Goal: Task Accomplishment & Management: Manage account settings

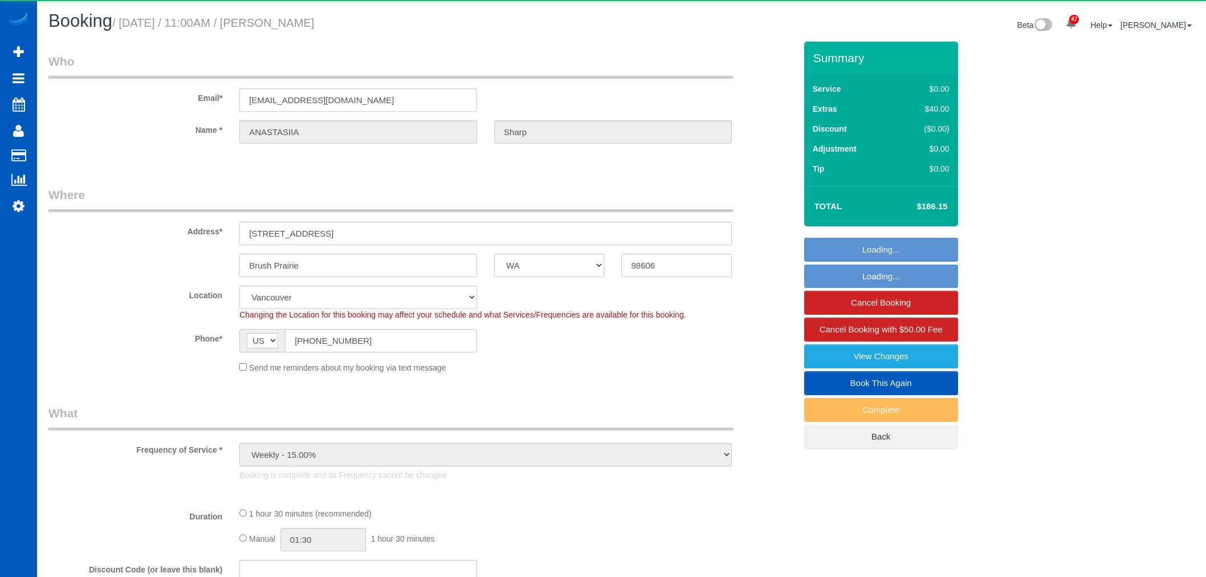
select select "WA"
select select "number:8"
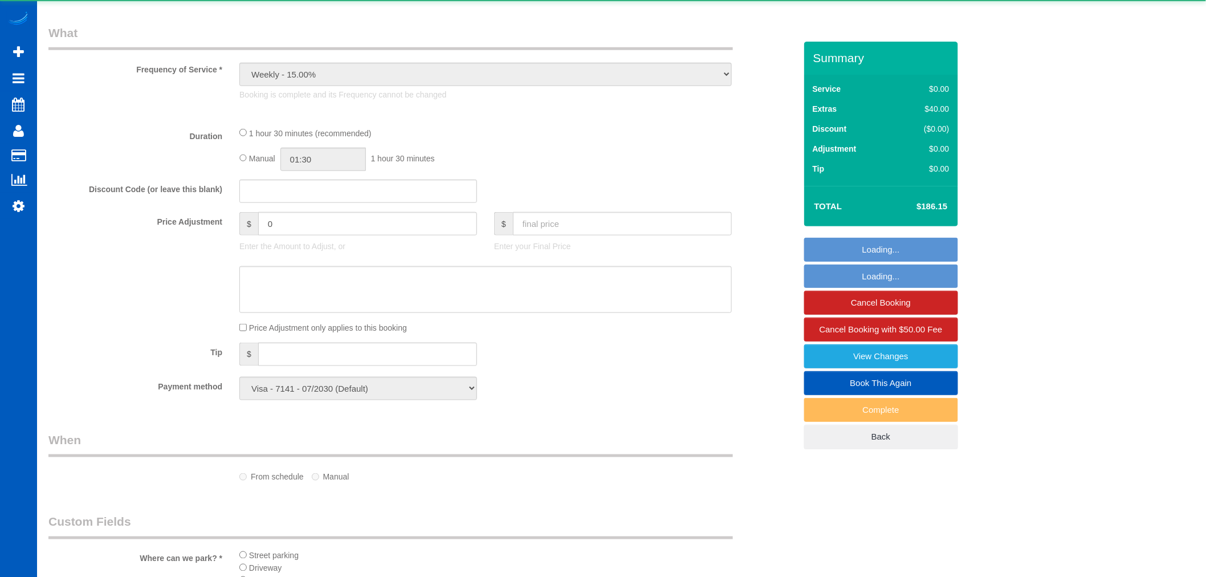
select select "object:1135"
select select "199"
select select "1001"
select select "2"
select select "spot1"
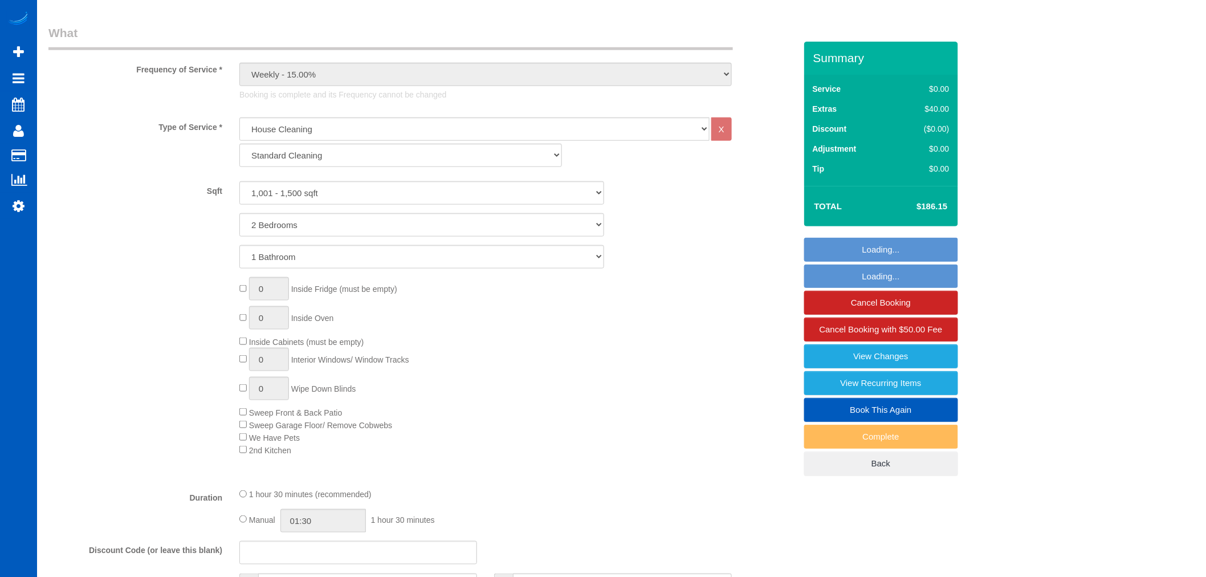
select select "1001"
select select "2"
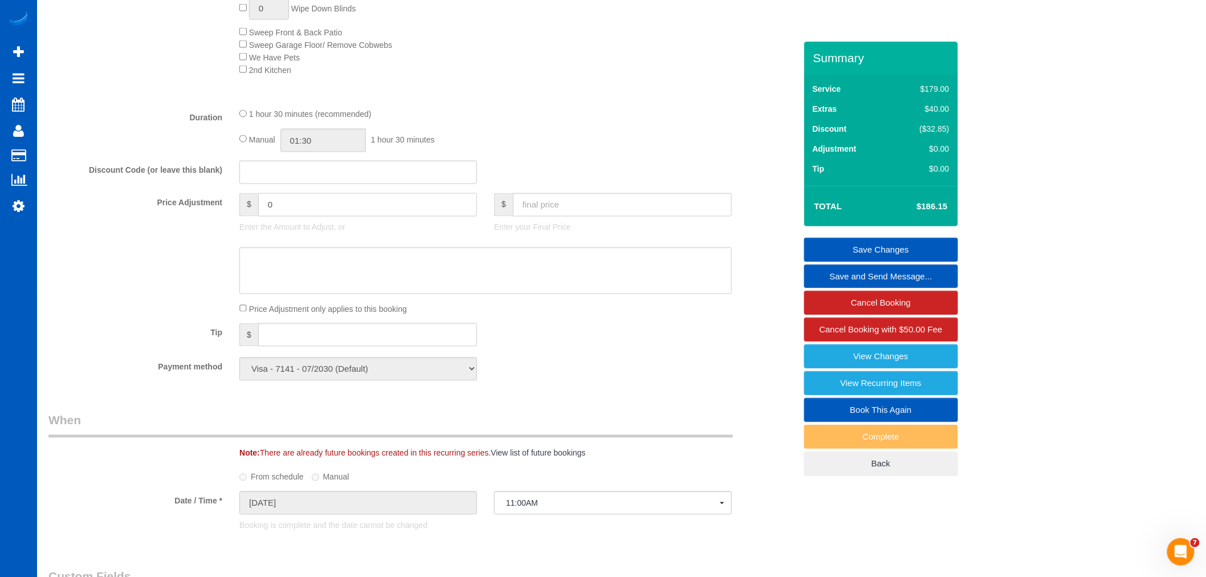
drag, startPoint x: 325, startPoint y: 217, endPoint x: 92, endPoint y: 247, distance: 235.1
click at [96, 246] on sui-booking-price-adjustment "Price Adjustment $ 0 Enter the Amount to Adjust, or $ Enter your Final Price Pr…" at bounding box center [421, 254] width 747 height 122
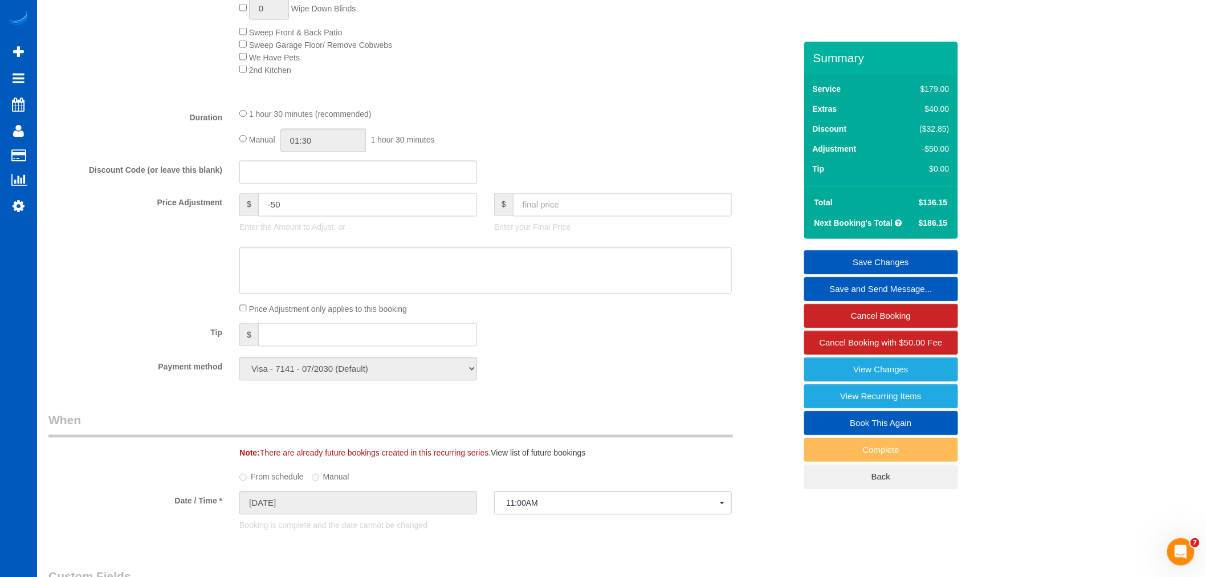
type input "-50"
click at [886, 256] on link "Save Changes" at bounding box center [881, 262] width 154 height 24
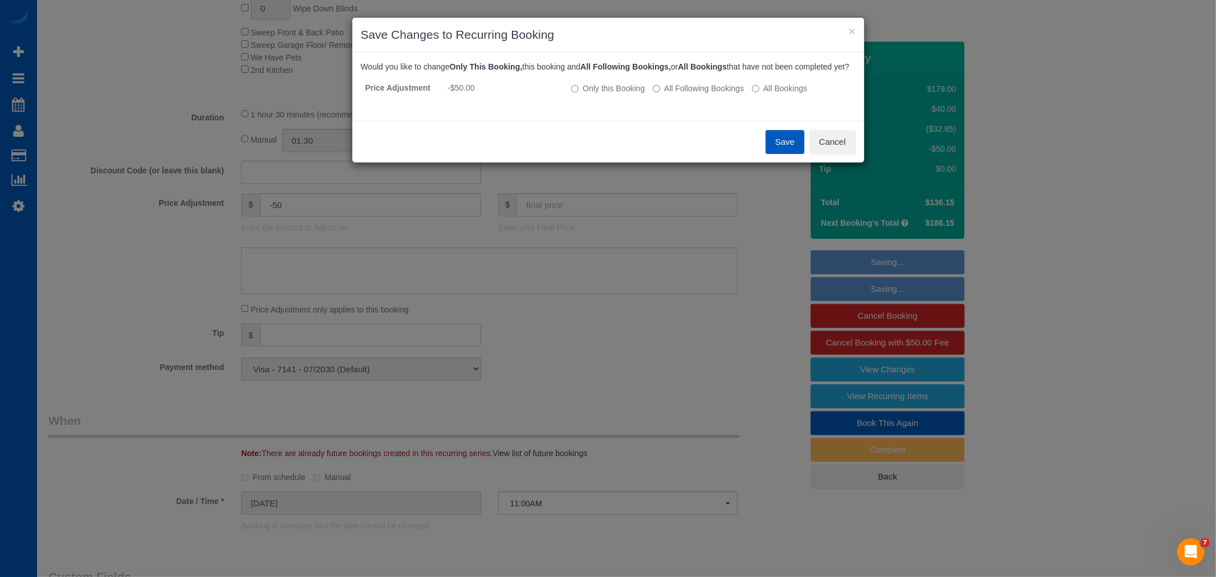
click at [773, 154] on button "Save" at bounding box center [784, 142] width 39 height 24
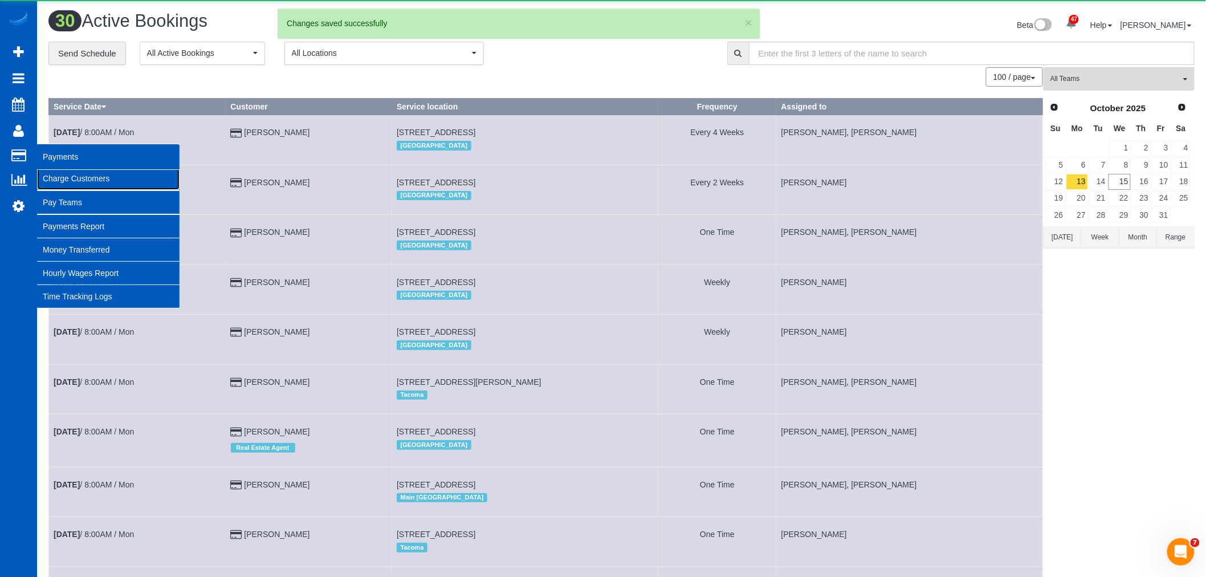
click at [70, 183] on link "Charge Customers" at bounding box center [108, 178] width 142 height 23
select select
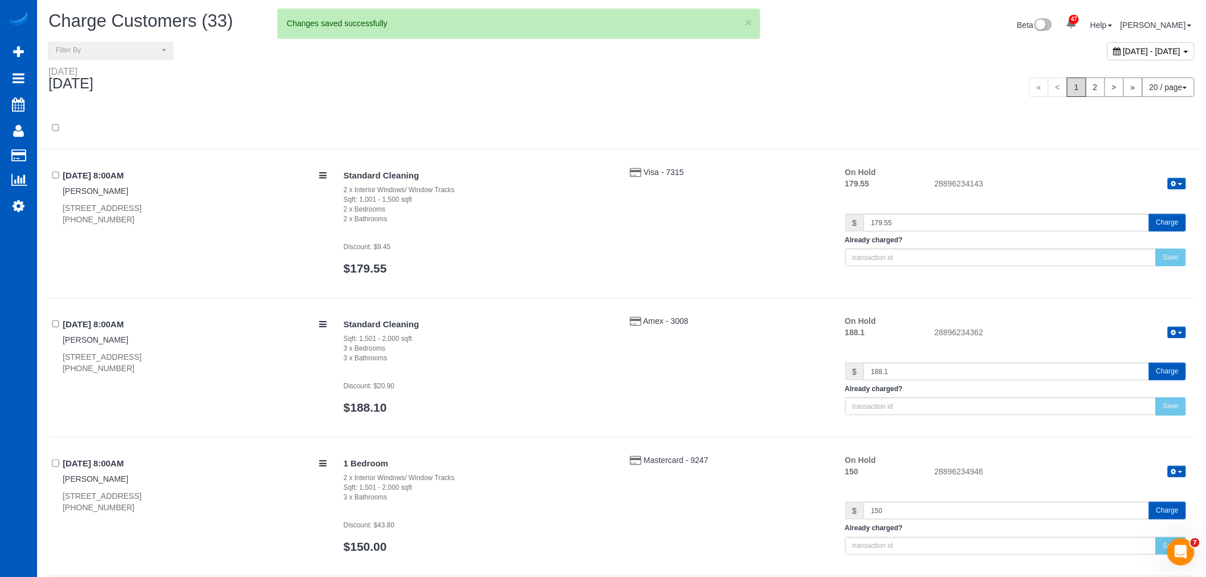
click at [1107, 57] on div "October 15, 2025 - October 15, 2025" at bounding box center [1150, 51] width 87 height 18
type input "**********"
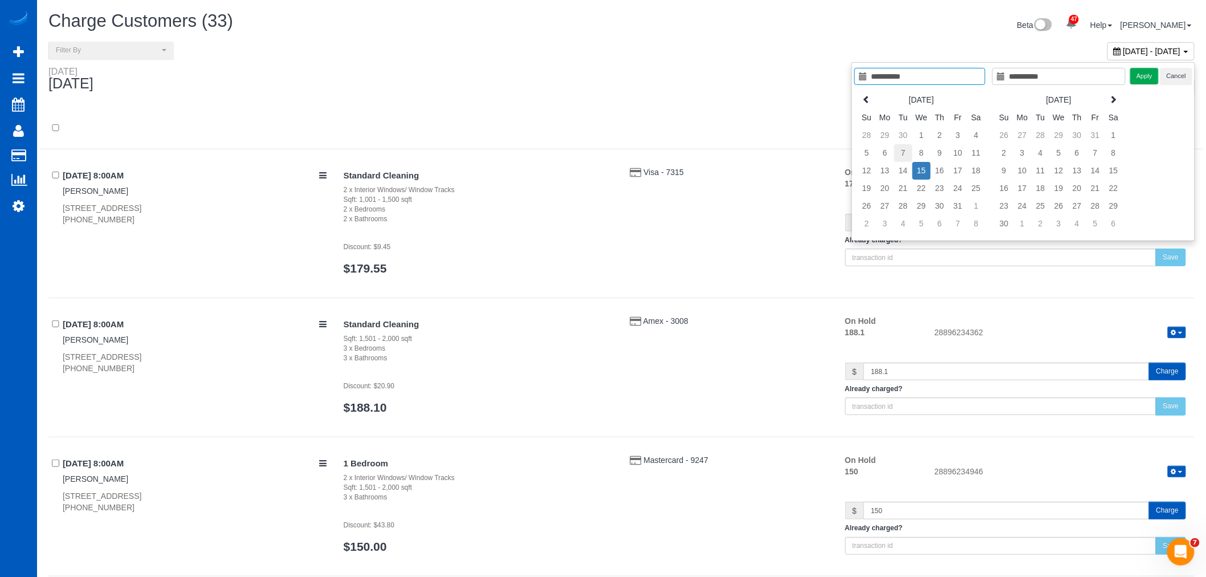
type input "**********"
click at [901, 150] on td "7" at bounding box center [903, 153] width 18 height 18
type input "**********"
click at [1147, 83] on button "Apply" at bounding box center [1144, 76] width 28 height 17
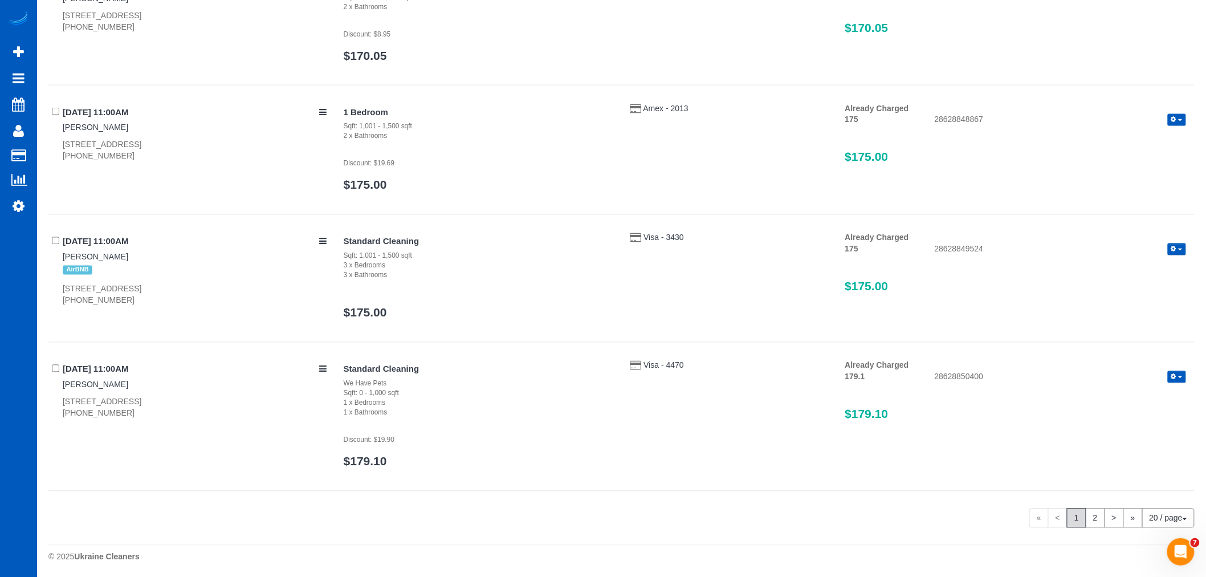
scroll to position [2600, 0]
click at [1090, 511] on link "2" at bounding box center [1095, 515] width 19 height 19
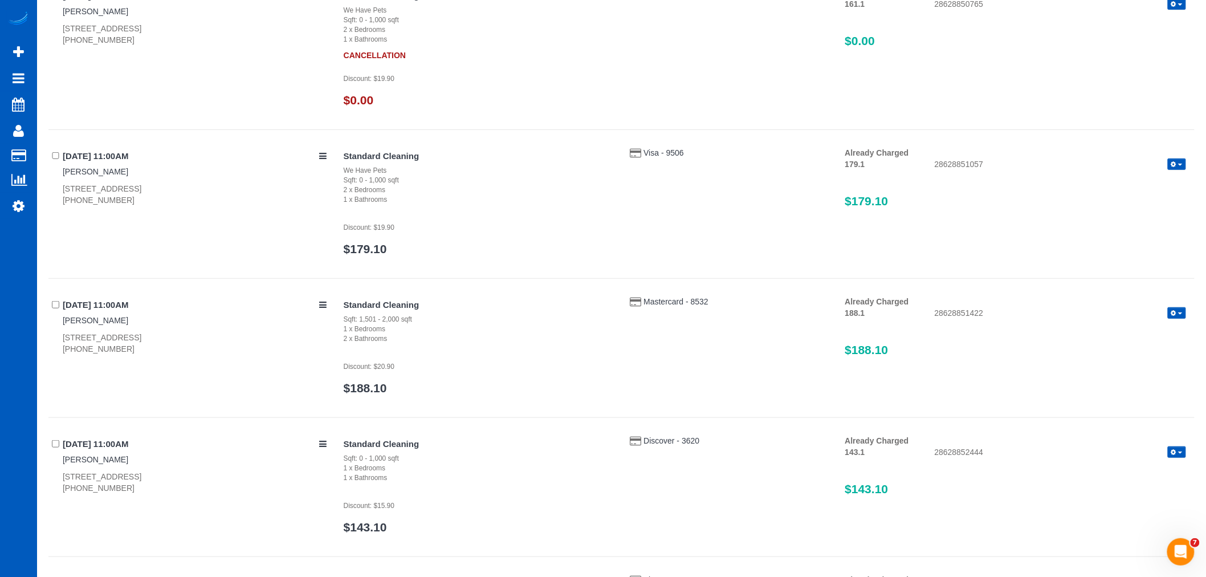
scroll to position [366, 0]
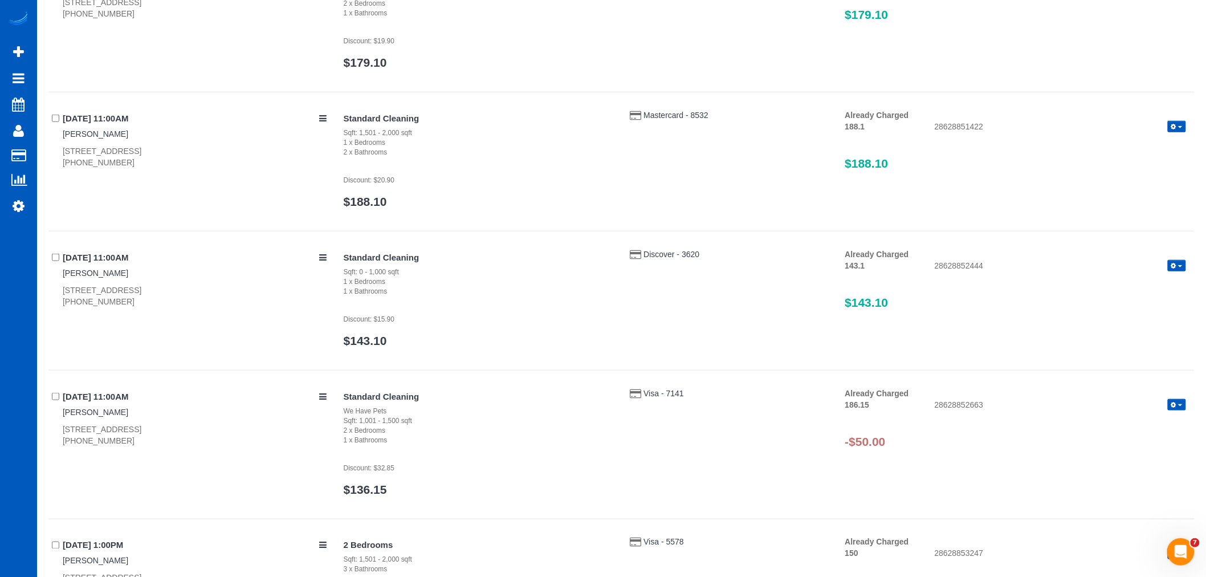
click at [1180, 405] on span "button" at bounding box center [1180, 405] width 5 height 2
click at [1157, 424] on link "Refund" at bounding box center [1141, 424] width 90 height 15
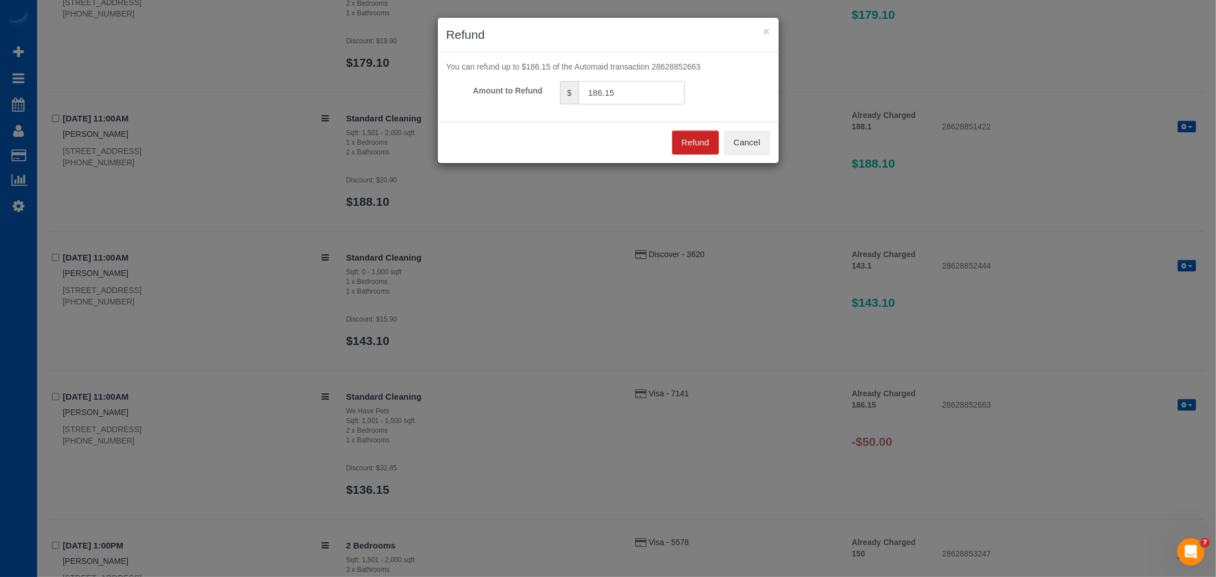
drag, startPoint x: 469, startPoint y: 108, endPoint x: 455, endPoint y: 112, distance: 14.1
click at [455, 112] on div "You can refund up to $186.15 of the Automaid transaction 28628852663 Amount to …" at bounding box center [608, 86] width 341 height 69
type input "50"
click at [675, 135] on button "Refund" at bounding box center [695, 143] width 47 height 24
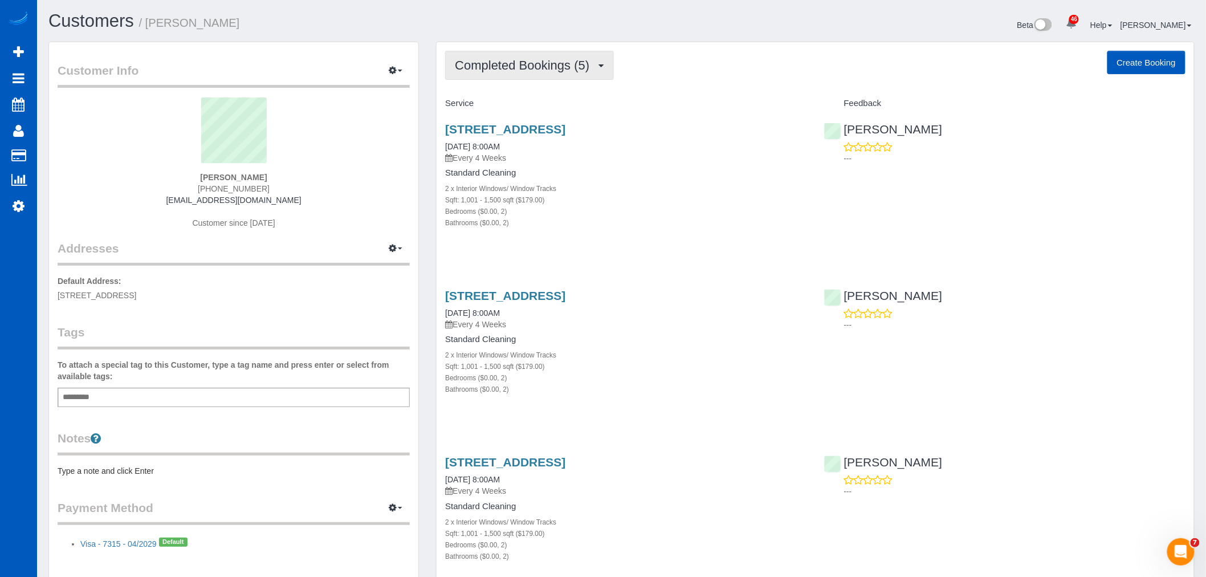
click at [520, 69] on span "Completed Bookings (5)" at bounding box center [525, 65] width 140 height 14
click at [515, 105] on link "Upcoming Bookings (11)" at bounding box center [506, 106] width 120 height 15
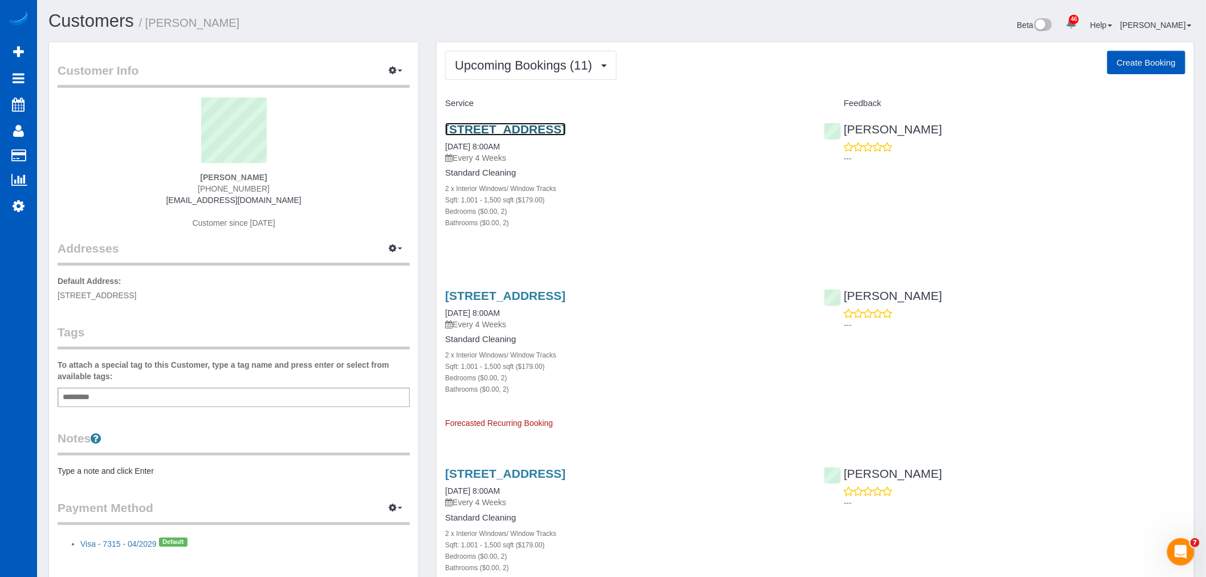
click at [510, 128] on link "1250 Alki Ave Sw, Unit 3g, Seattle, WA 98116" at bounding box center [505, 129] width 120 height 13
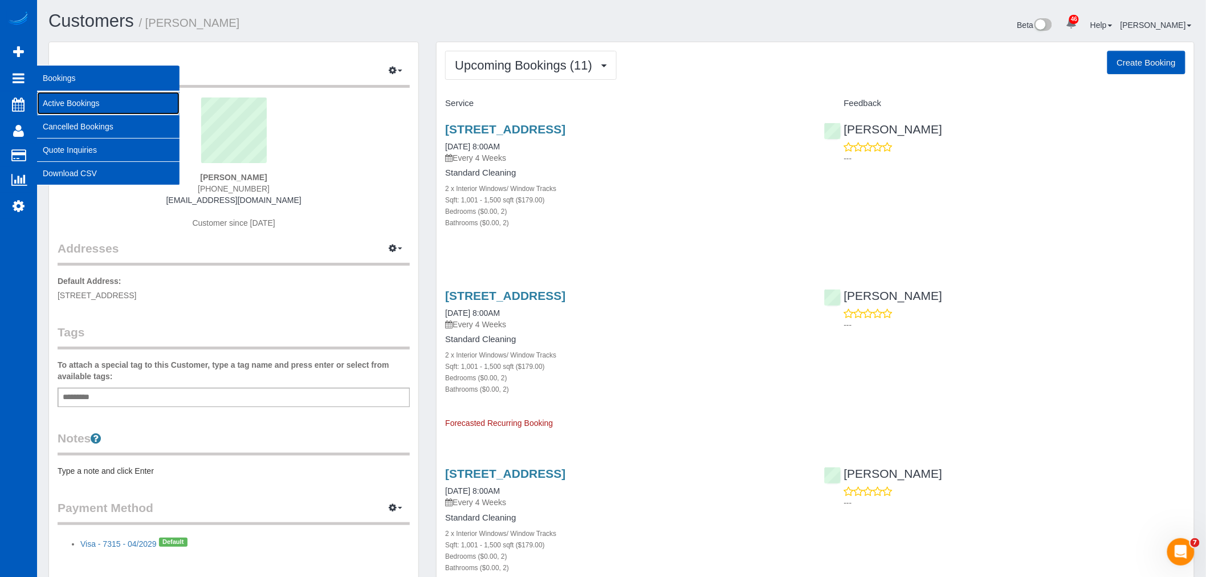
click at [77, 105] on link "Active Bookings" at bounding box center [108, 103] width 142 height 23
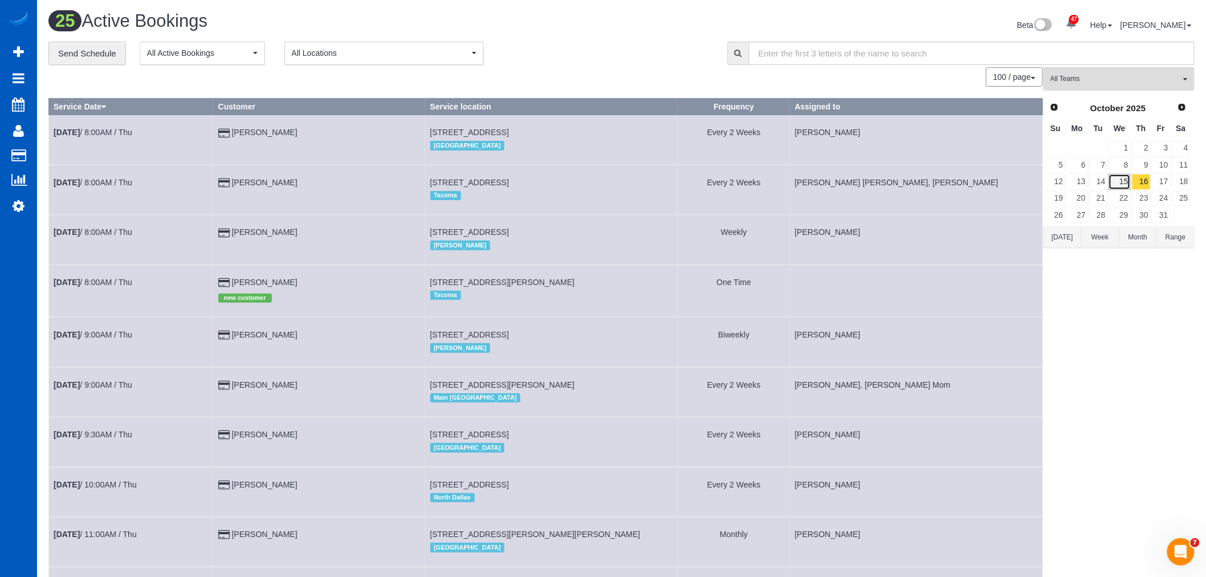
click at [1113, 178] on link "15" at bounding box center [1120, 181] width 22 height 15
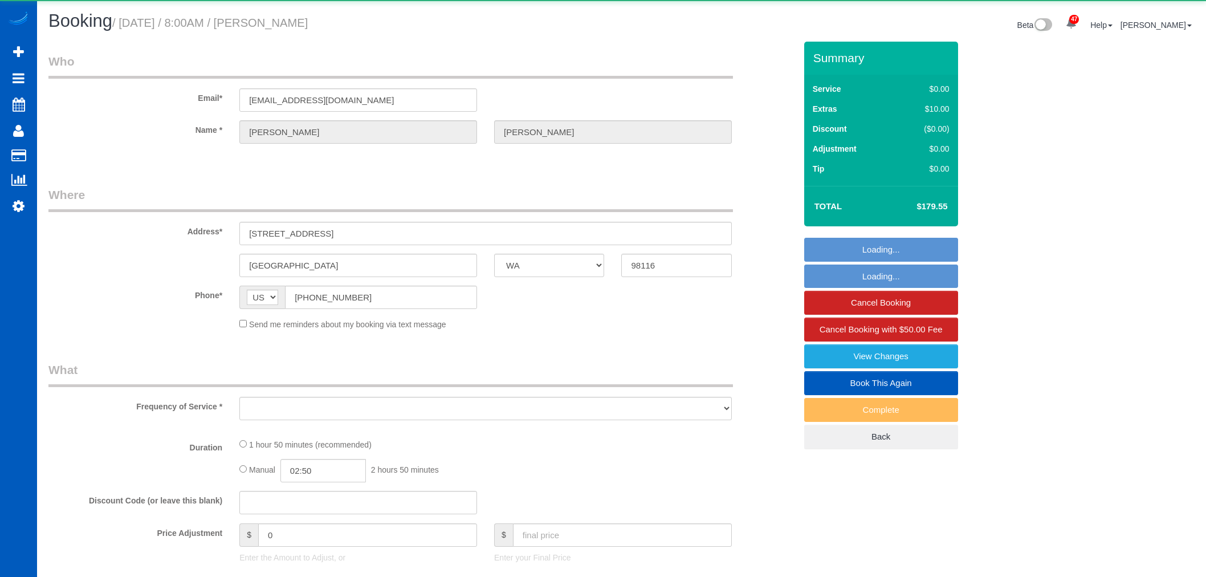
select select "WA"
select select "object:1054"
select select "string:fspay-b67c3504-97ad-4b2f-9e81-e25d3f34fdcc"
select select "199"
select select "1001"
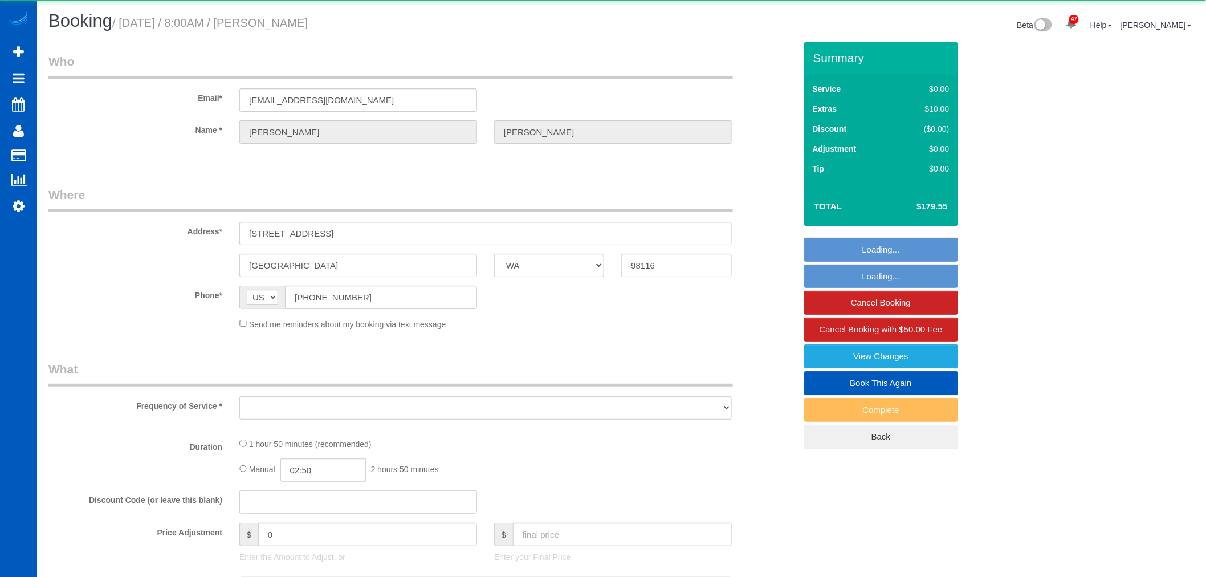
select select "2"
select select "number:10"
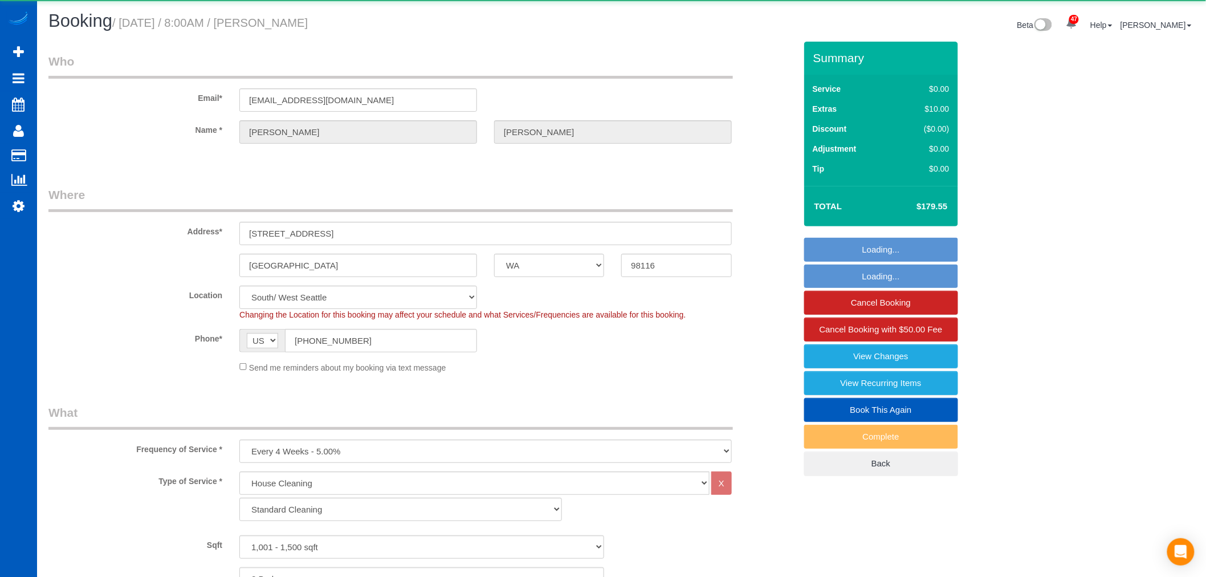
select select "object:1120"
select select "spot1"
select select "1001"
select select "2"
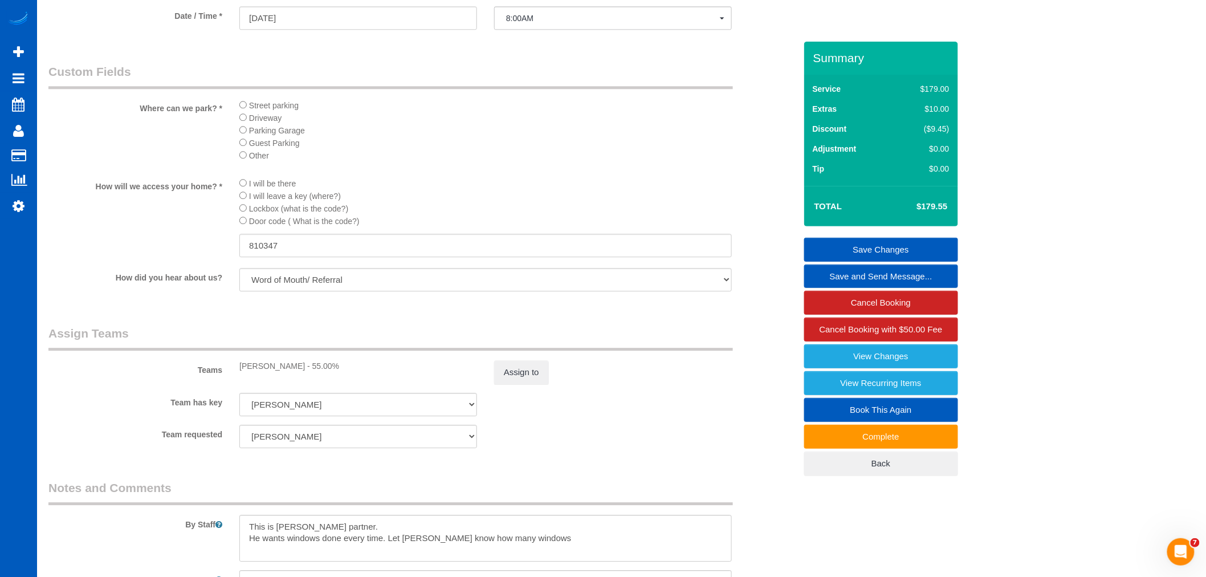
scroll to position [1424, 0]
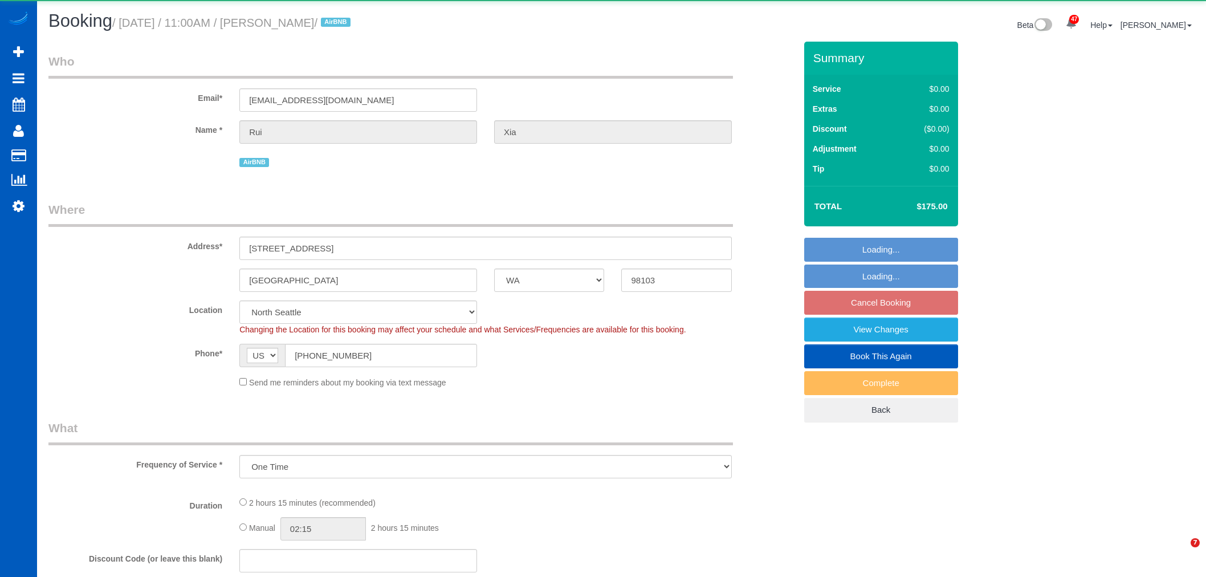
select select "WA"
select select "object:25513"
select select "199"
select select "1001"
select select "3"
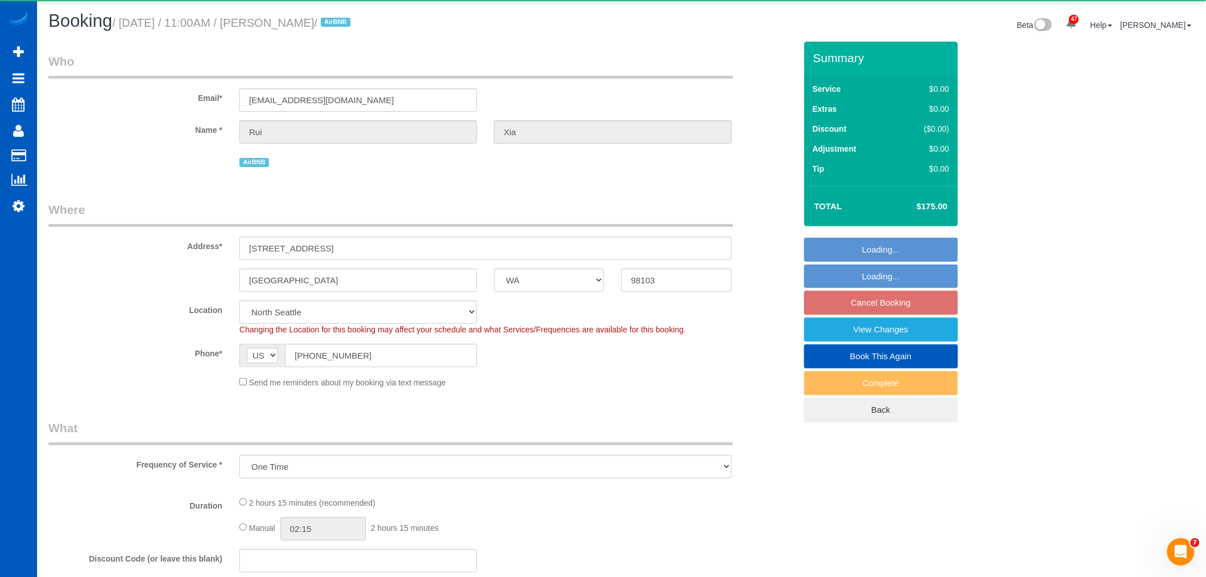
select select "3"
select select "spot97"
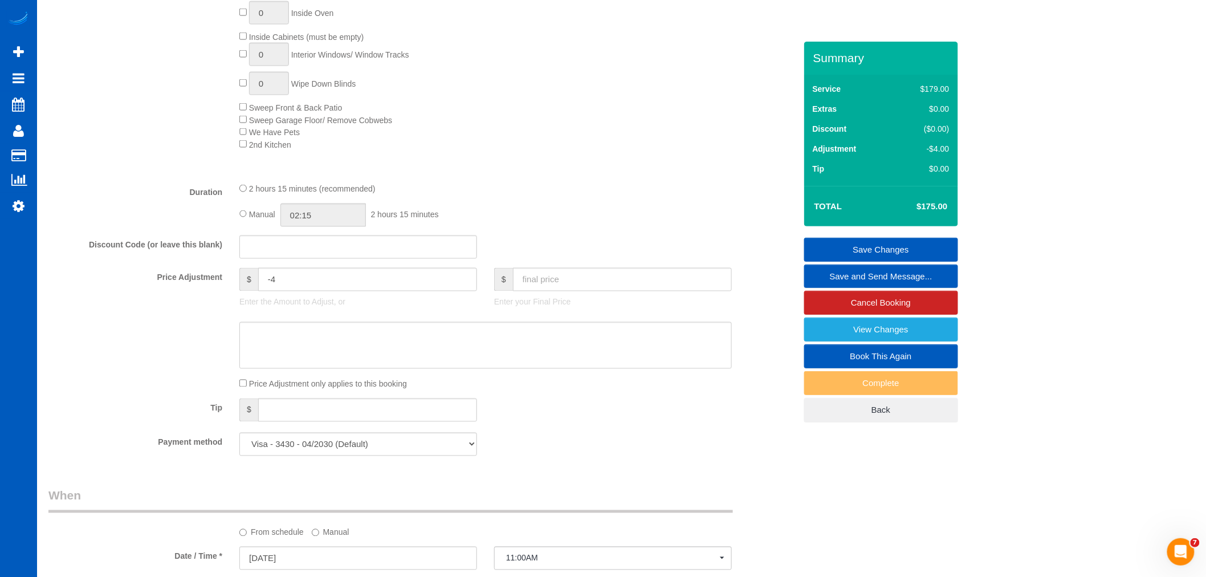
scroll to position [697, 0]
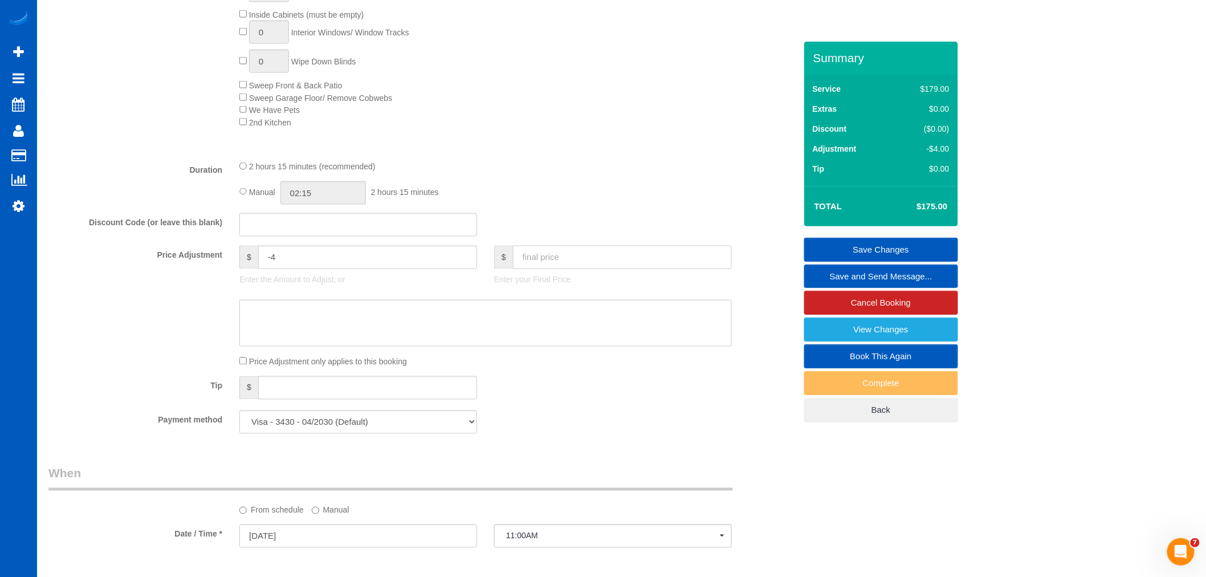
click at [574, 269] on input "text" at bounding box center [622, 257] width 219 height 23
type input "30"
type input "-149"
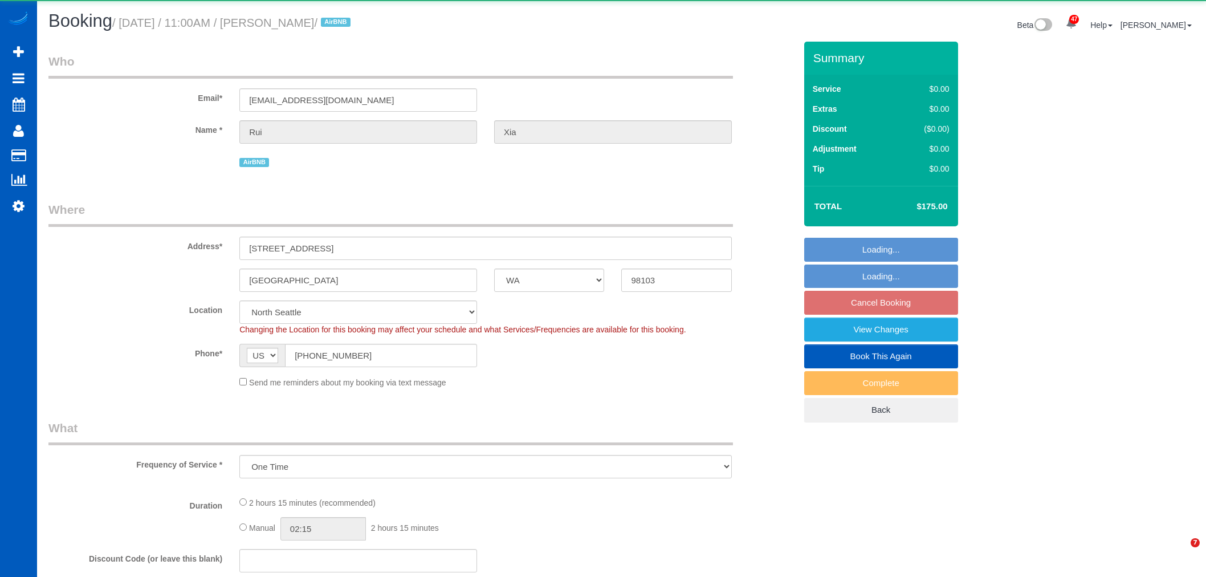
select select "WA"
select select "object:1182"
select select "199"
select select "1001"
select select "3"
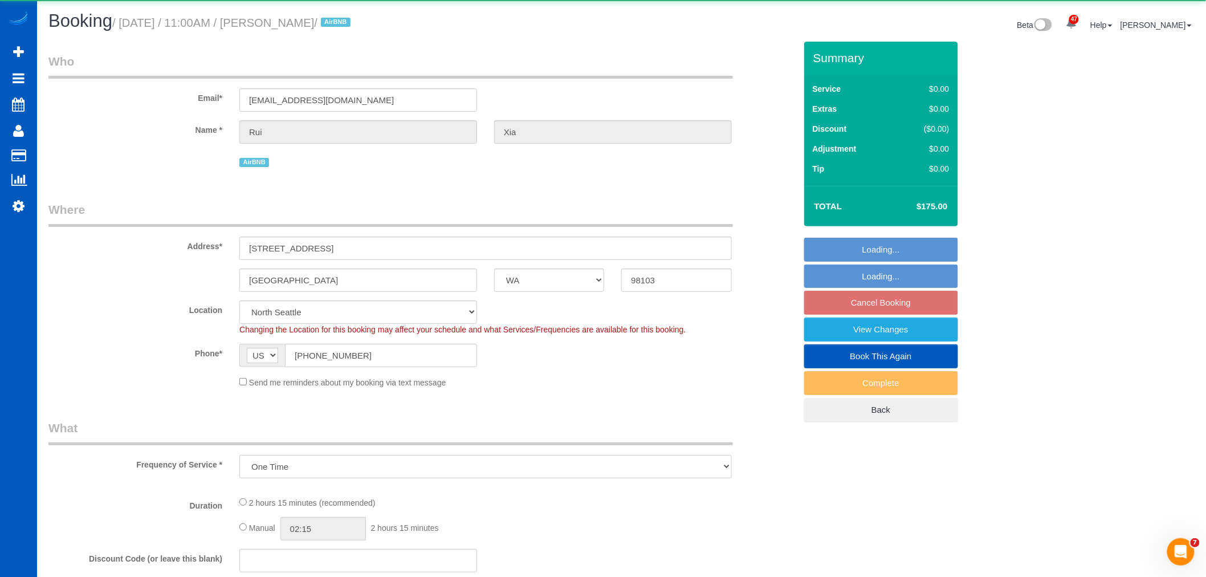
select select "3"
select select "spot2"
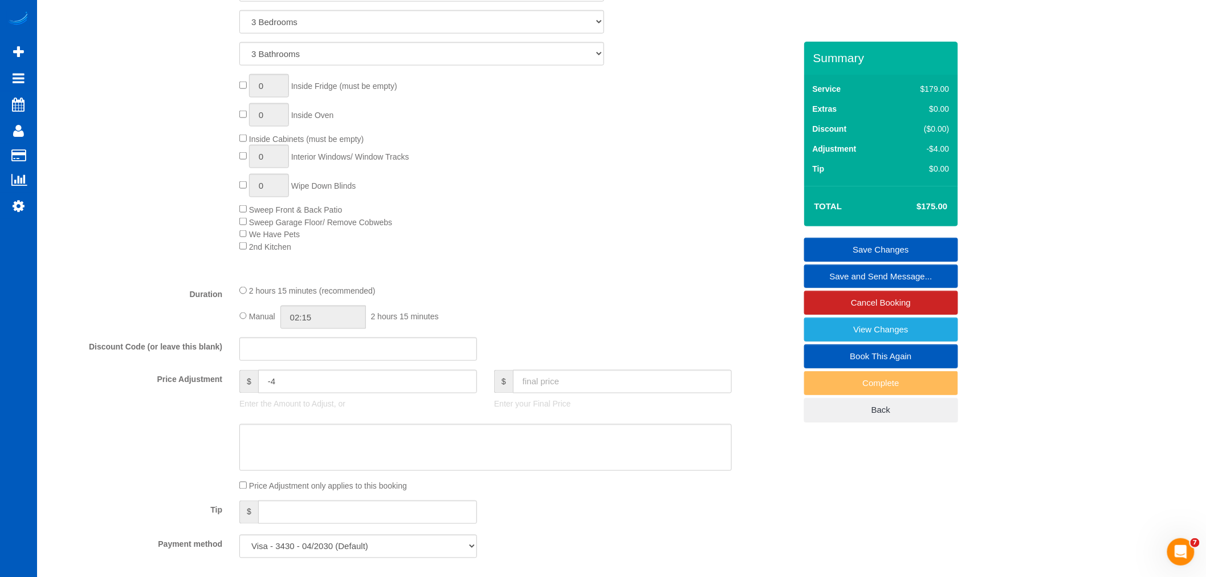
scroll to position [570, 0]
drag, startPoint x: 347, startPoint y: 395, endPoint x: 238, endPoint y: 414, distance: 110.5
click at [238, 414] on div "$ -4 Enter the Amount to Adjust, or" at bounding box center [358, 395] width 255 height 46
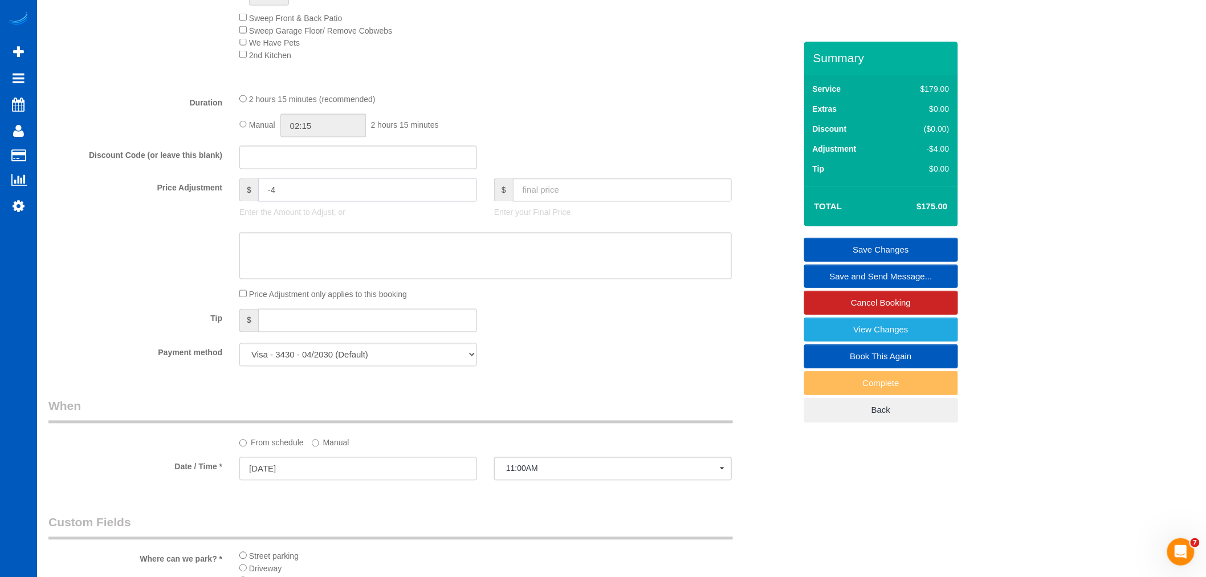
scroll to position [760, 0]
click at [568, 215] on div "$ Enter your Final Price" at bounding box center [613, 205] width 255 height 46
click at [565, 206] on input "text" at bounding box center [622, 193] width 219 height 23
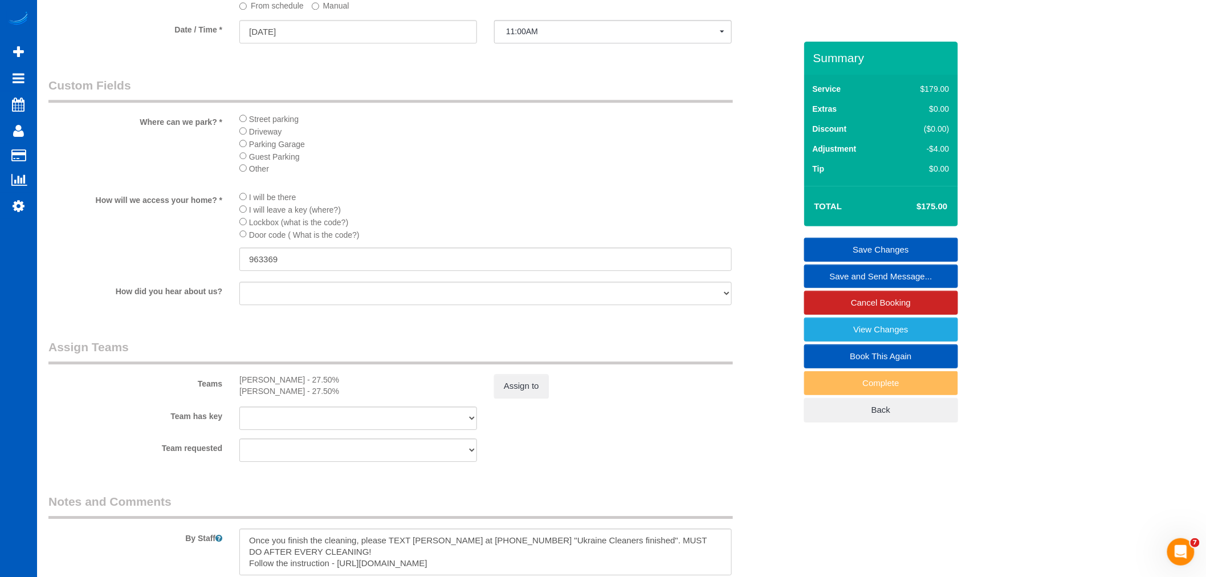
scroll to position [1203, 0]
type input "205"
type input "26"
click at [500, 396] on button "Assign to" at bounding box center [521, 384] width 55 height 24
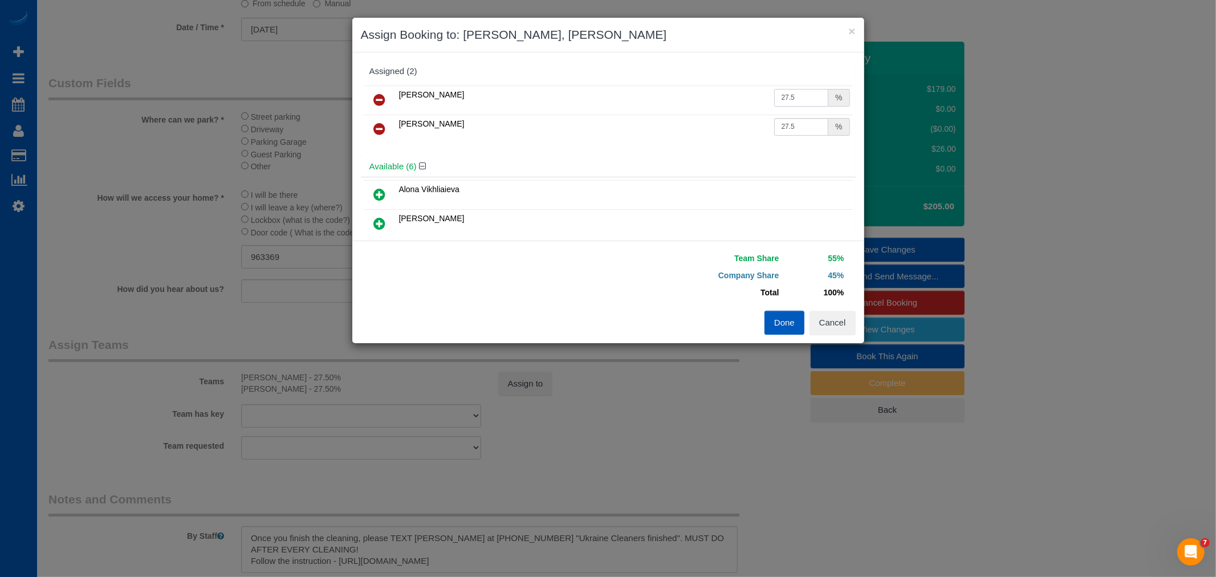
drag, startPoint x: 808, startPoint y: 96, endPoint x: 687, endPoint y: 105, distance: 121.2
click at [687, 105] on tr "Liudmyla Krevska 27.5 %" at bounding box center [608, 99] width 489 height 29
type input "32"
drag, startPoint x: 804, startPoint y: 127, endPoint x: 617, endPoint y: 141, distance: 187.5
click at [617, 141] on tr "Olena Stratonova 27.5 %" at bounding box center [608, 129] width 489 height 29
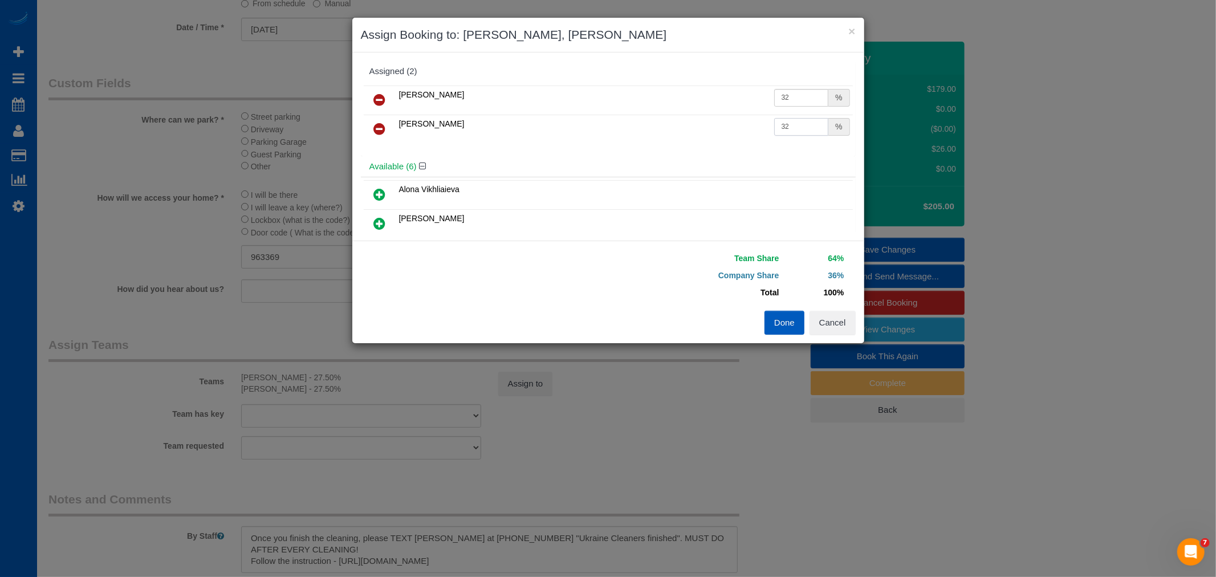
type input "32"
click at [783, 326] on button "Done" at bounding box center [784, 323] width 40 height 24
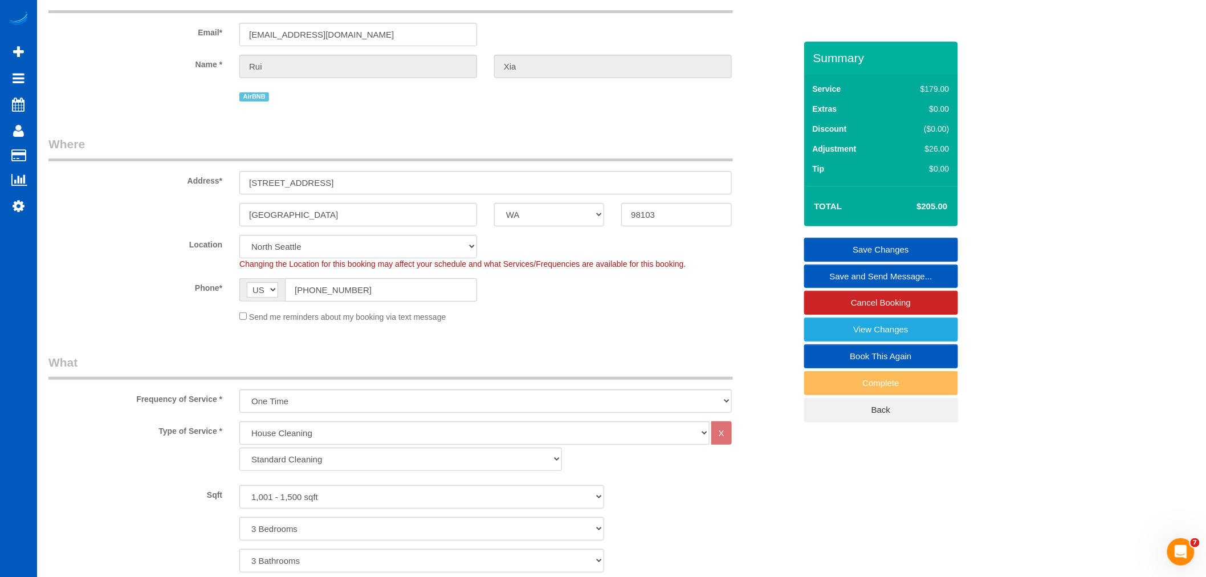
scroll to position [63, 0]
click at [899, 243] on link "Save Changes" at bounding box center [881, 250] width 154 height 24
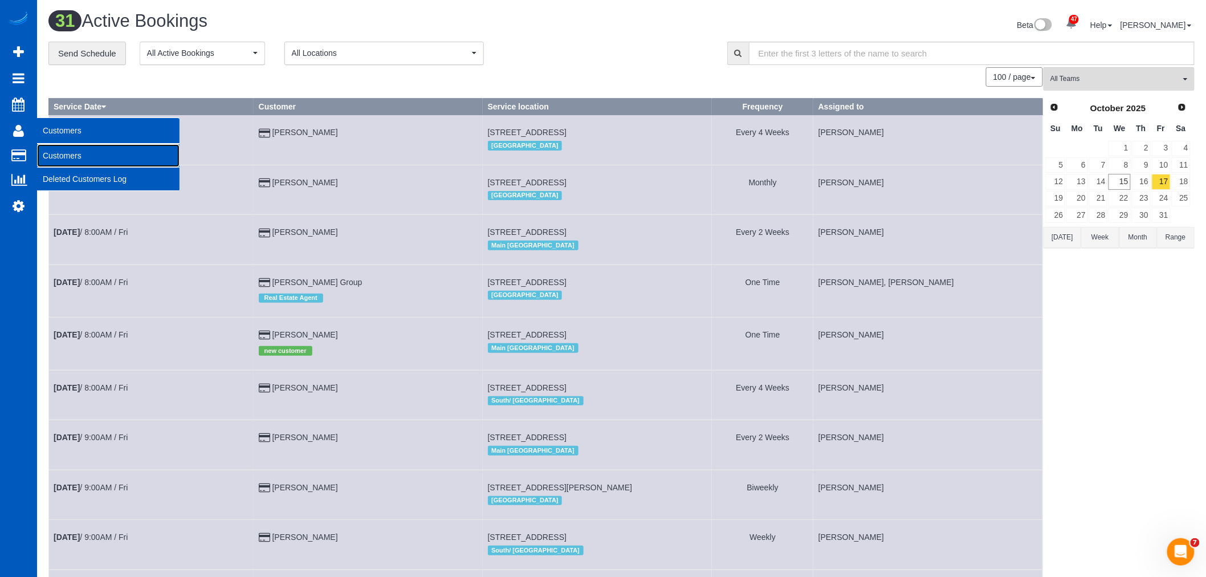
click at [80, 155] on link "Customers" at bounding box center [108, 155] width 142 height 23
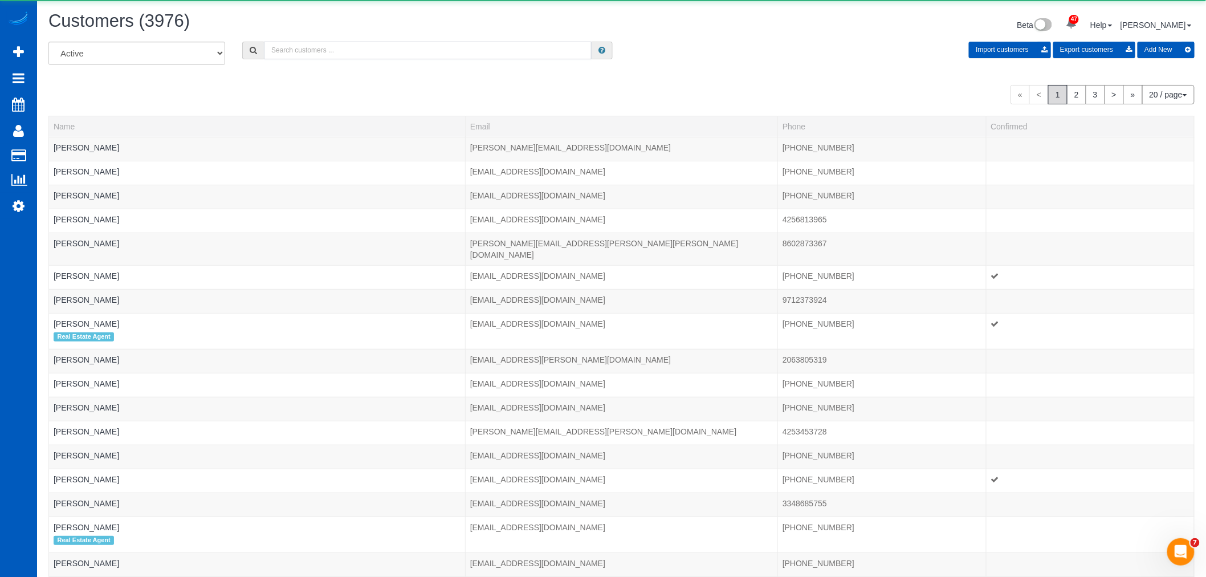
click at [288, 55] on input "text" at bounding box center [428, 51] width 328 height 18
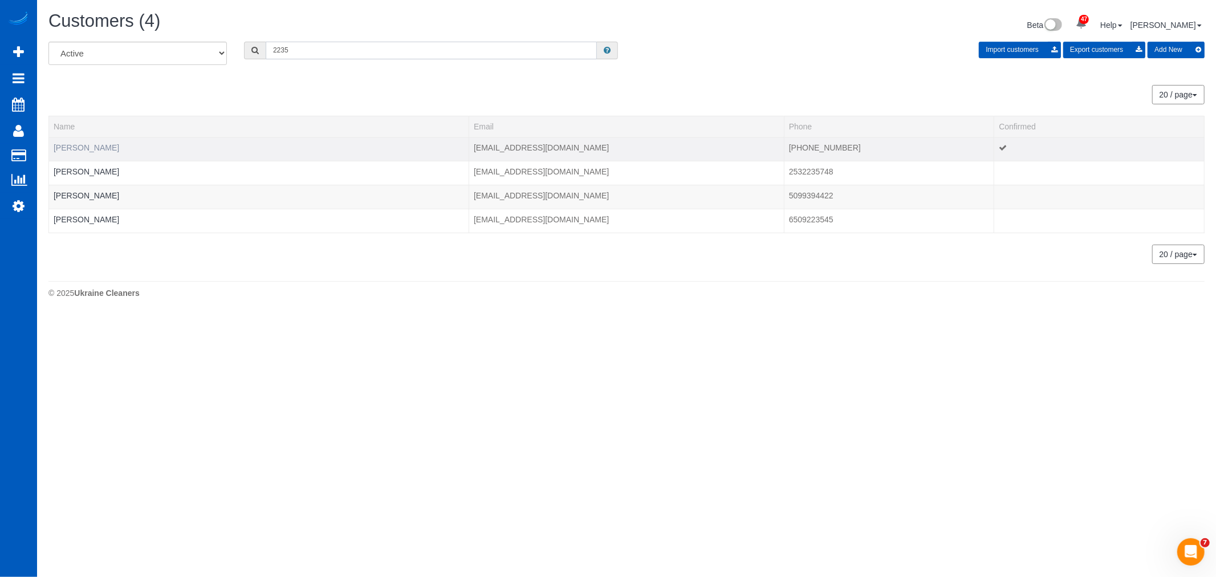
type input "2235"
click at [65, 146] on link "Anne Unckles" at bounding box center [87, 147] width 66 height 9
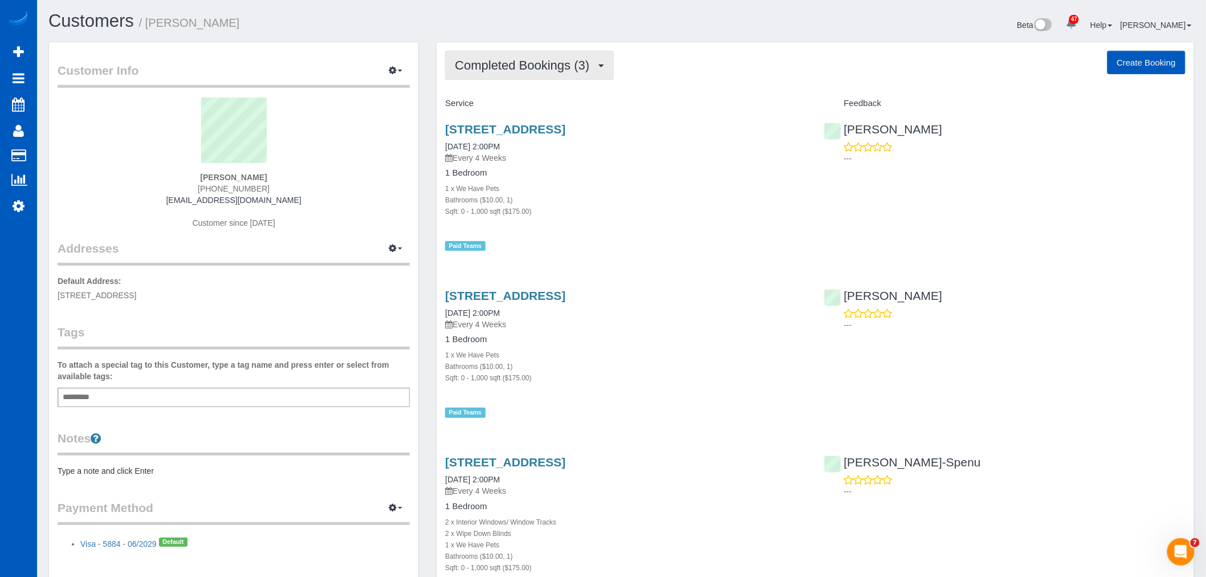
click at [556, 68] on span "Completed Bookings (3)" at bounding box center [525, 65] width 140 height 14
click at [517, 111] on link "Upcoming Bookings (0)" at bounding box center [505, 106] width 119 height 15
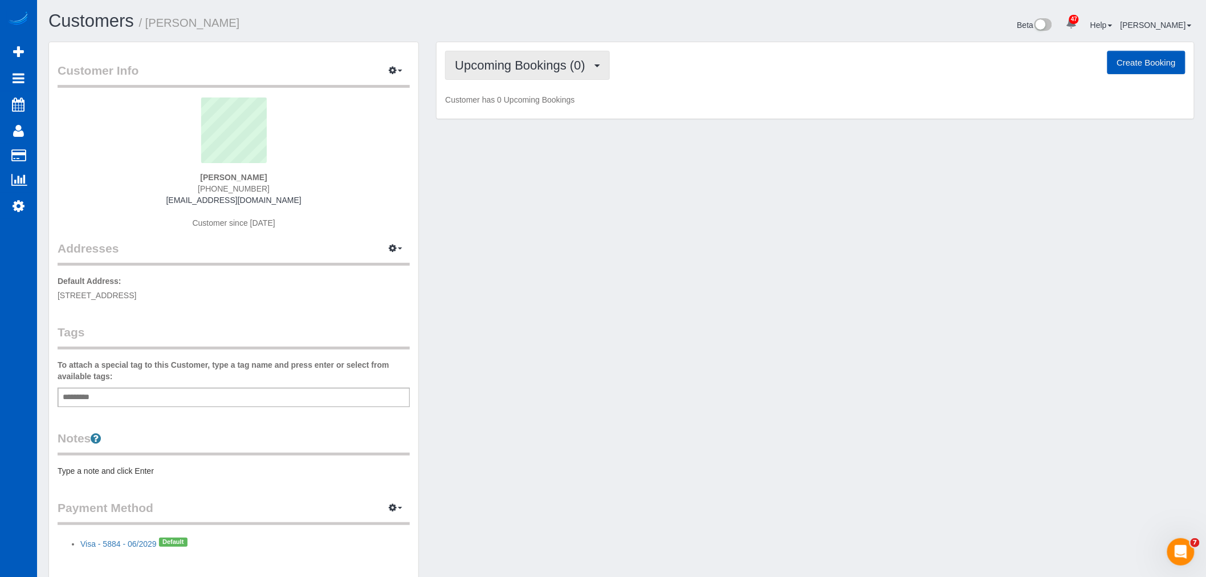
click at [509, 68] on span "Upcoming Bookings (0)" at bounding box center [523, 65] width 136 height 14
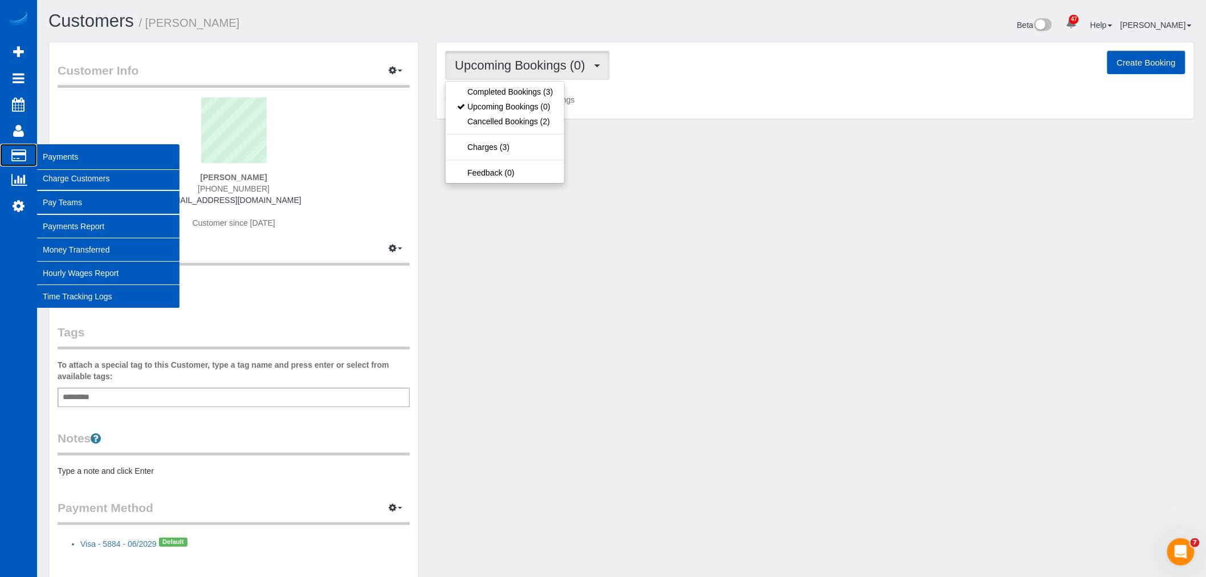
click at [48, 153] on span "Payments" at bounding box center [108, 157] width 142 height 26
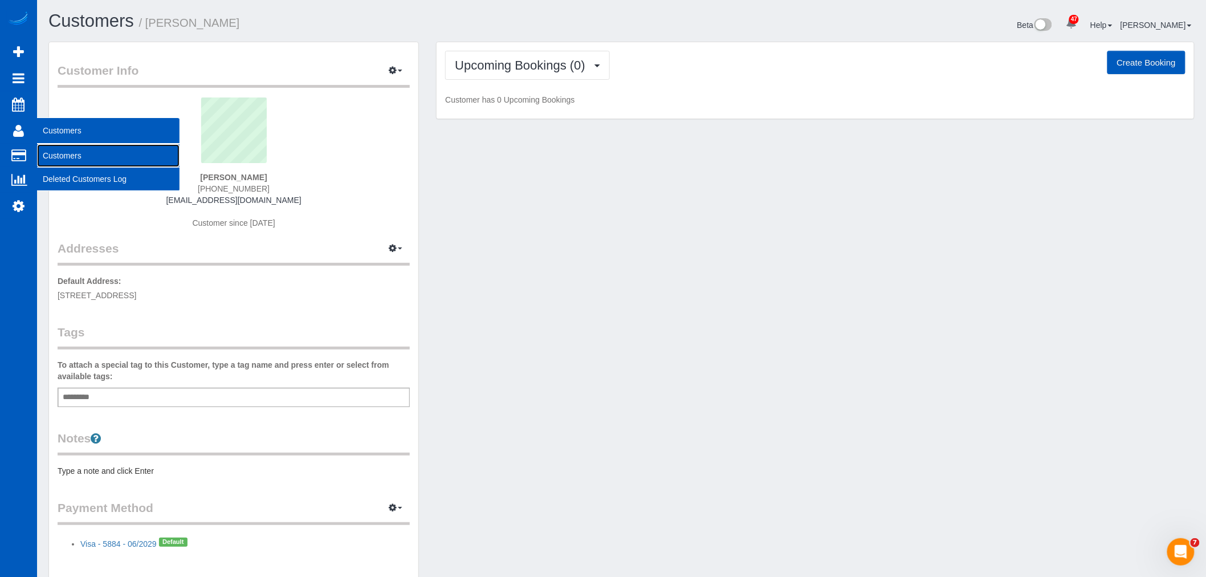
click at [74, 149] on link "Customers" at bounding box center [108, 155] width 142 height 23
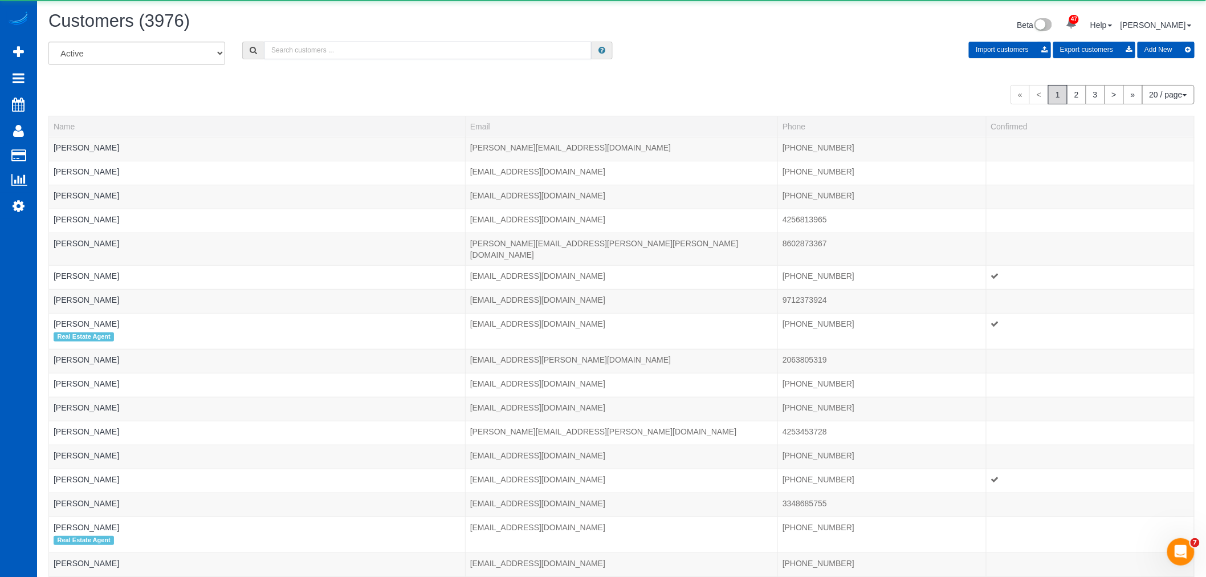
click at [280, 47] on input "text" at bounding box center [428, 51] width 328 height 18
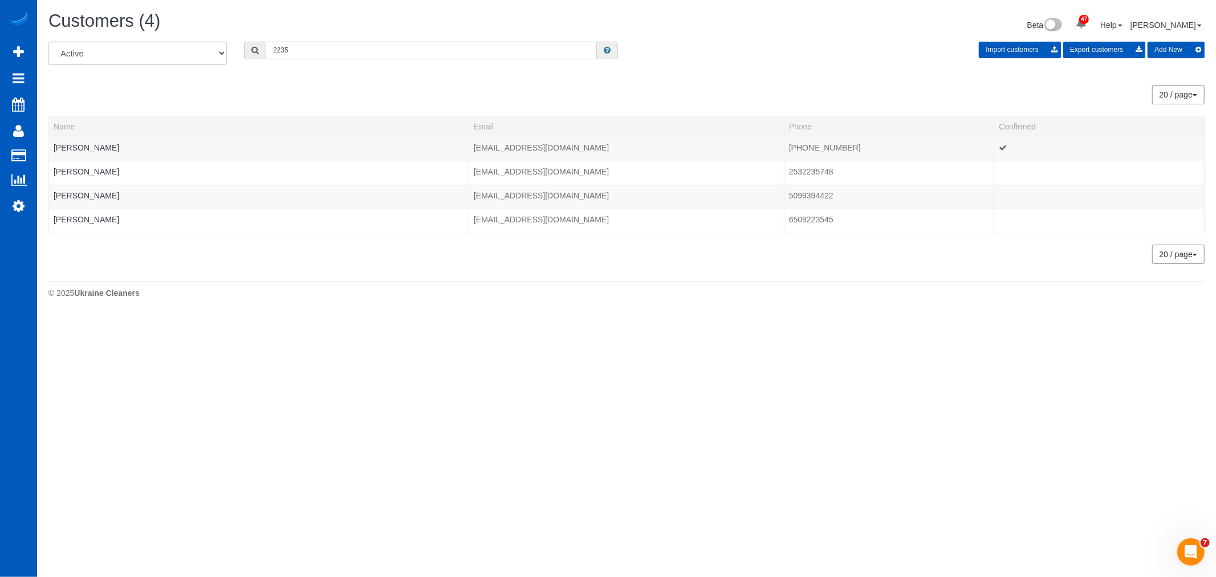
drag, startPoint x: 293, startPoint y: 51, endPoint x: 243, endPoint y: 62, distance: 51.2
click at [243, 62] on div "All Active Archived 2235 Import customers Export customers Add New" at bounding box center [626, 58] width 1173 height 32
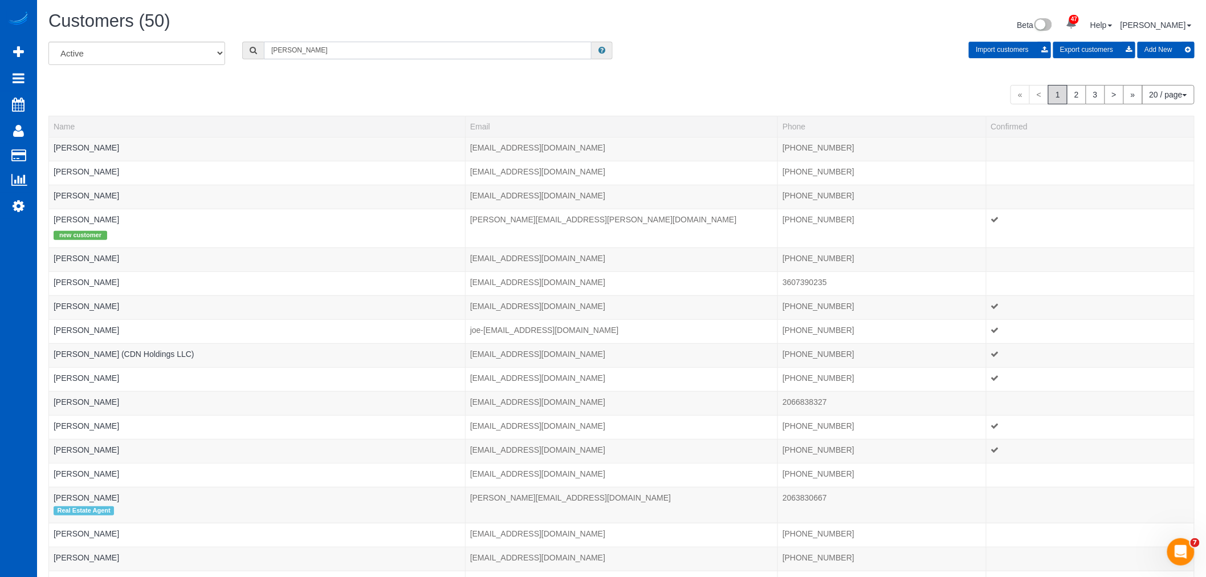
drag, startPoint x: 322, startPoint y: 50, endPoint x: 160, endPoint y: 70, distance: 163.0
click at [160, 70] on div "All Active Archived anne Import customers Export customers Add New" at bounding box center [621, 58] width 1163 height 32
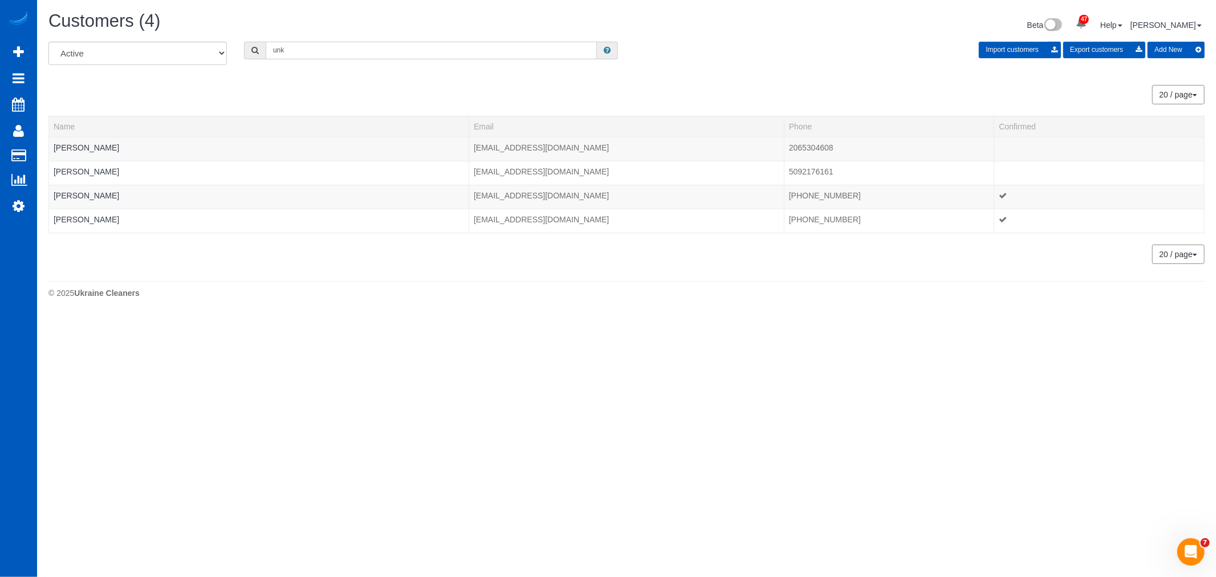
click at [282, 50] on input "unk" at bounding box center [431, 51] width 331 height 18
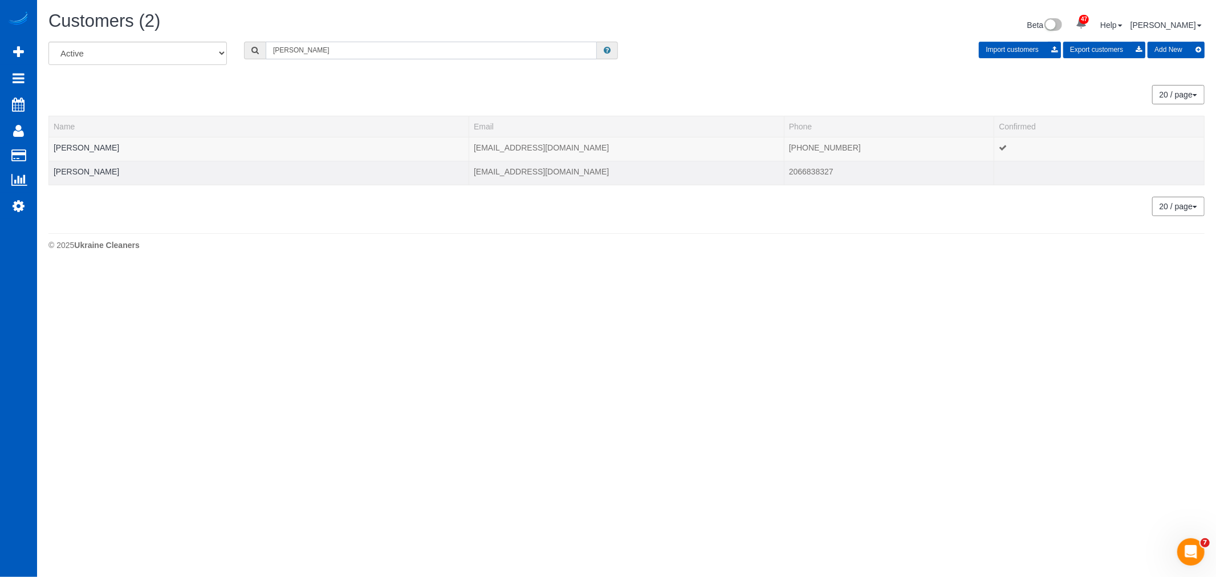
type input "unck"
click at [104, 172] on td "Anne Unckles" at bounding box center [259, 173] width 420 height 24
click at [100, 172] on link "Anne Unckles" at bounding box center [87, 171] width 66 height 9
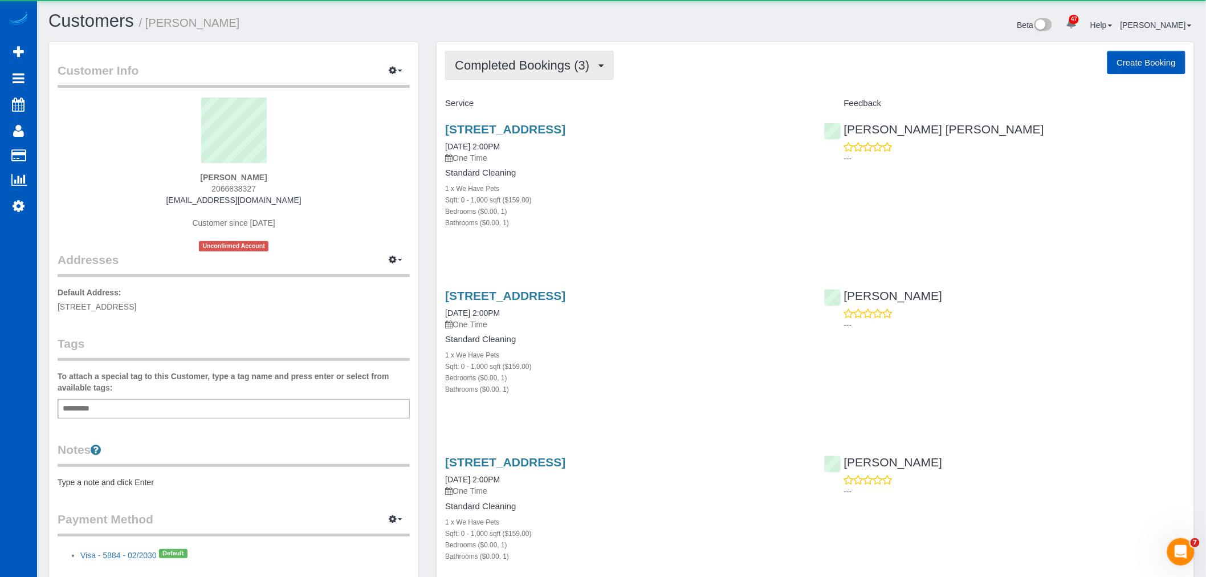
click at [502, 76] on button "Completed Bookings (3)" at bounding box center [529, 65] width 169 height 29
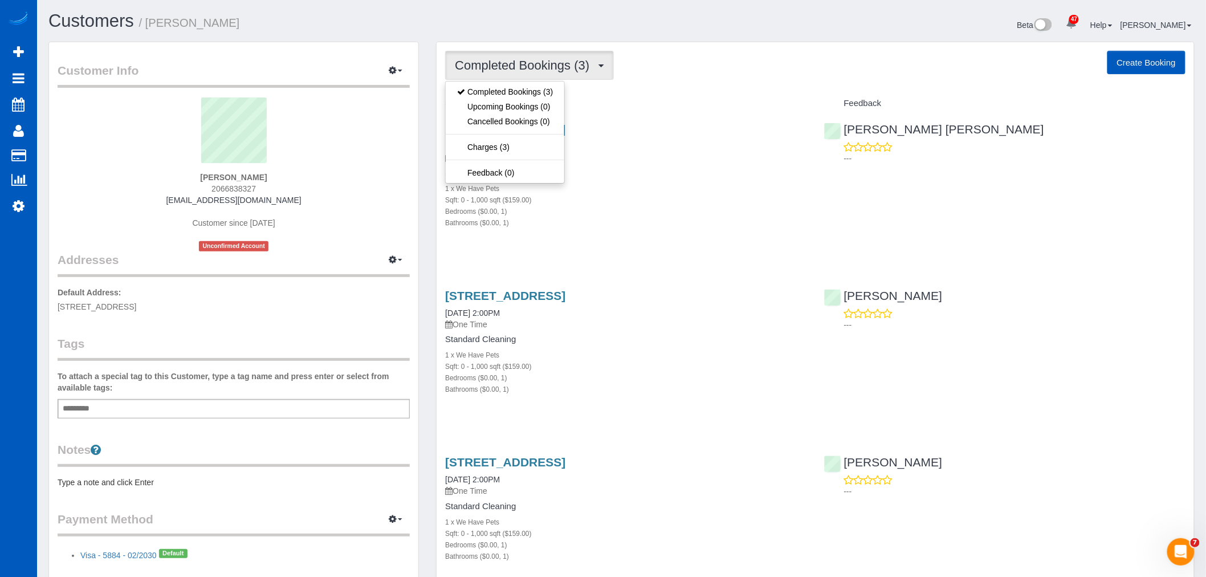
click at [498, 64] on span "Completed Bookings (3)" at bounding box center [525, 65] width 140 height 14
click at [491, 72] on button "Completed Bookings (3)" at bounding box center [529, 65] width 169 height 29
click at [612, 196] on div "Sqft: 0 - 1,000 sqft ($159.00)" at bounding box center [625, 199] width 361 height 11
click at [498, 75] on button "Completed Bookings (3)" at bounding box center [529, 65] width 169 height 29
click at [511, 104] on link "Upcoming Bookings (0)" at bounding box center [505, 106] width 119 height 15
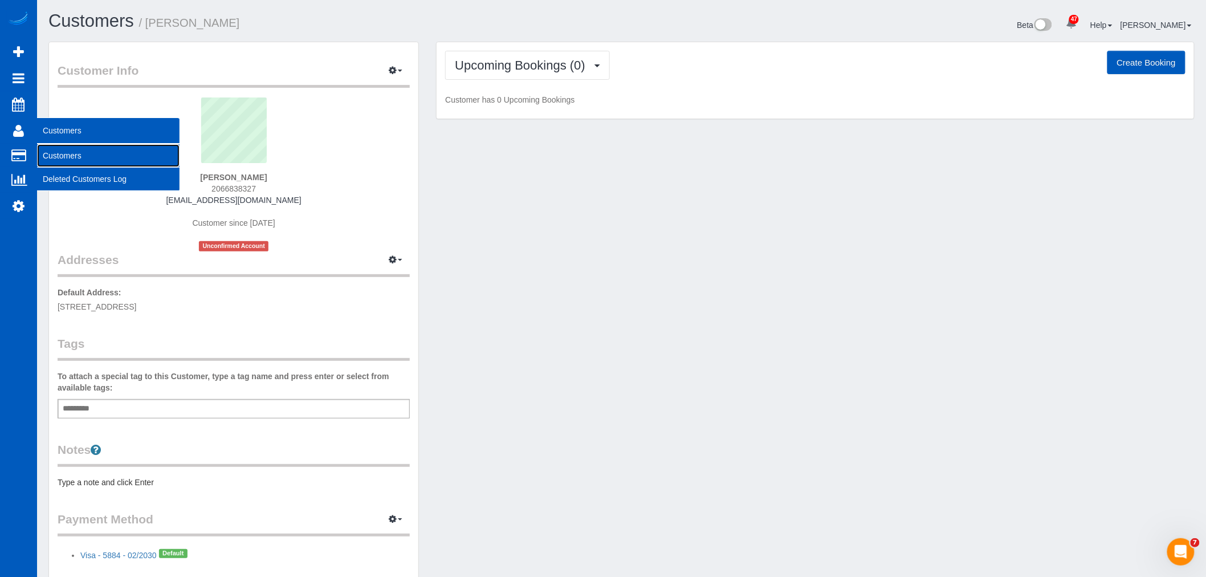
click at [64, 157] on link "Customers" at bounding box center [108, 155] width 142 height 23
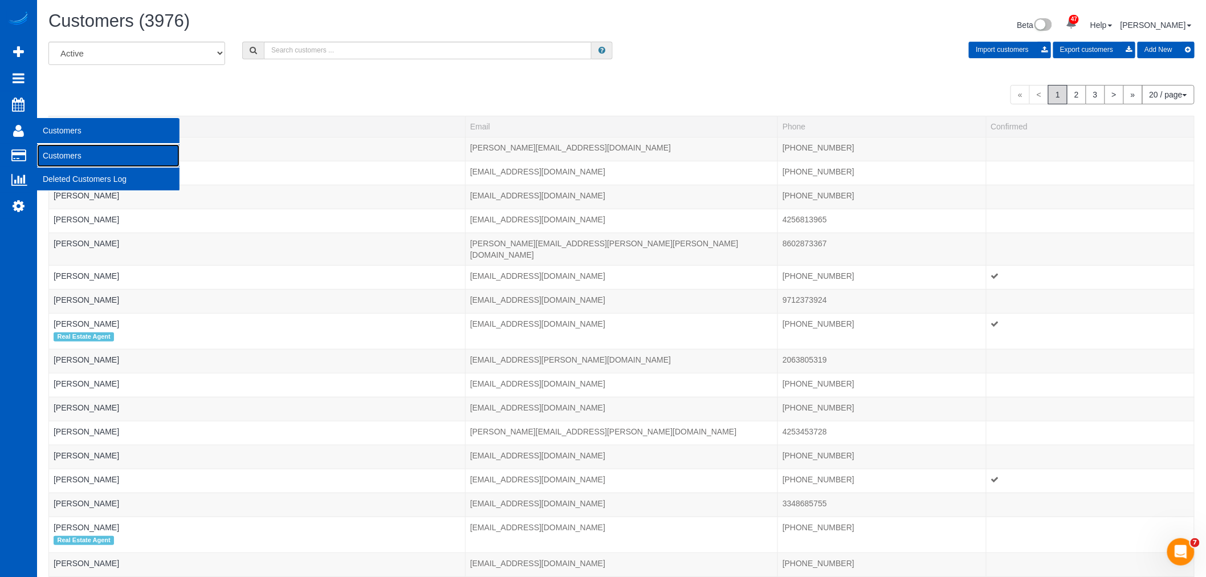
click at [70, 151] on link "Customers" at bounding box center [108, 155] width 142 height 23
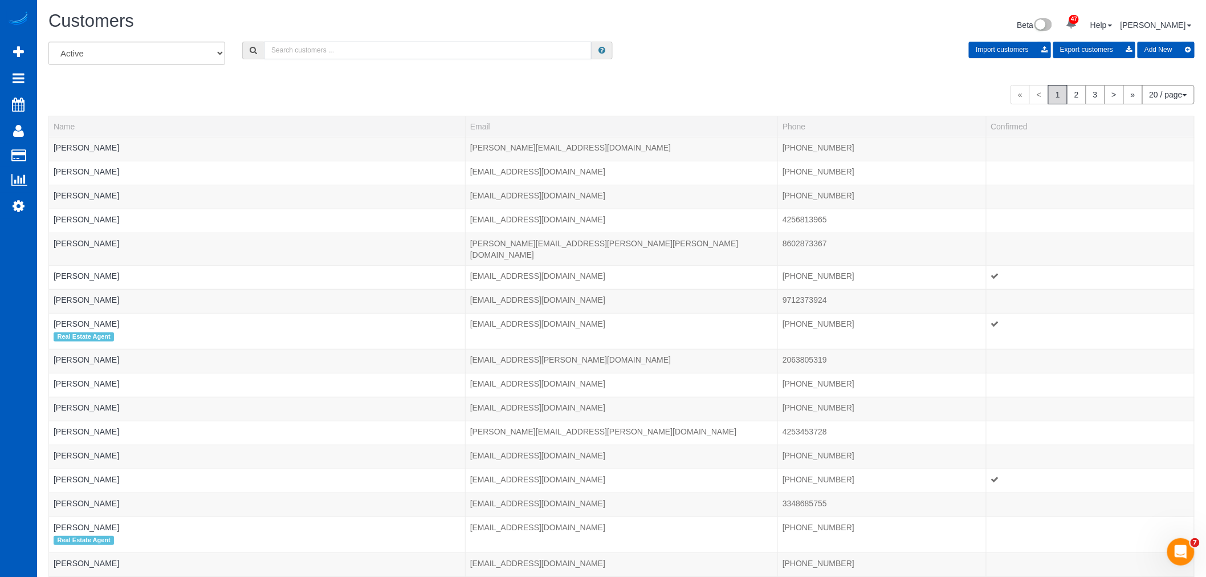
click at [369, 52] on input "text" at bounding box center [428, 51] width 328 height 18
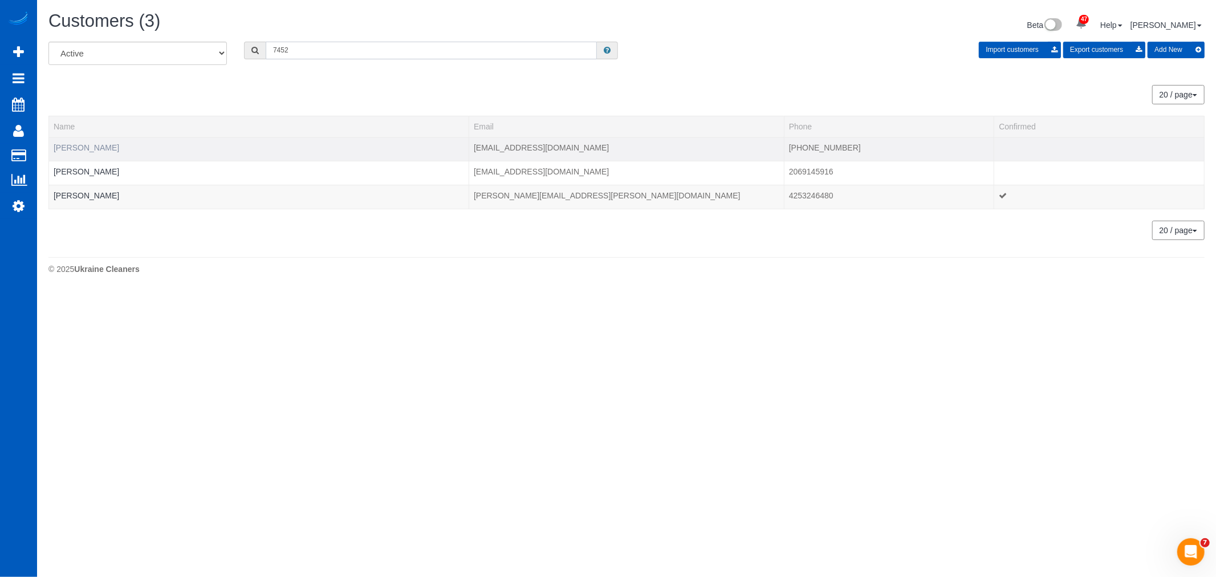
type input "7452"
click at [95, 144] on link "Blake Fenske" at bounding box center [87, 147] width 66 height 9
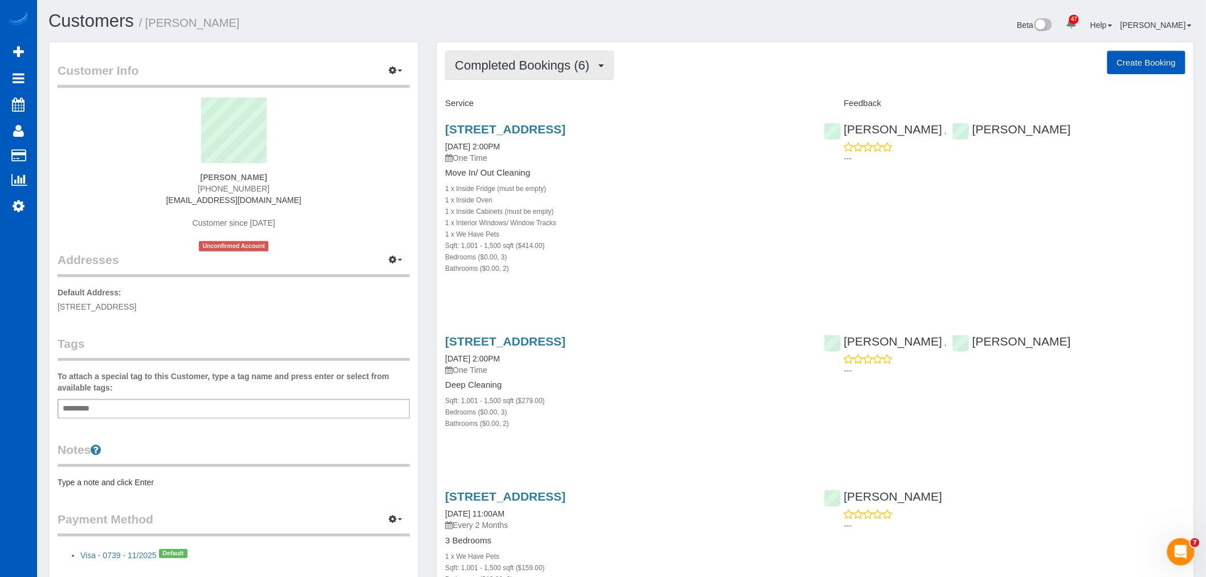
click at [508, 71] on span "Completed Bookings (6)" at bounding box center [525, 65] width 140 height 14
click at [490, 105] on link "Upcoming Bookings (11)" at bounding box center [506, 106] width 120 height 15
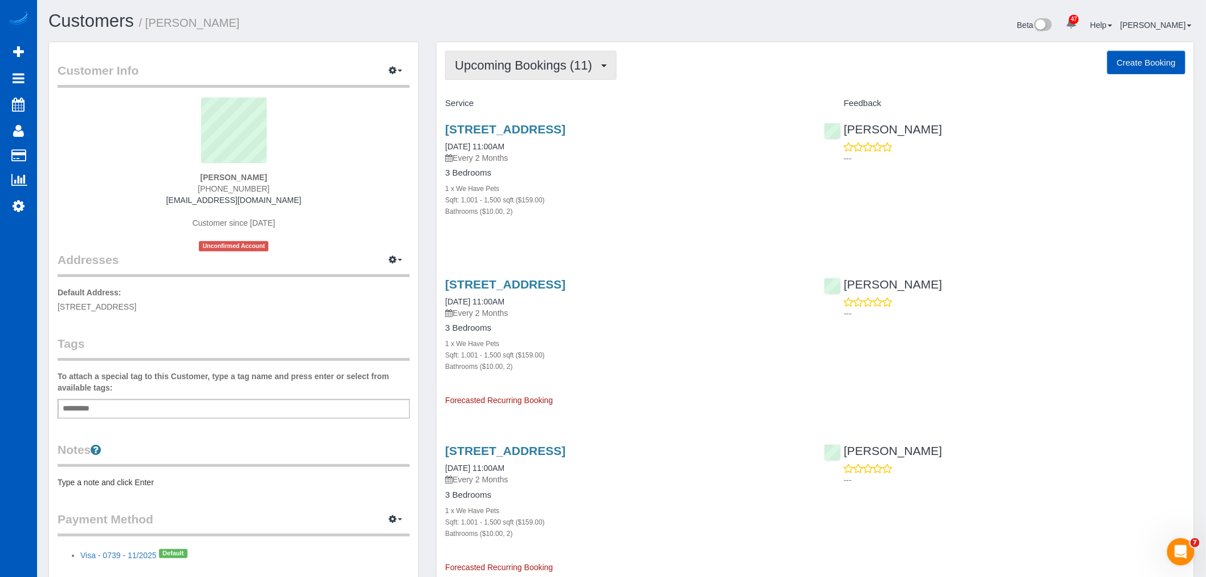
click at [543, 60] on span "Upcoming Bookings (11)" at bounding box center [526, 65] width 143 height 14
click at [537, 94] on link "Completed Bookings (6)" at bounding box center [506, 91] width 120 height 15
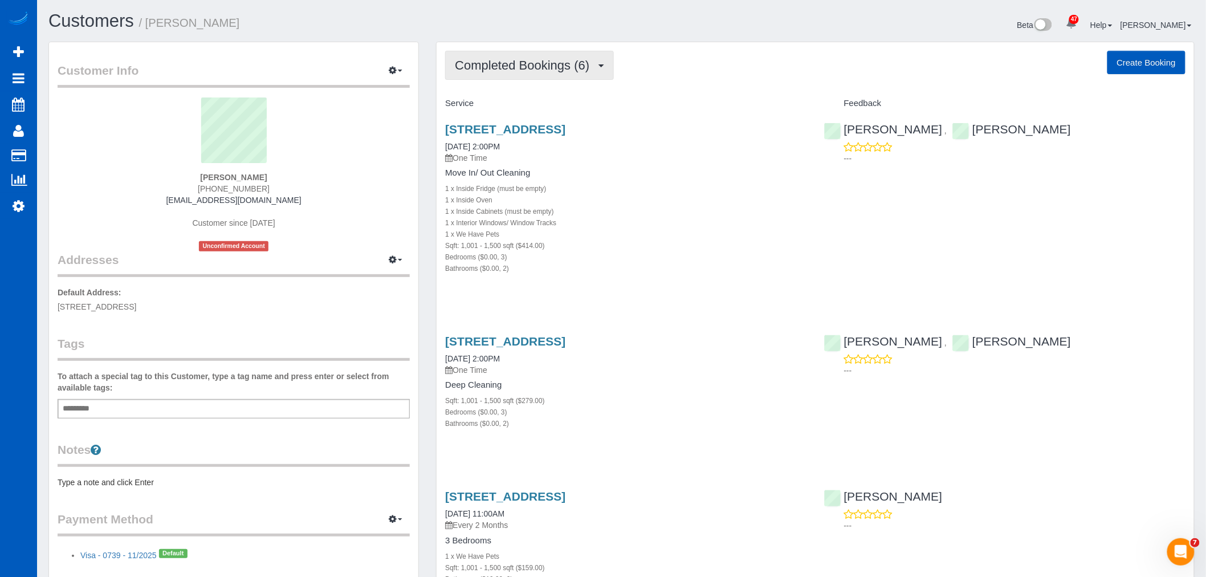
click at [520, 73] on button "Completed Bookings (6)" at bounding box center [529, 65] width 169 height 29
click at [520, 107] on link "Upcoming Bookings (11)" at bounding box center [506, 106] width 120 height 15
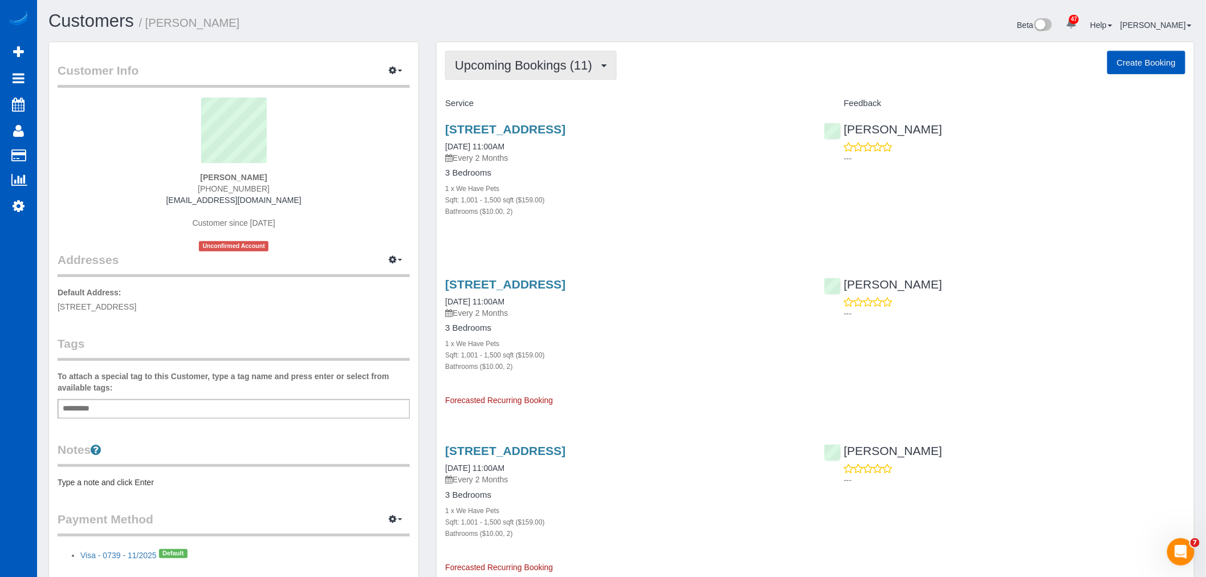
click at [502, 61] on span "Upcoming Bookings (11)" at bounding box center [526, 65] width 143 height 14
click at [508, 89] on link "Completed Bookings (6)" at bounding box center [506, 91] width 120 height 15
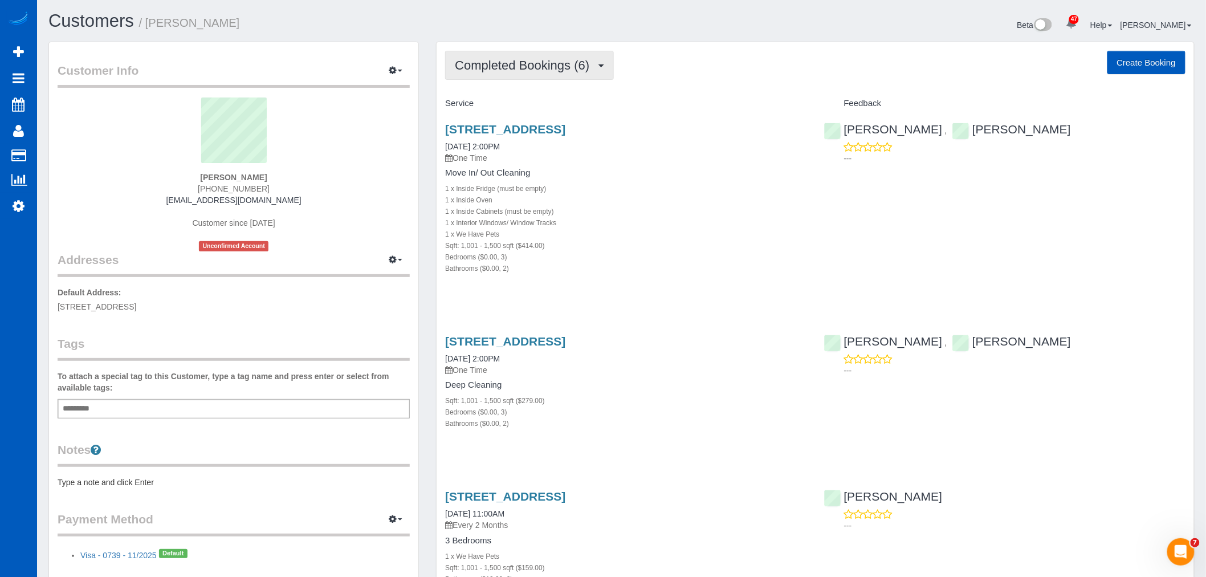
click at [508, 72] on span "Completed Bookings (6)" at bounding box center [525, 65] width 140 height 14
click at [513, 104] on link "Upcoming Bookings (11)" at bounding box center [506, 106] width 120 height 15
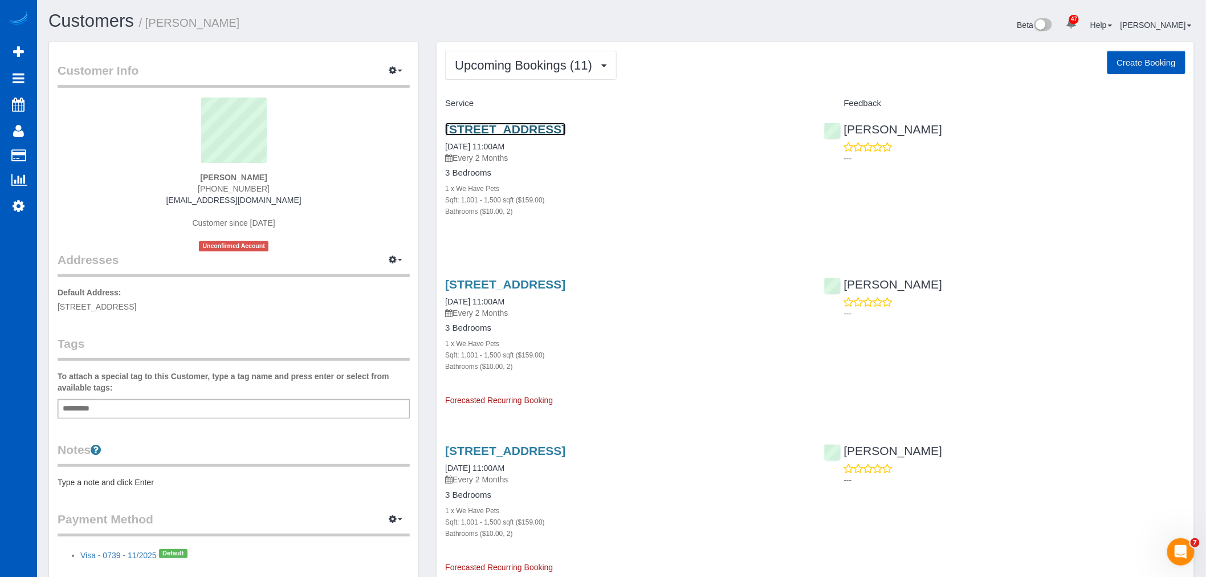
click at [500, 129] on link "5310 85th Pl Ne, Marysville, WA 98270" at bounding box center [505, 129] width 120 height 13
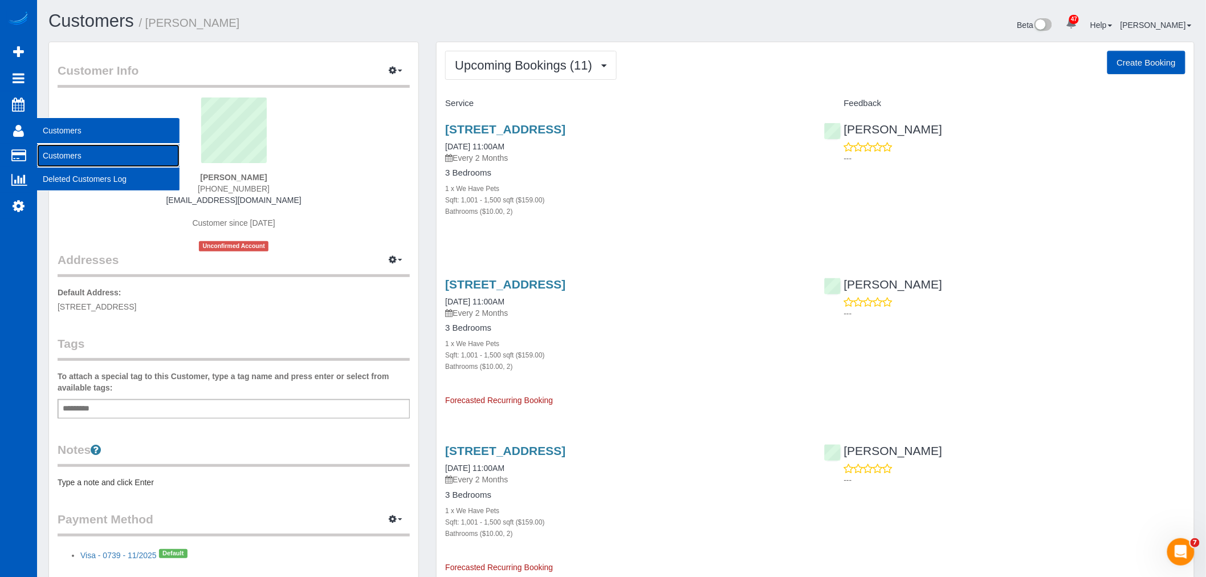
click at [80, 162] on link "Customers" at bounding box center [108, 155] width 142 height 23
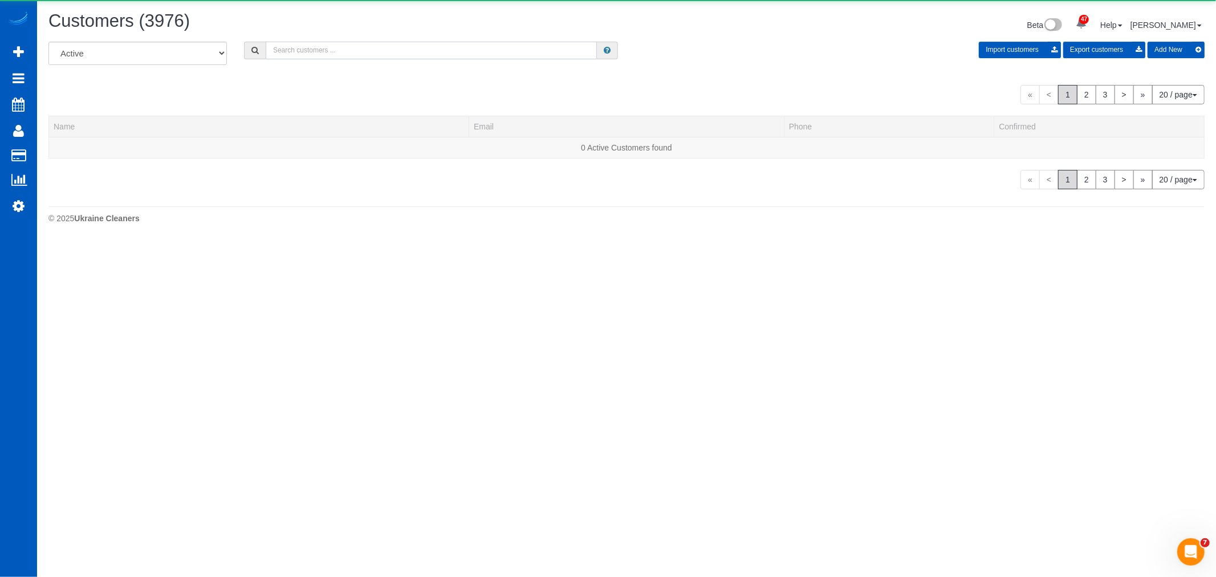
click at [323, 57] on input "text" at bounding box center [431, 51] width 331 height 18
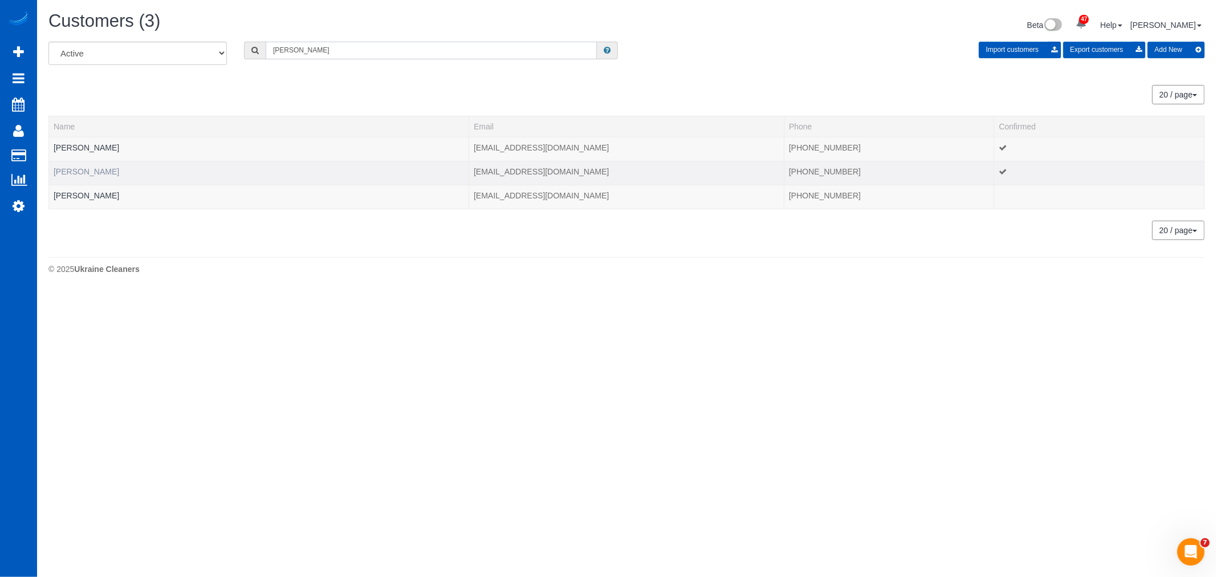
type input "lois"
click at [84, 174] on link "[PERSON_NAME]" at bounding box center [87, 171] width 66 height 9
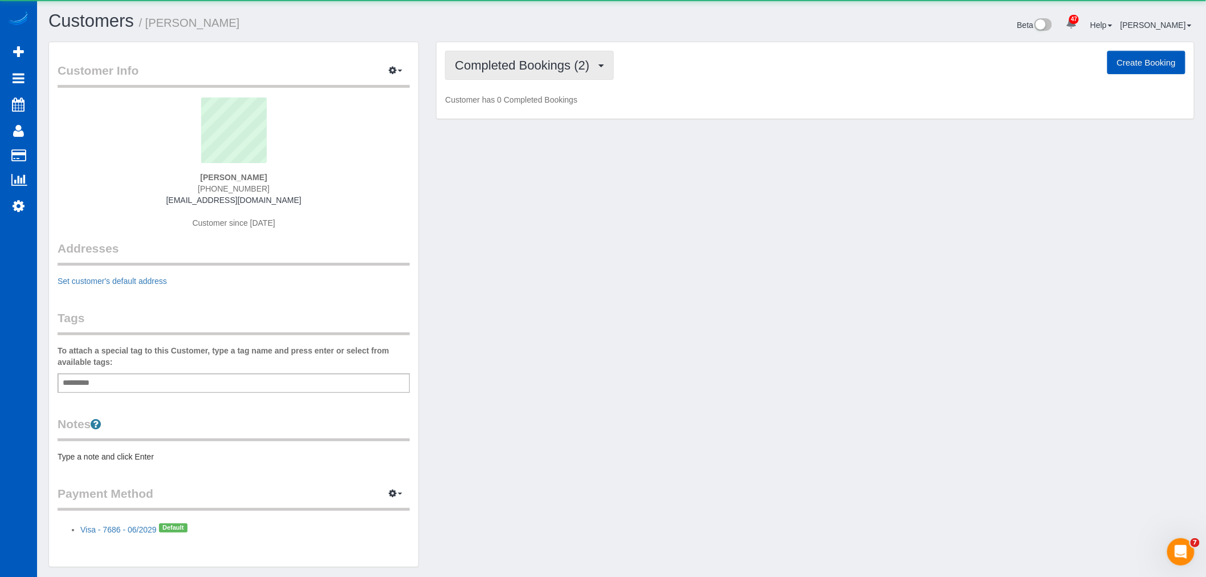
click at [519, 76] on button "Completed Bookings (2)" at bounding box center [529, 65] width 169 height 29
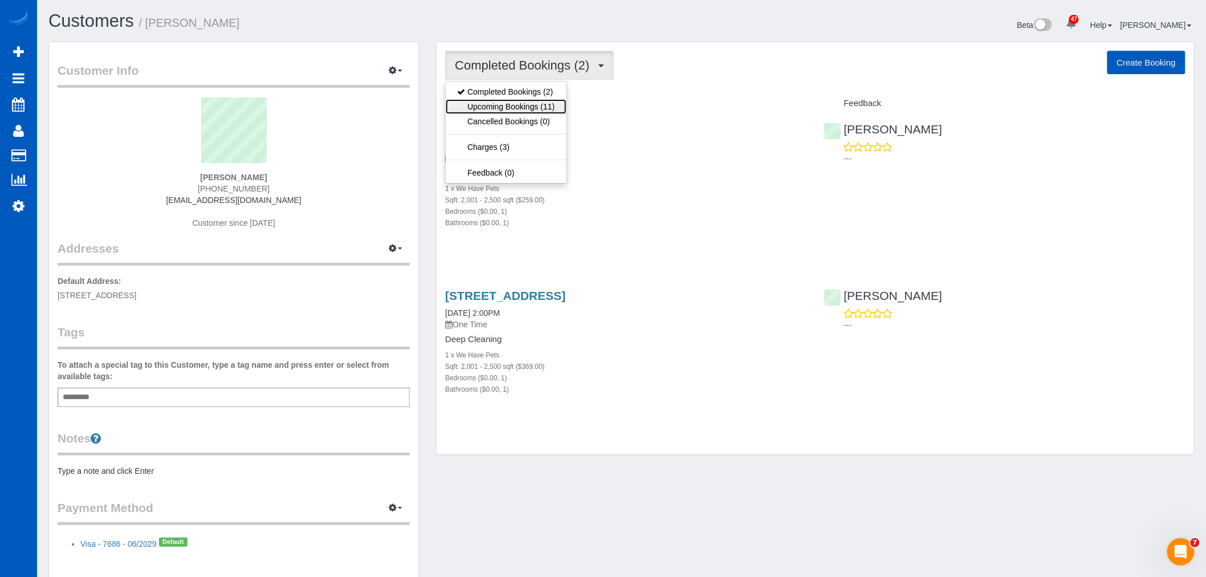
click at [522, 104] on link "Upcoming Bookings (11)" at bounding box center [506, 106] width 120 height 15
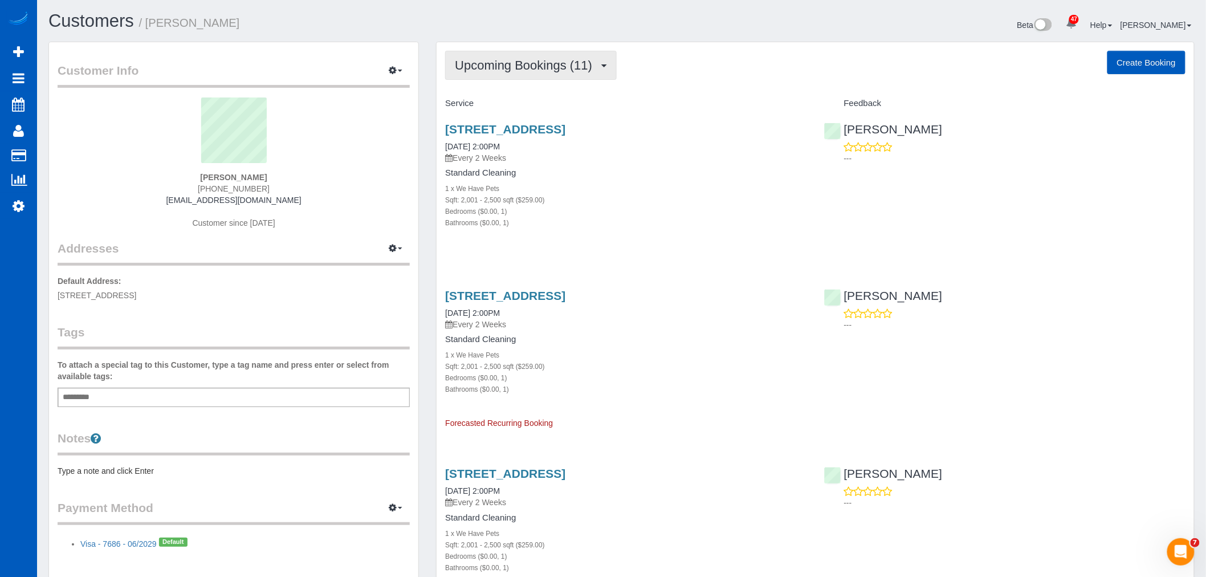
click at [503, 67] on span "Upcoming Bookings (11)" at bounding box center [526, 65] width 143 height 14
click at [503, 105] on link "Upcoming Bookings (11)" at bounding box center [506, 106] width 120 height 15
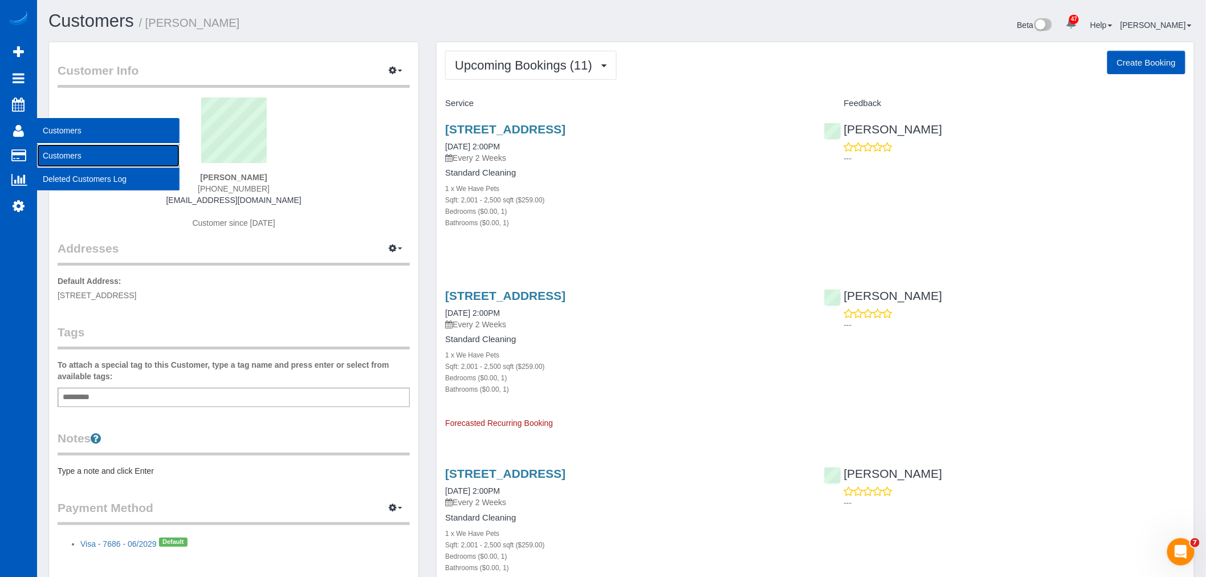
click at [73, 156] on link "Customers" at bounding box center [108, 155] width 142 height 23
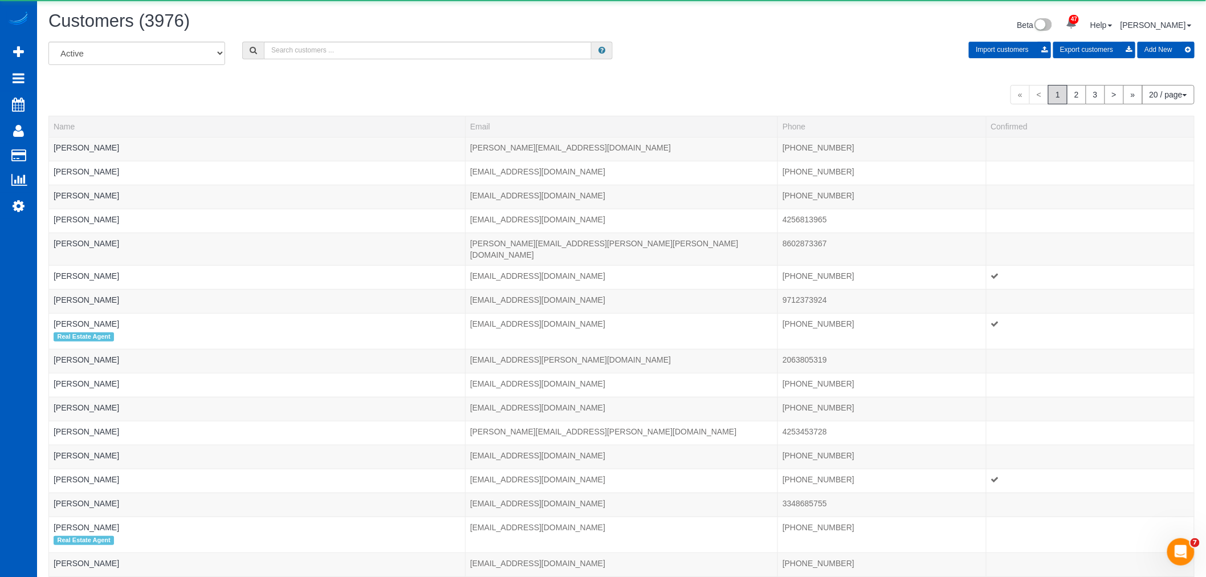
click at [303, 63] on div "All Active Archived Import customers Export customers Add New" at bounding box center [621, 58] width 1163 height 32
click at [303, 56] on input "text" at bounding box center [428, 51] width 328 height 18
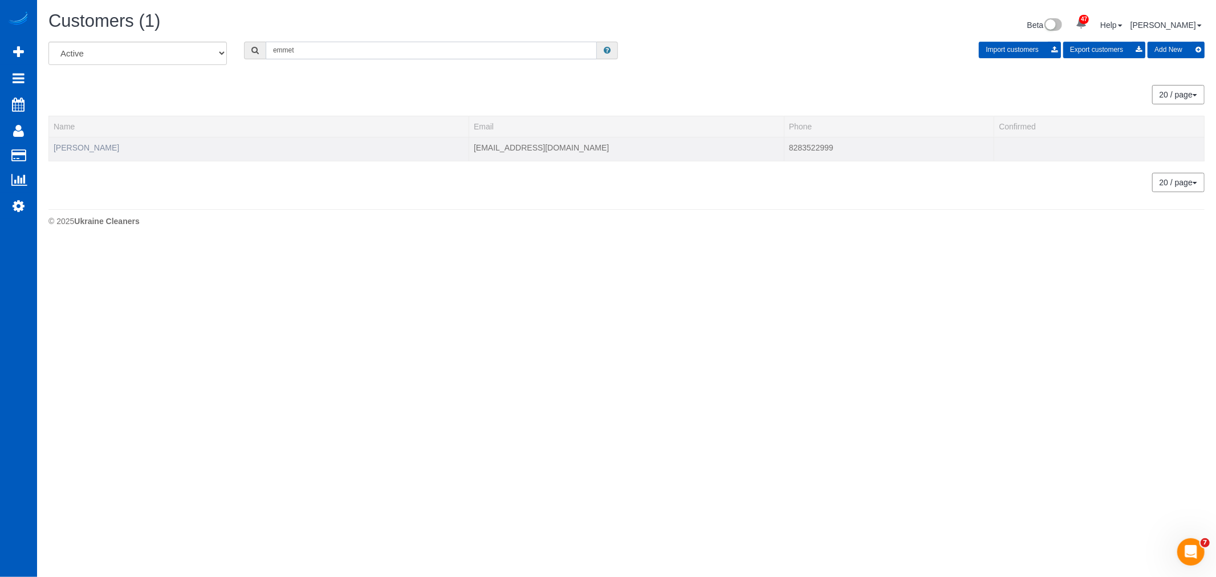
type input "emmet"
click at [94, 144] on link "[PERSON_NAME]" at bounding box center [87, 147] width 66 height 9
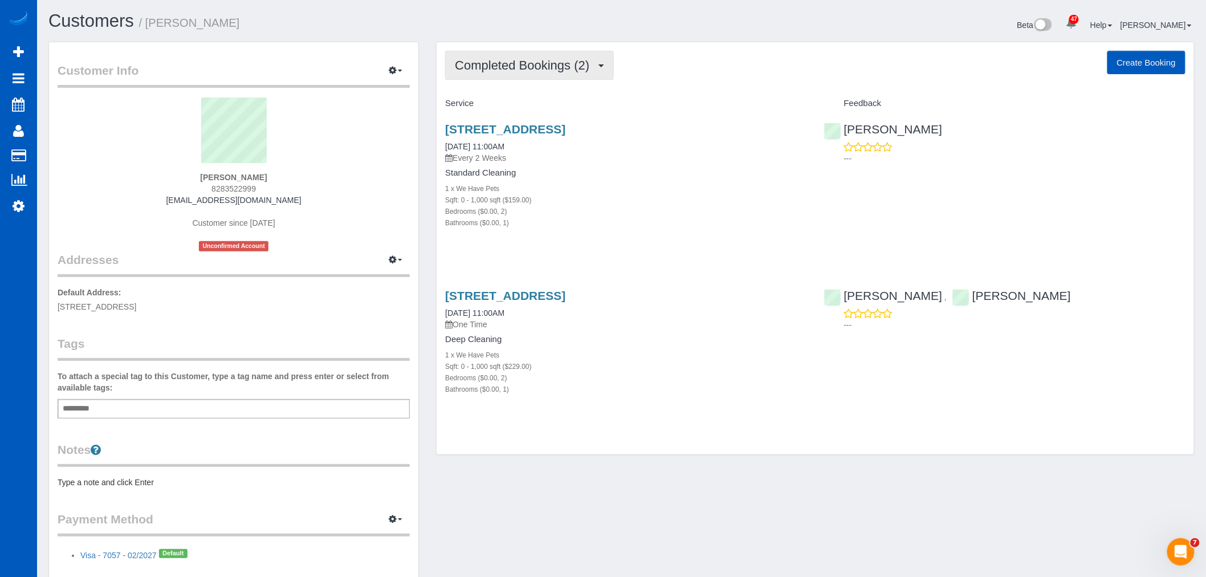
click at [563, 58] on button "Completed Bookings (2)" at bounding box center [529, 65] width 169 height 29
click at [565, 466] on div "Completed Bookings (2) Completed Bookings (2) Upcoming Bookings (1) Cancelled B…" at bounding box center [815, 254] width 776 height 425
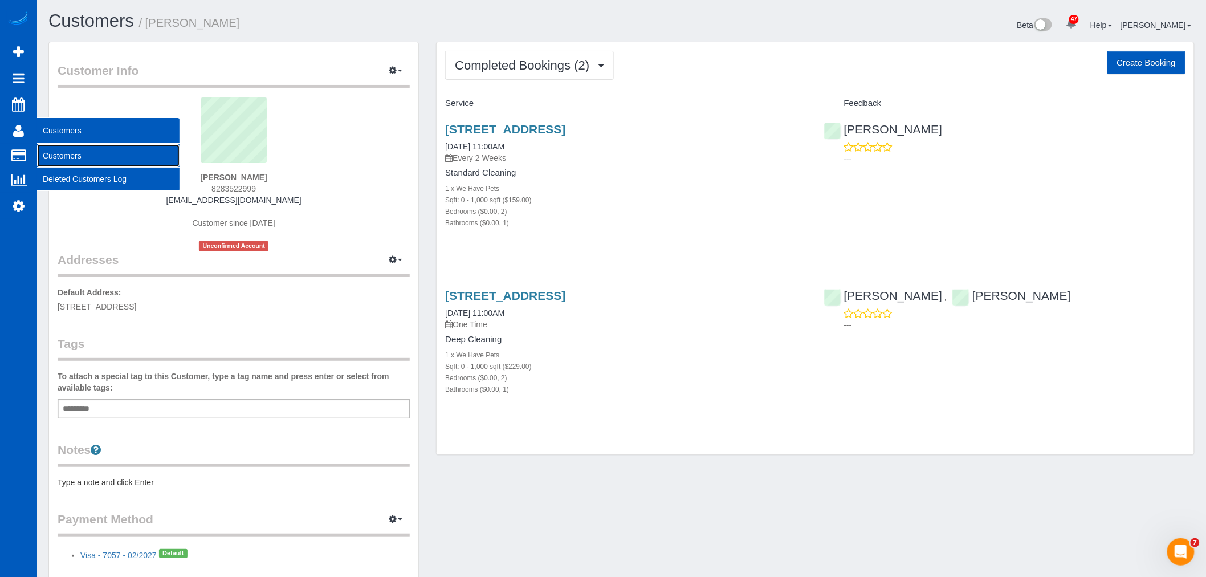
drag, startPoint x: 78, startPoint y: 153, endPoint x: 92, endPoint y: 152, distance: 14.3
click at [78, 153] on link "Customers" at bounding box center [108, 155] width 142 height 23
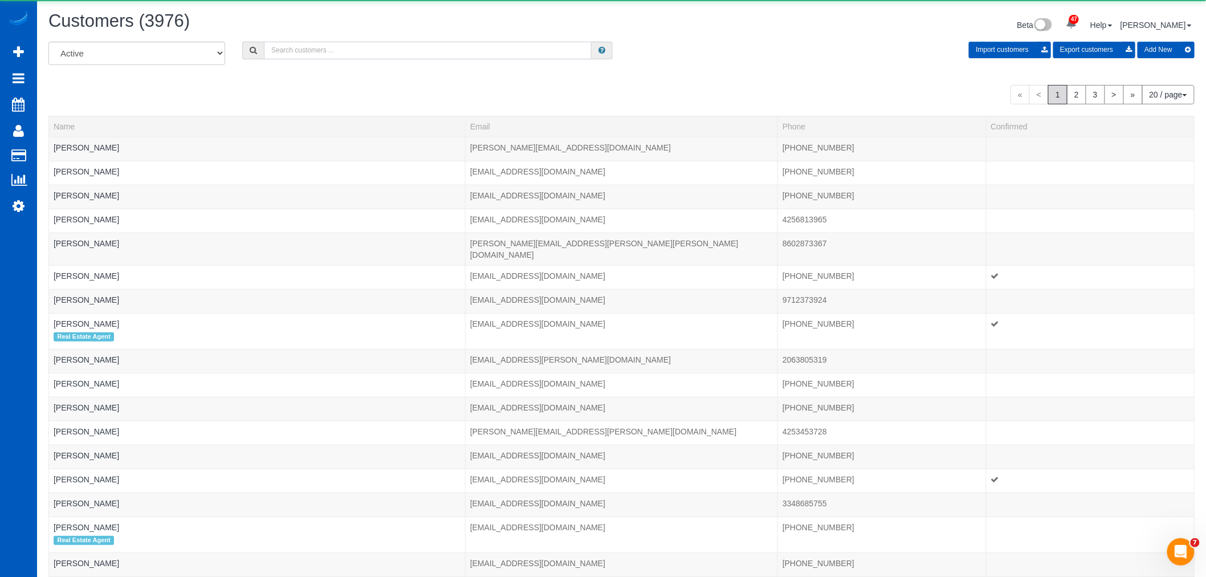
click at [357, 58] on input "text" at bounding box center [428, 51] width 328 height 18
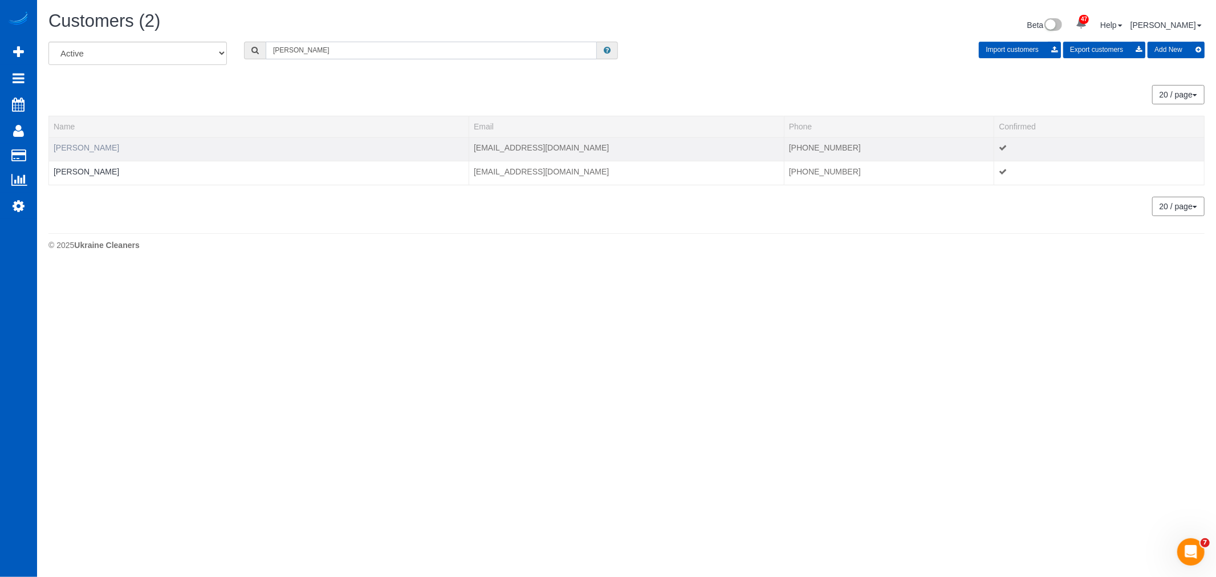
type input "arthur"
click at [70, 149] on link "[PERSON_NAME]" at bounding box center [87, 147] width 66 height 9
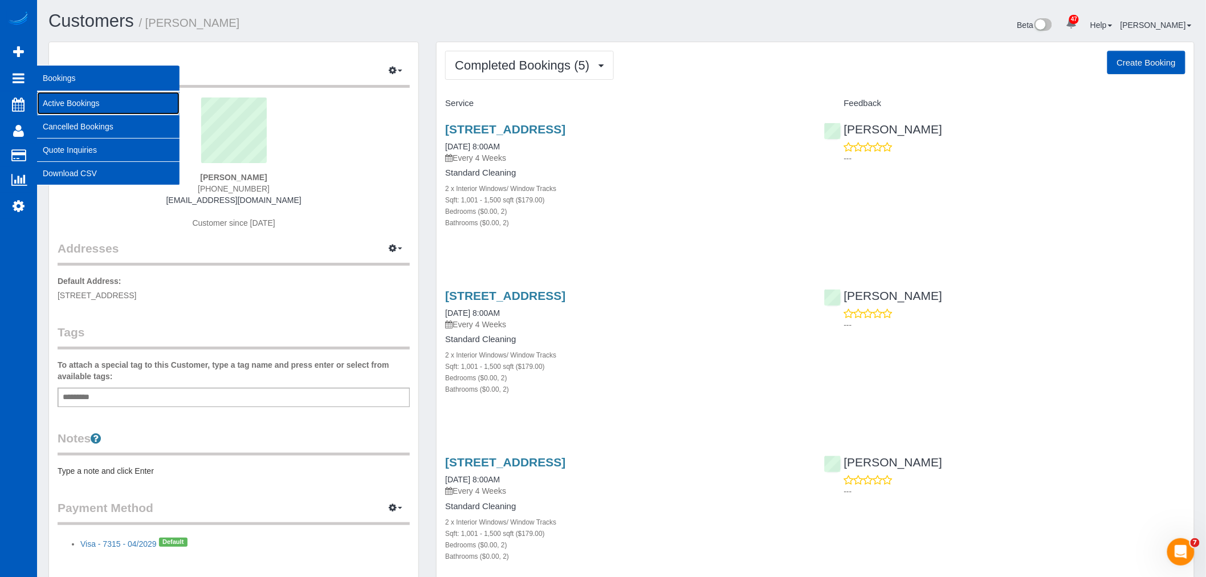
click at [76, 97] on link "Active Bookings" at bounding box center [108, 103] width 142 height 23
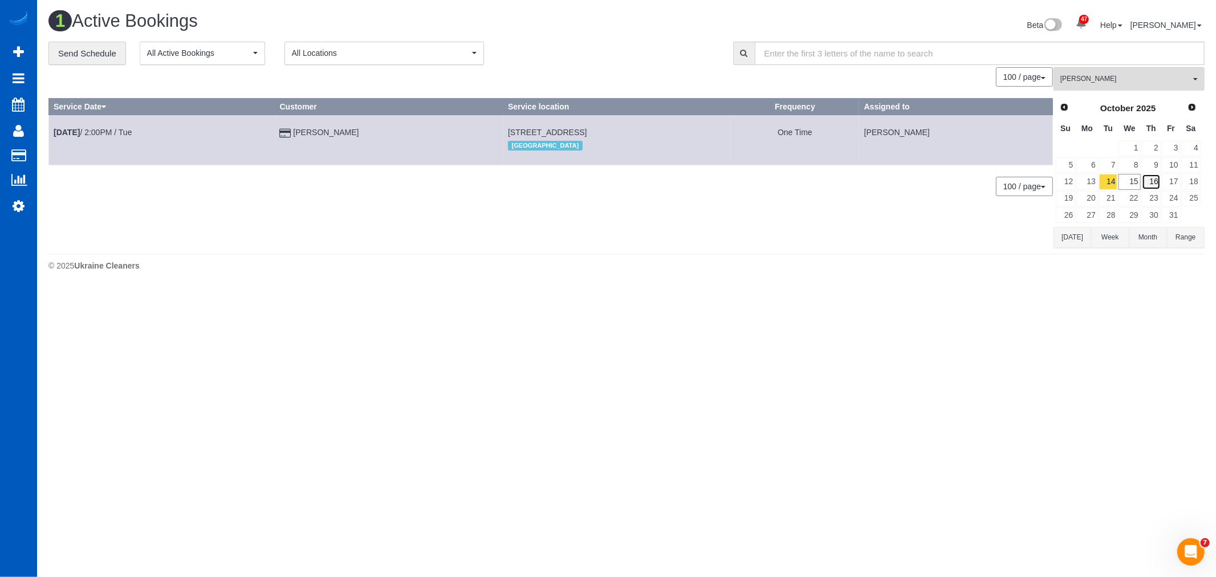
click at [1142, 182] on link "16" at bounding box center [1151, 181] width 19 height 15
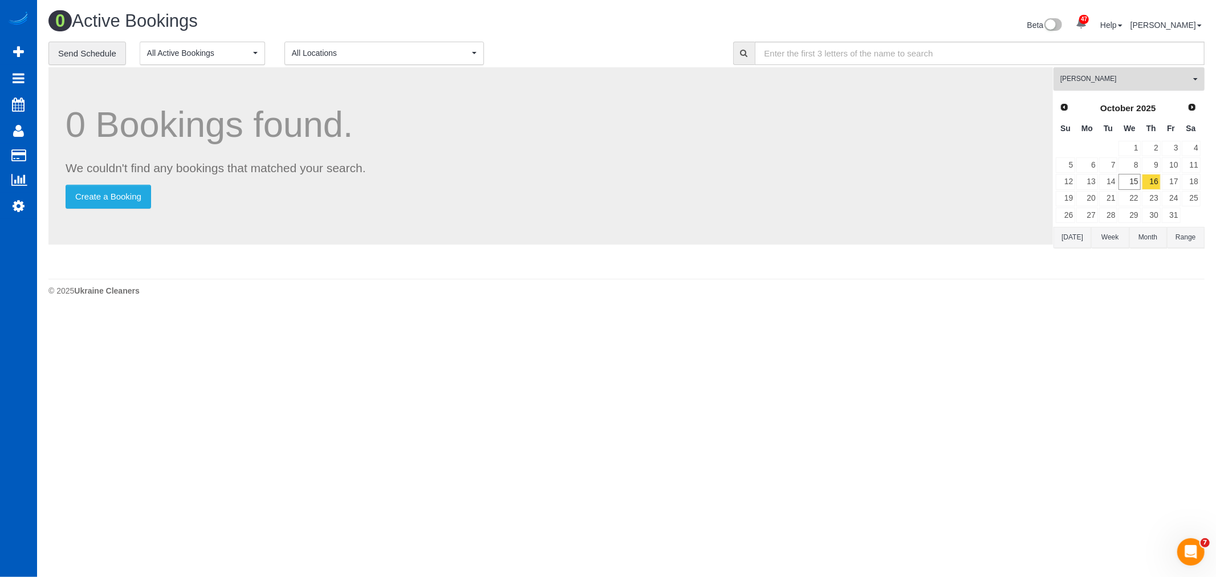
click at [1130, 85] on button "Irina Dunaeva All Teams" at bounding box center [1128, 78] width 151 height 23
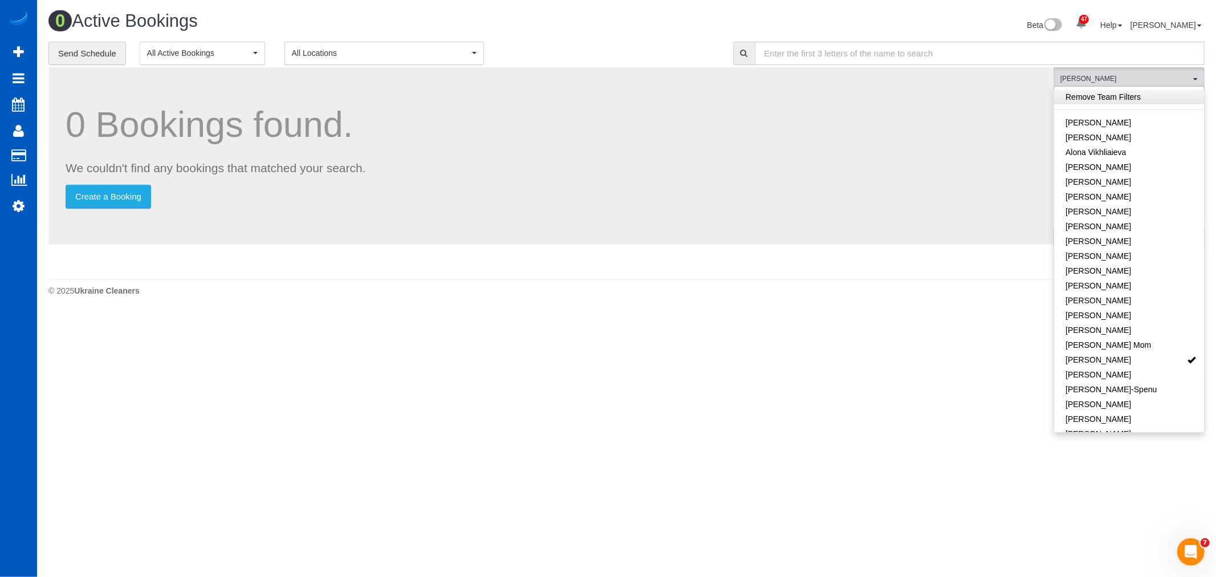
click at [1122, 94] on link "Remove Team Filters" at bounding box center [1129, 96] width 150 height 15
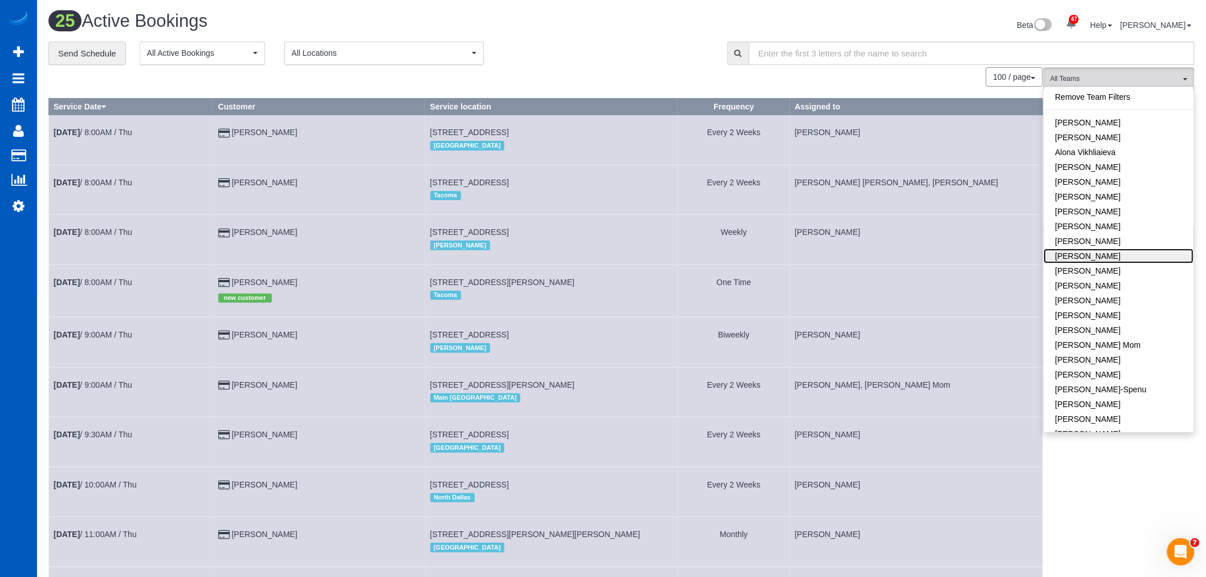
click at [1099, 253] on link "[PERSON_NAME]" at bounding box center [1119, 256] width 150 height 15
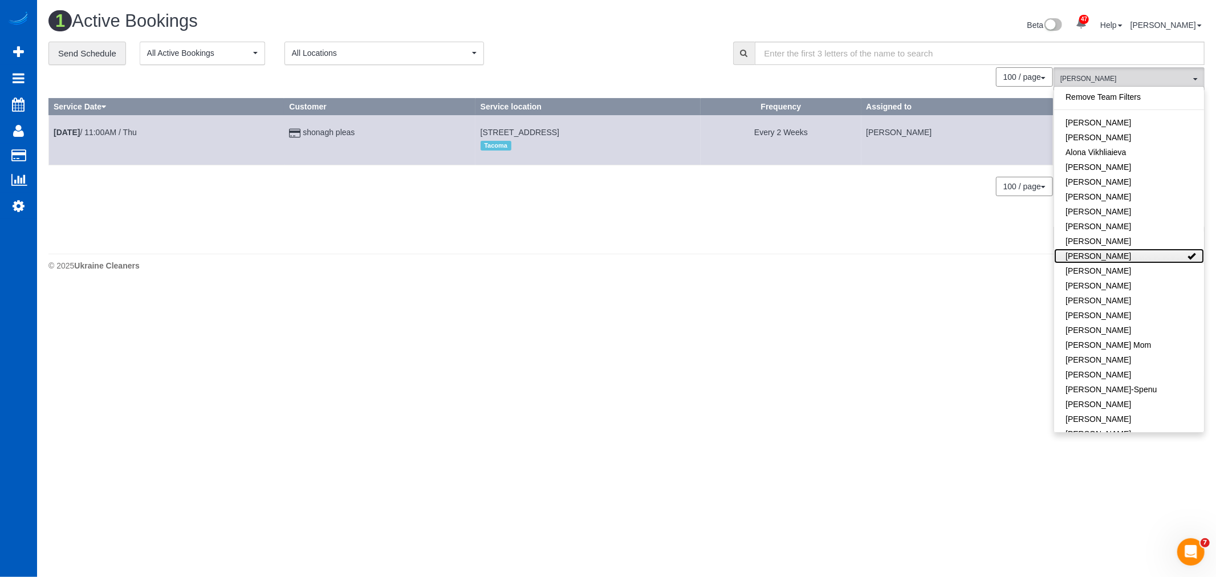
click at [1080, 255] on link "[PERSON_NAME]" at bounding box center [1129, 256] width 150 height 15
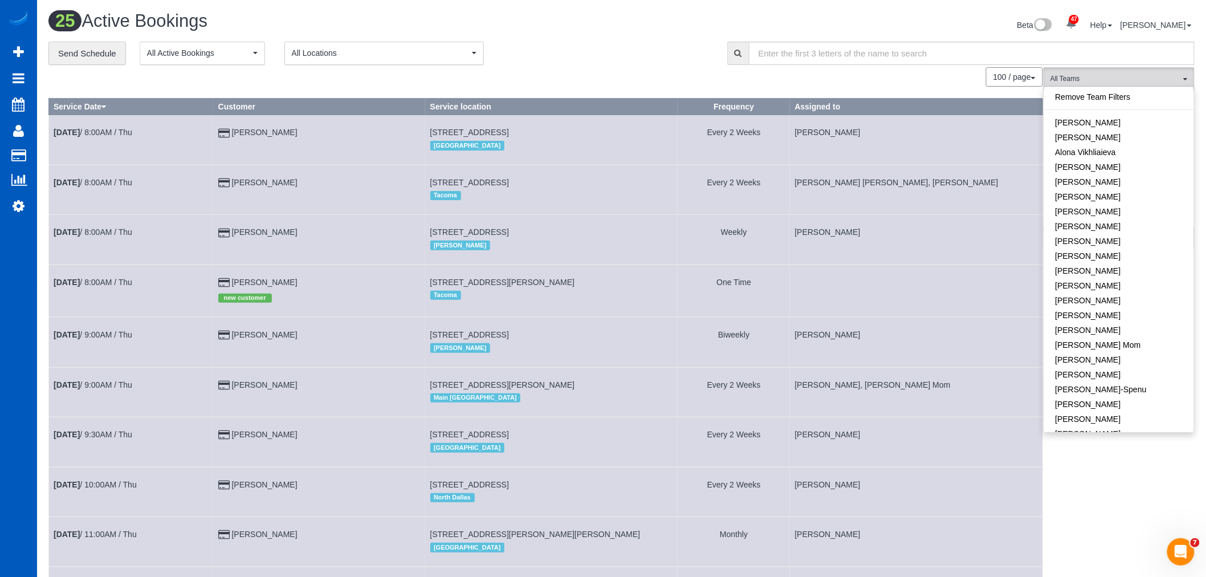
drag, startPoint x: 1102, startPoint y: 504, endPoint x: 1132, endPoint y: 250, distance: 256.6
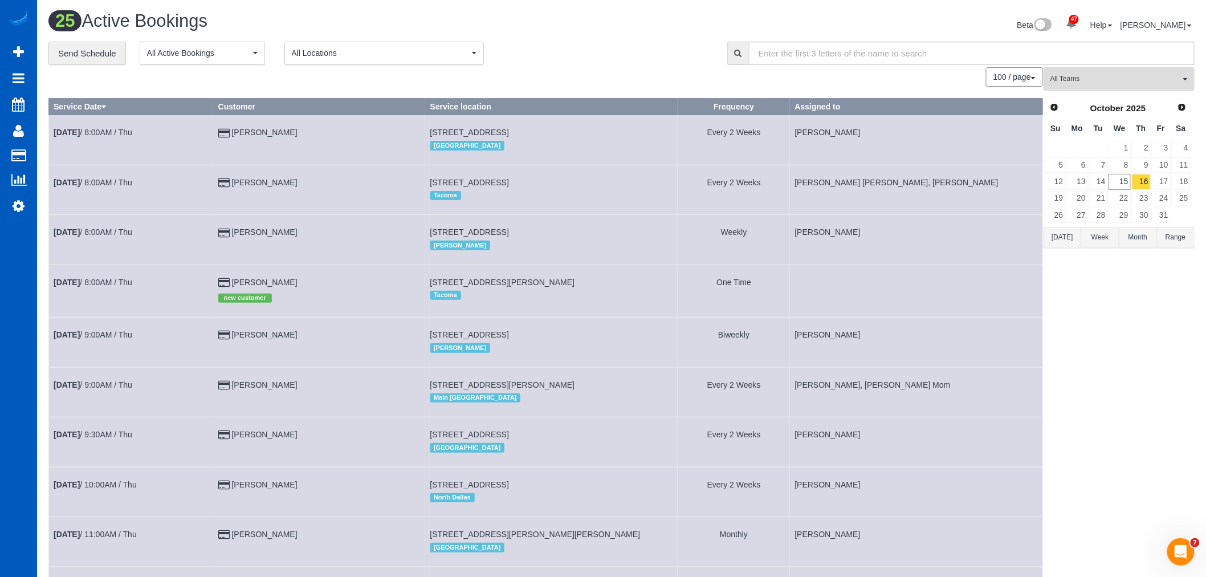
click at [1106, 79] on span "All Teams" at bounding box center [1115, 79] width 130 height 10
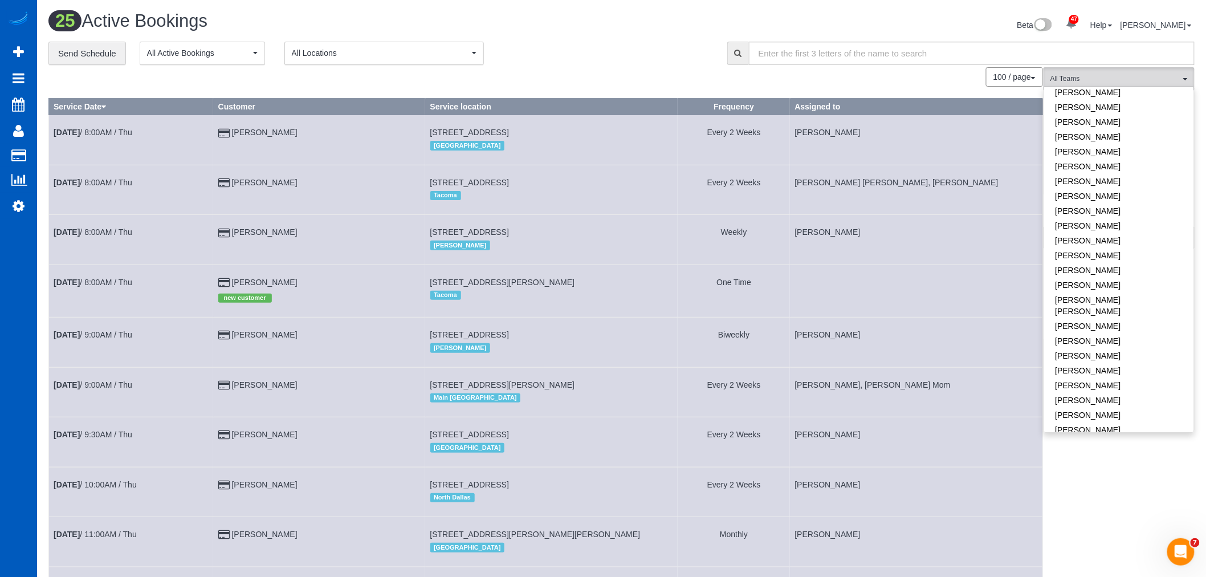
scroll to position [316, 0]
click at [25, 200] on link "Settings" at bounding box center [18, 206] width 37 height 26
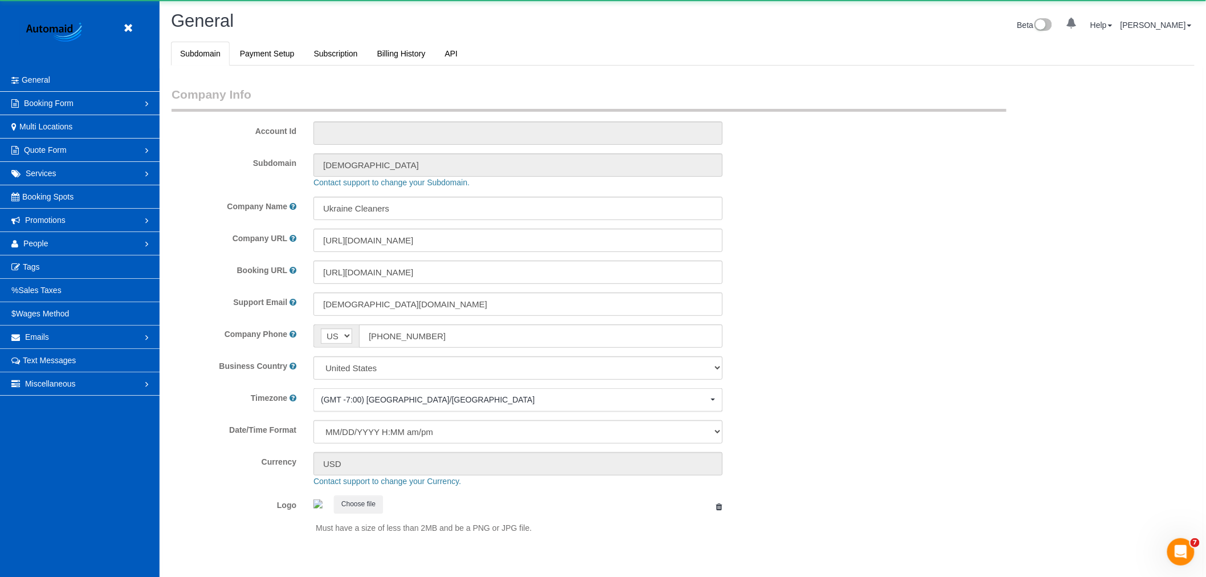
scroll to position [2492, 1206]
select select "1"
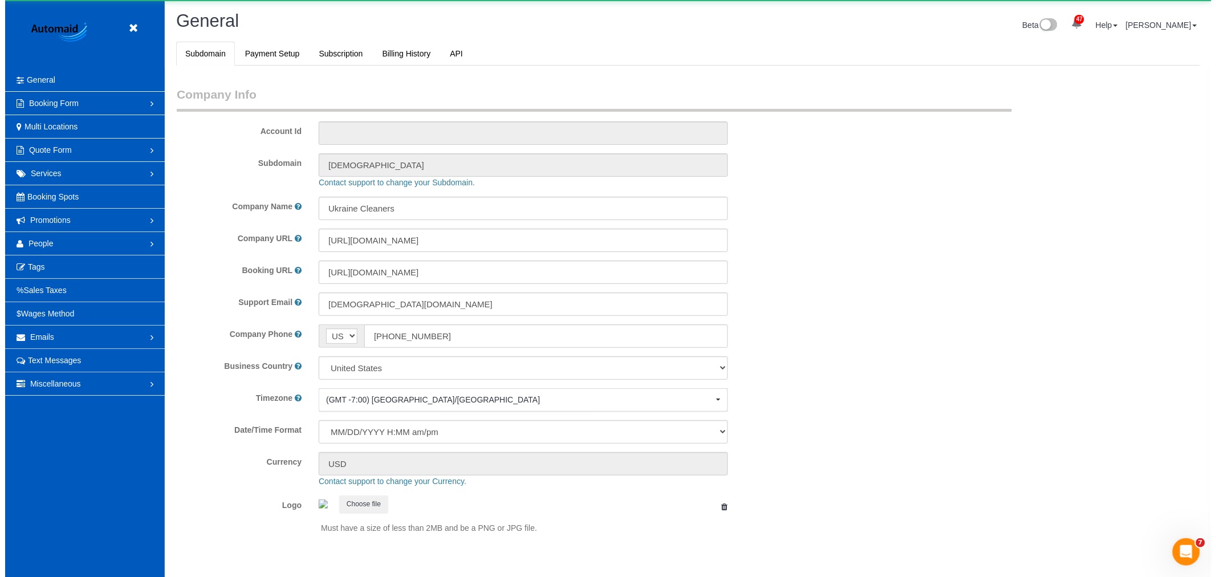
scroll to position [0, 0]
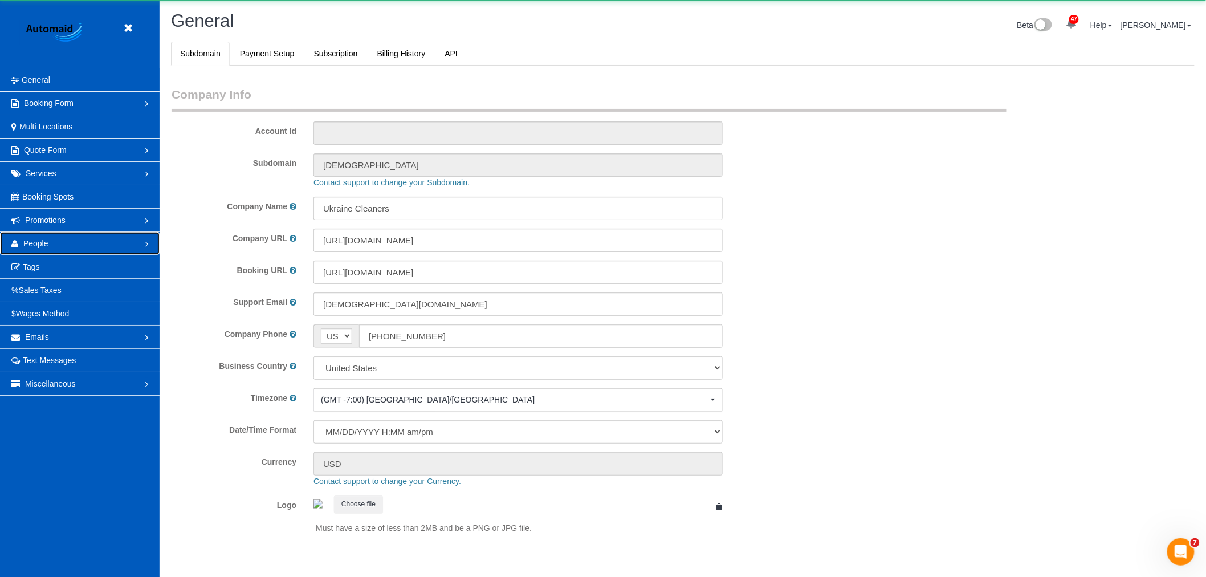
click at [47, 239] on span "People" at bounding box center [35, 243] width 25 height 9
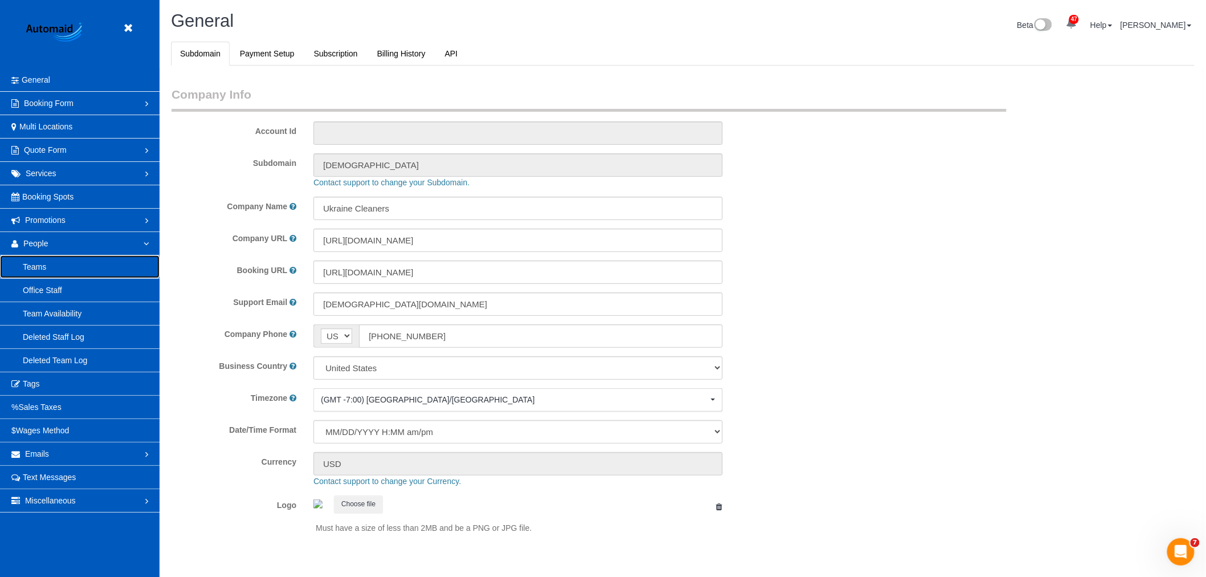
click at [33, 270] on link "Teams" at bounding box center [80, 266] width 160 height 23
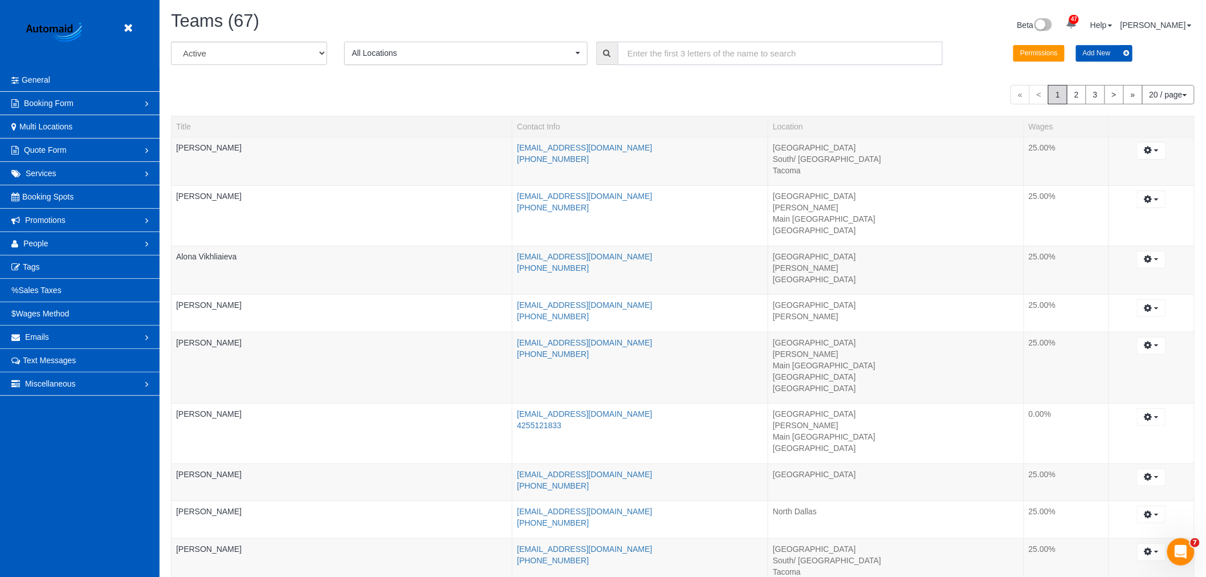
click at [663, 56] on input "text" at bounding box center [780, 53] width 325 height 23
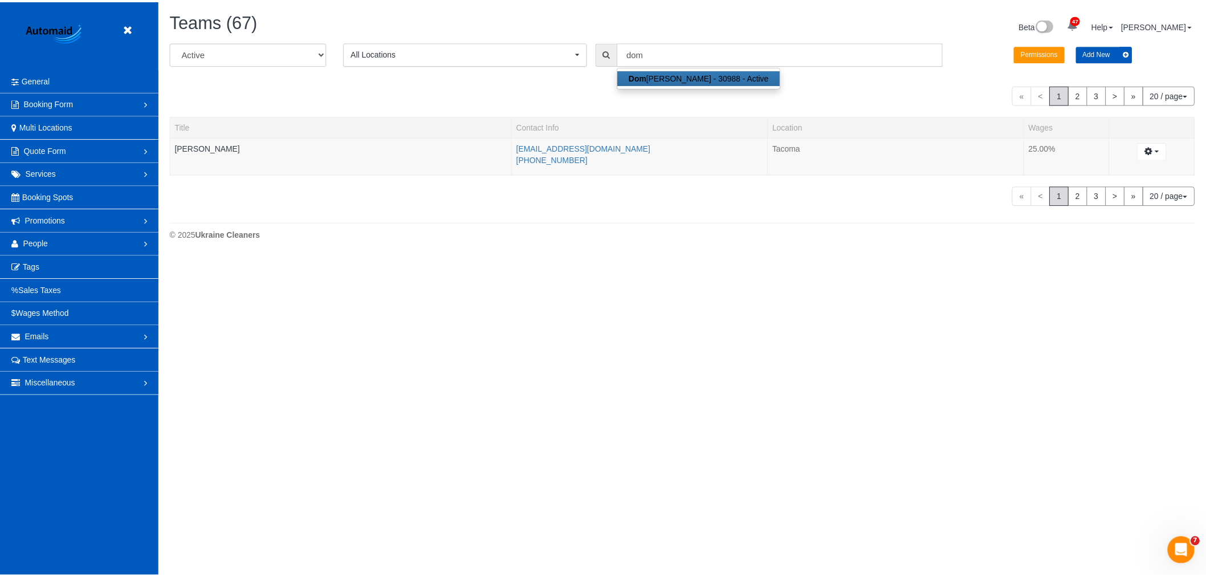
scroll to position [56740, 55782]
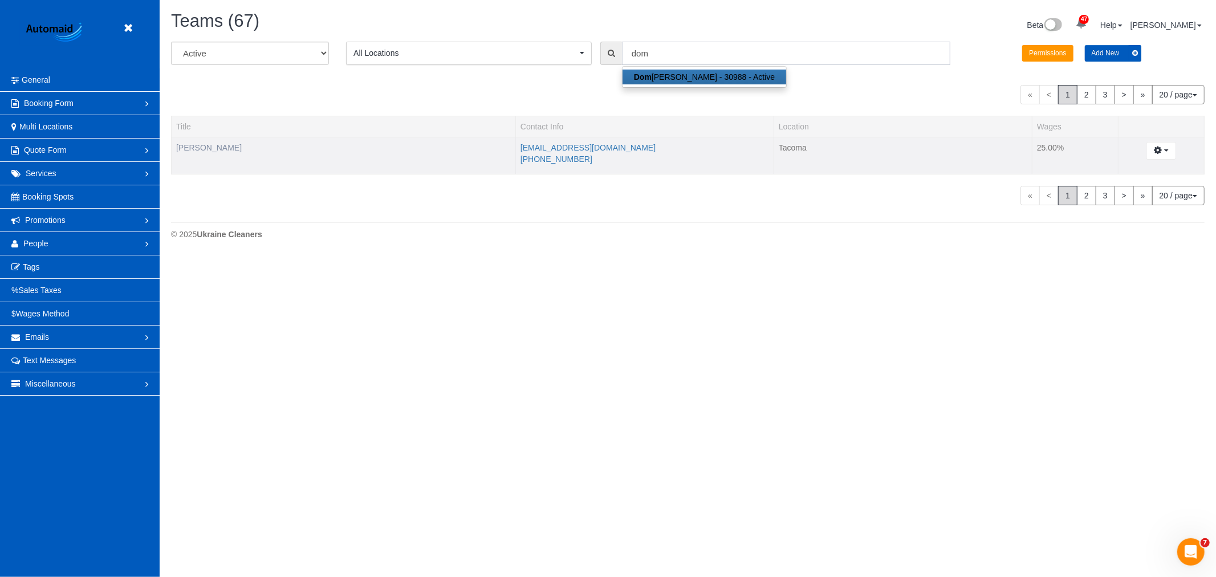
type input "dom"
click at [186, 150] on link "[PERSON_NAME]" at bounding box center [209, 147] width 66 height 9
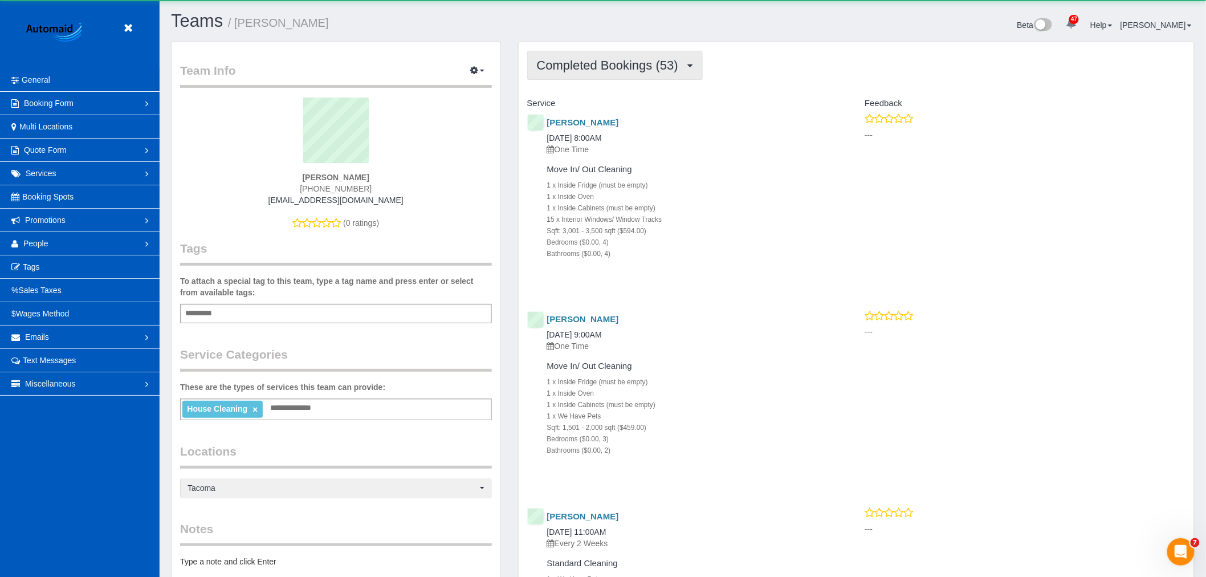
scroll to position [4468, 1206]
click at [572, 70] on span "Completed Bookings (53)" at bounding box center [610, 65] width 147 height 14
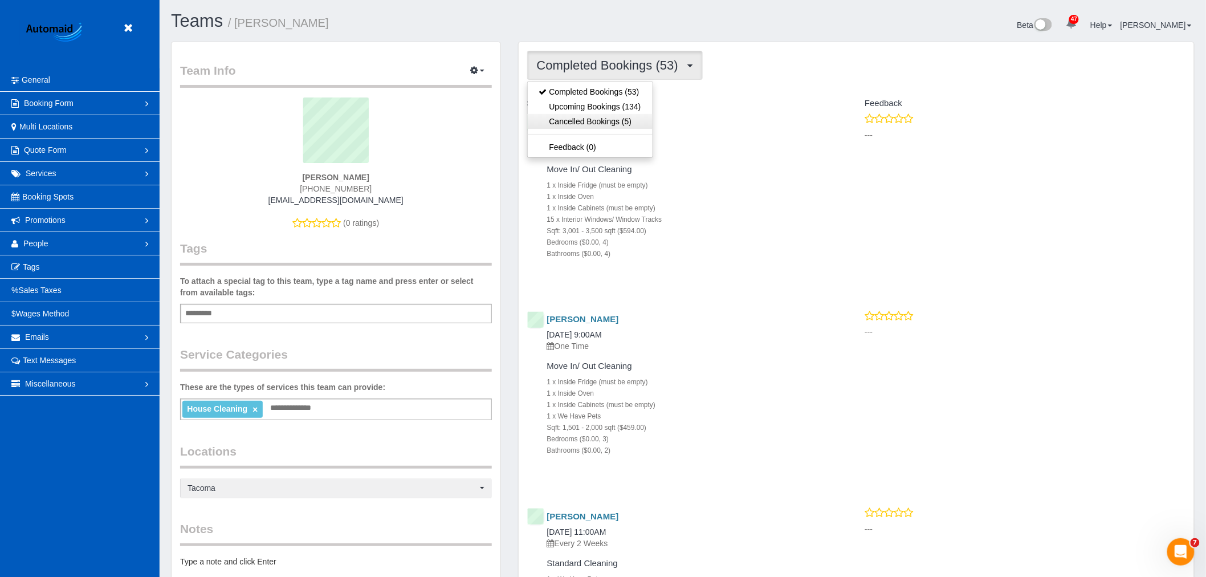
click at [595, 116] on link "Cancelled Bookings (5)" at bounding box center [590, 121] width 125 height 15
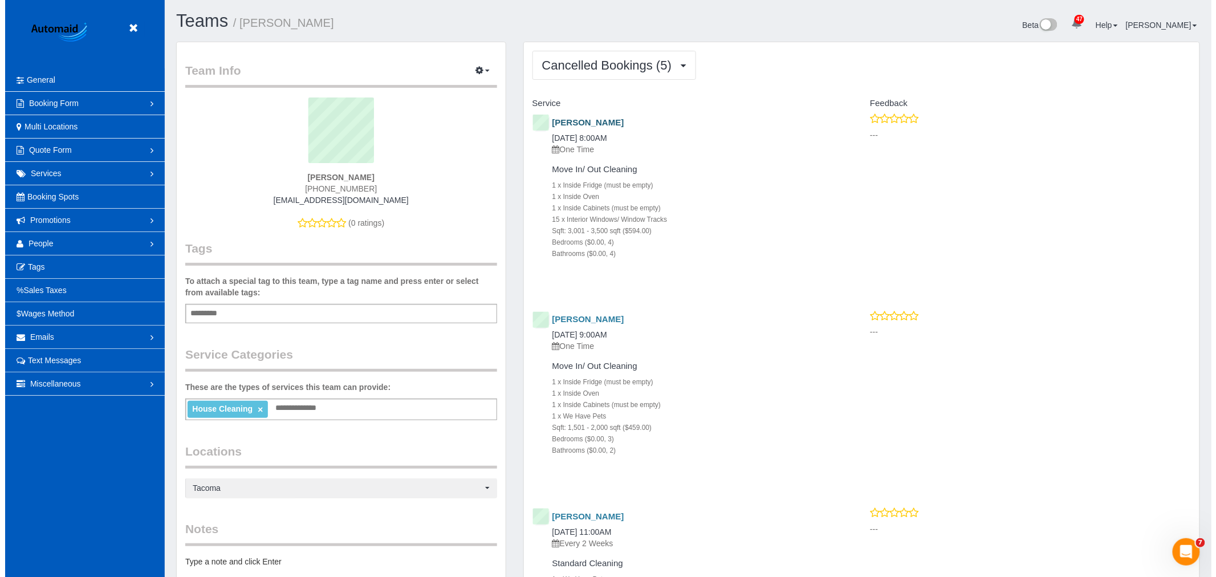
scroll to position [56010, 55792]
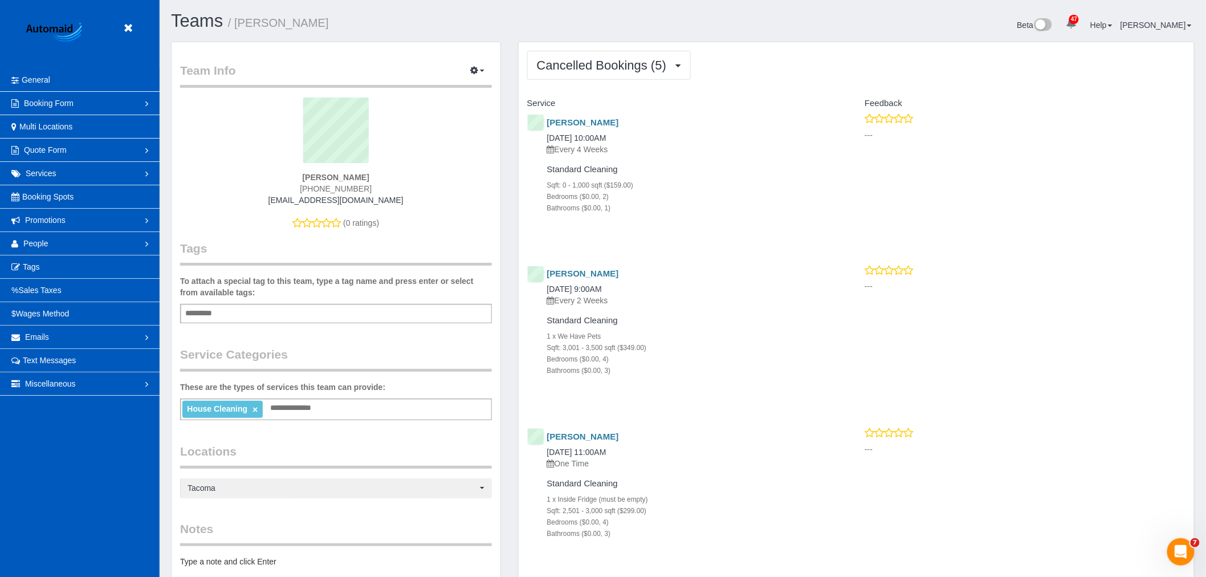
drag, startPoint x: 126, startPoint y: 18, endPoint x: 123, endPoint y: 25, distance: 7.1
click at [126, 18] on header "Beta" at bounding box center [80, 34] width 160 height 68
click at [123, 25] on link at bounding box center [131, 28] width 17 height 17
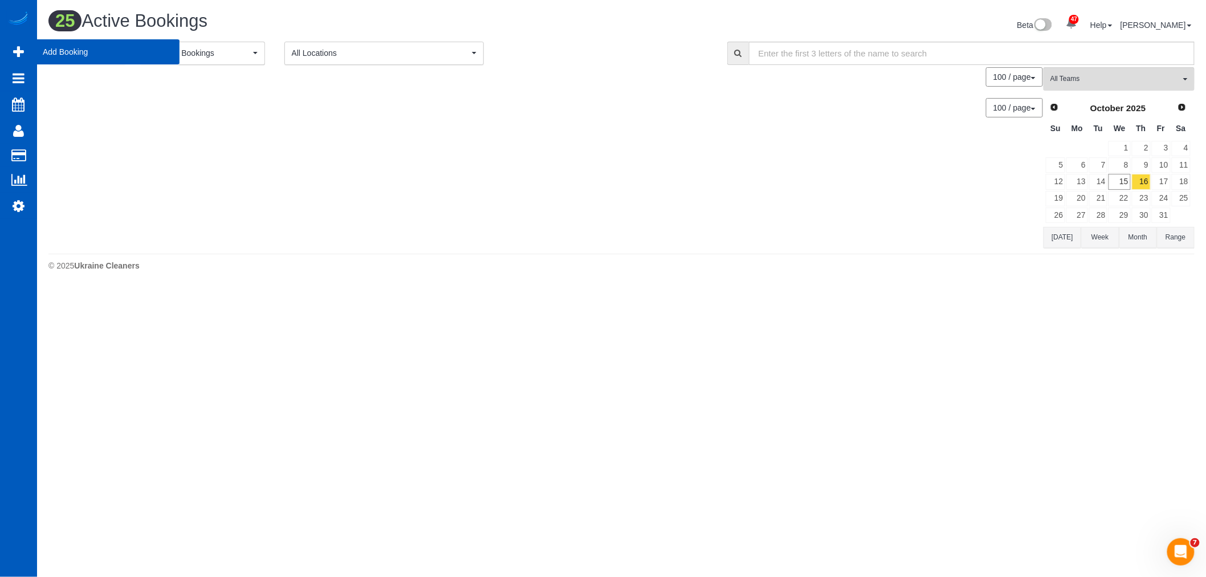
scroll to position [1482, 1206]
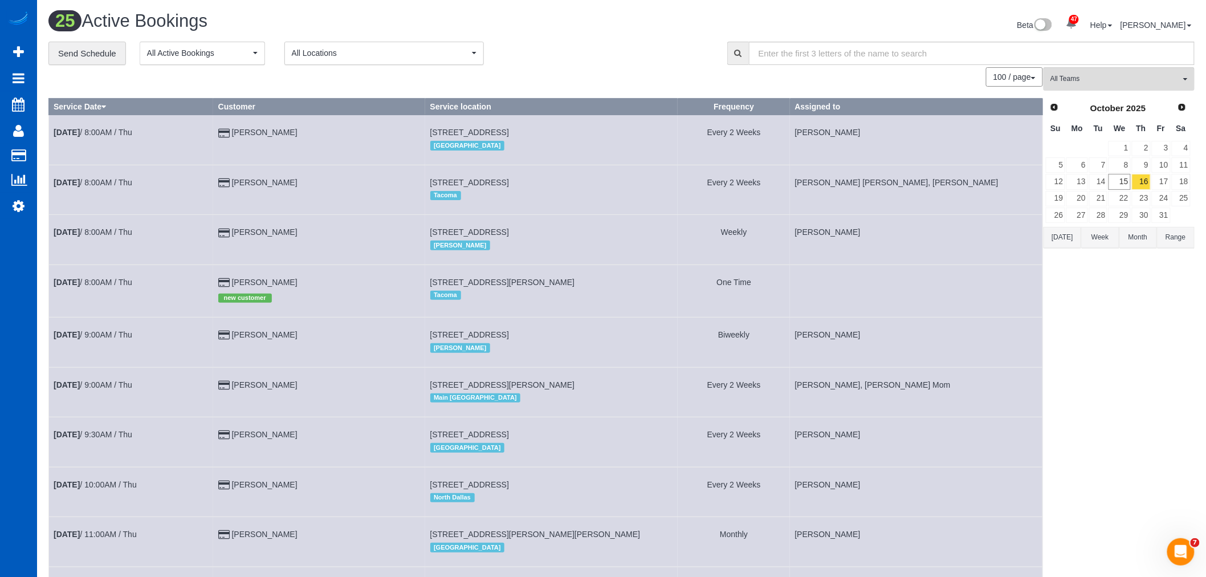
click at [1131, 181] on td "16" at bounding box center [1141, 181] width 20 height 17
click at [1129, 183] on link "15" at bounding box center [1120, 181] width 22 height 15
click at [1135, 182] on link "16" at bounding box center [1141, 181] width 19 height 15
click at [1088, 78] on span "All Teams" at bounding box center [1115, 79] width 130 height 10
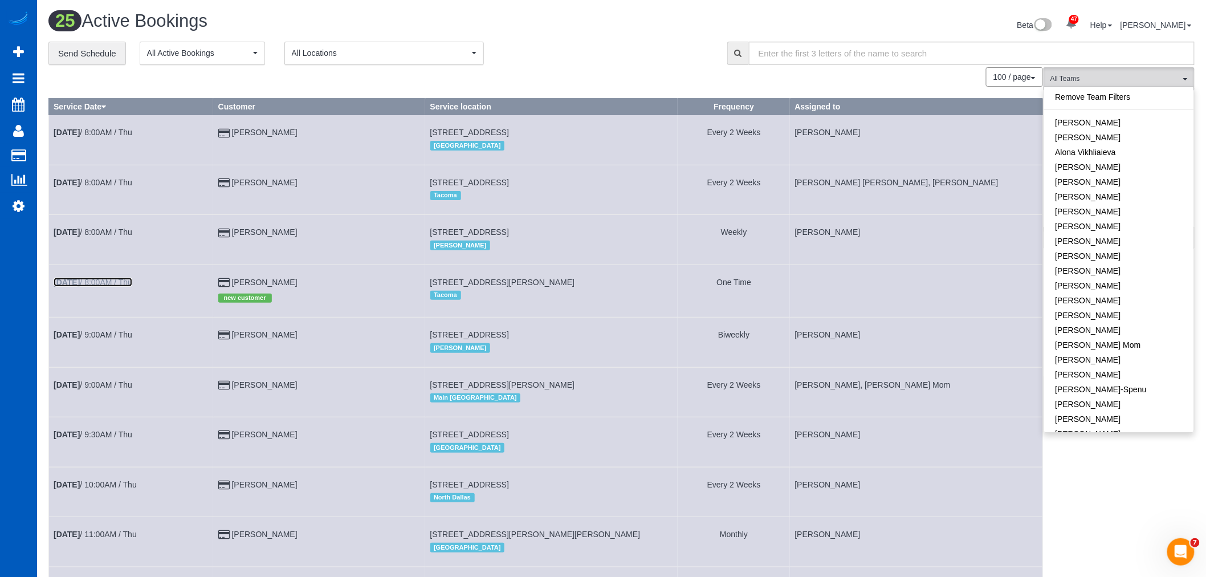
click at [105, 282] on link "Oct 16th / 8:00AM / Thu" at bounding box center [93, 282] width 79 height 9
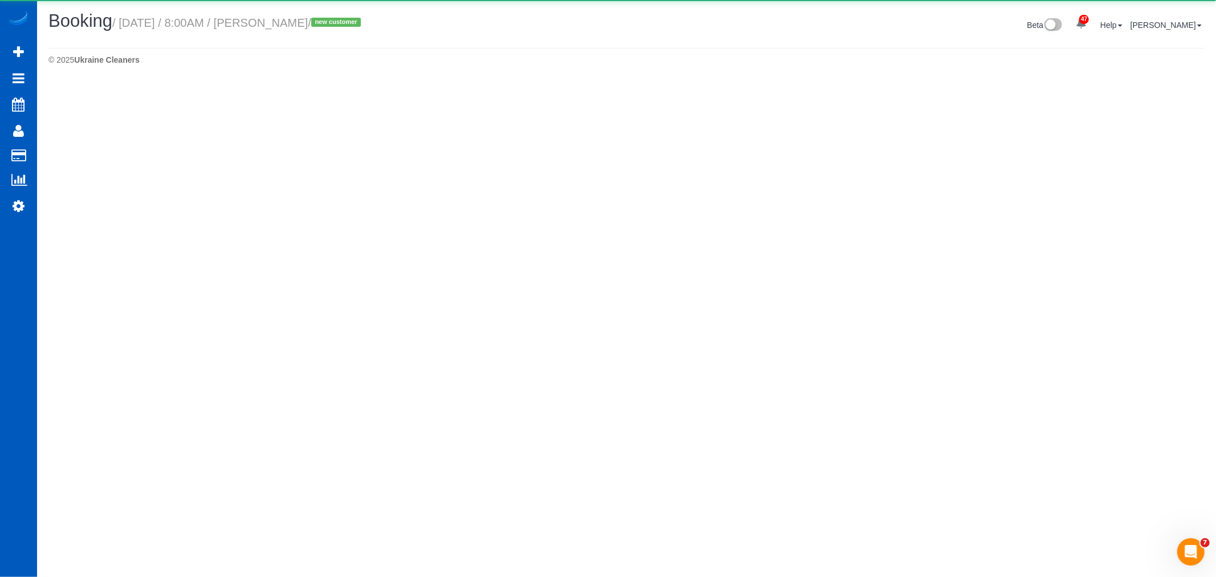
select select "WA"
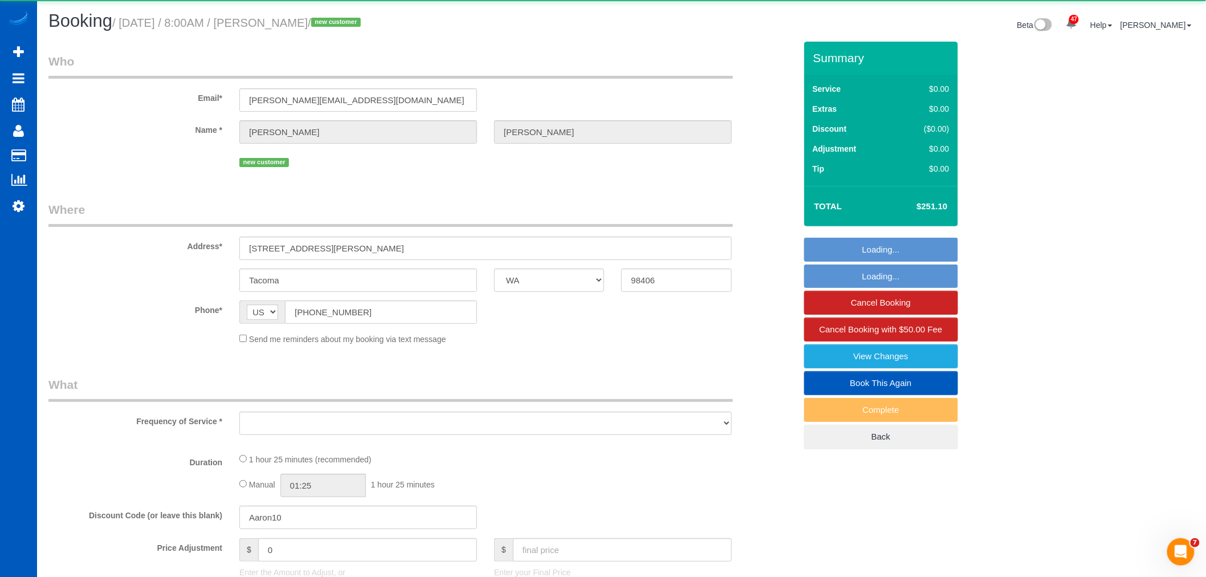
select select "object:15223"
select select "string:fspay-9ba5447d-fee0-4265-9197-4748edb161c3"
select select "199"
select select "1001"
select select "3"
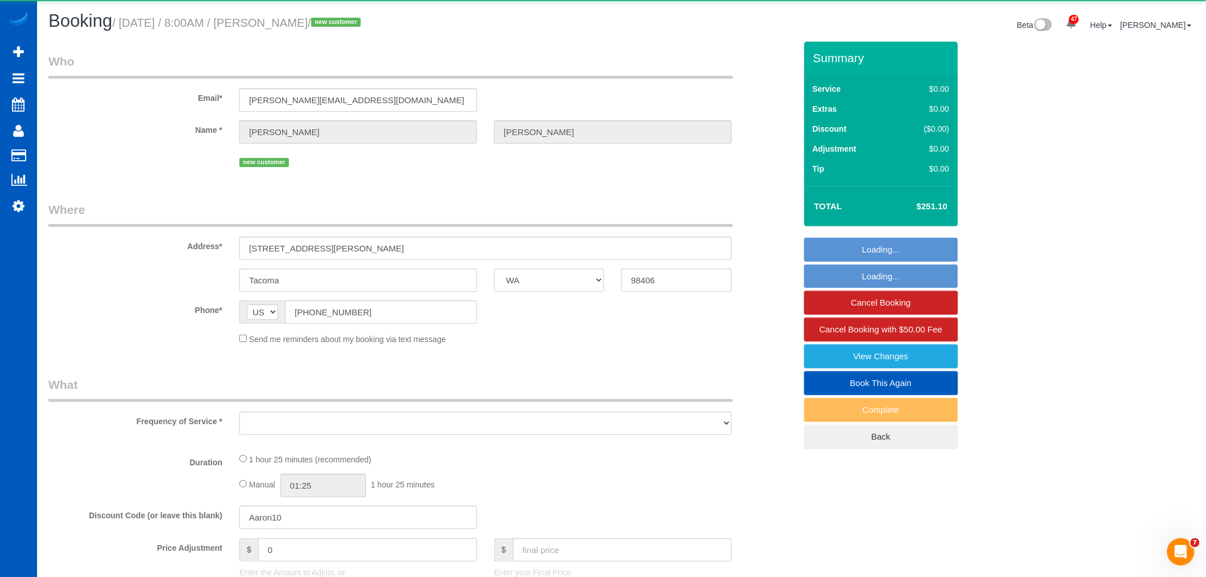
select select "spot17"
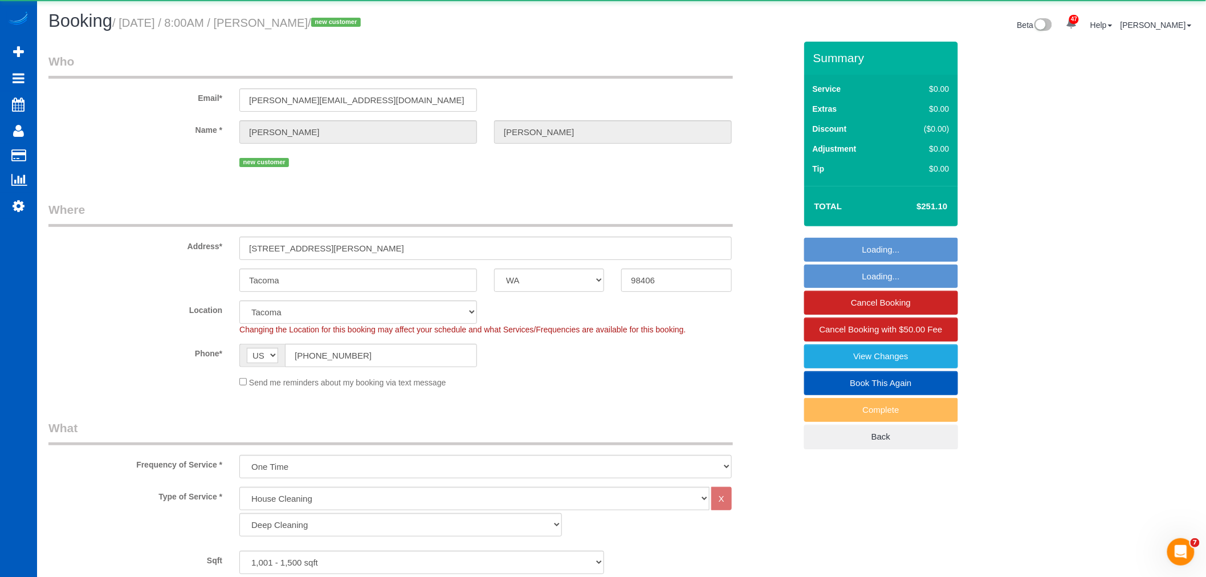
select select "1001"
select select "3"
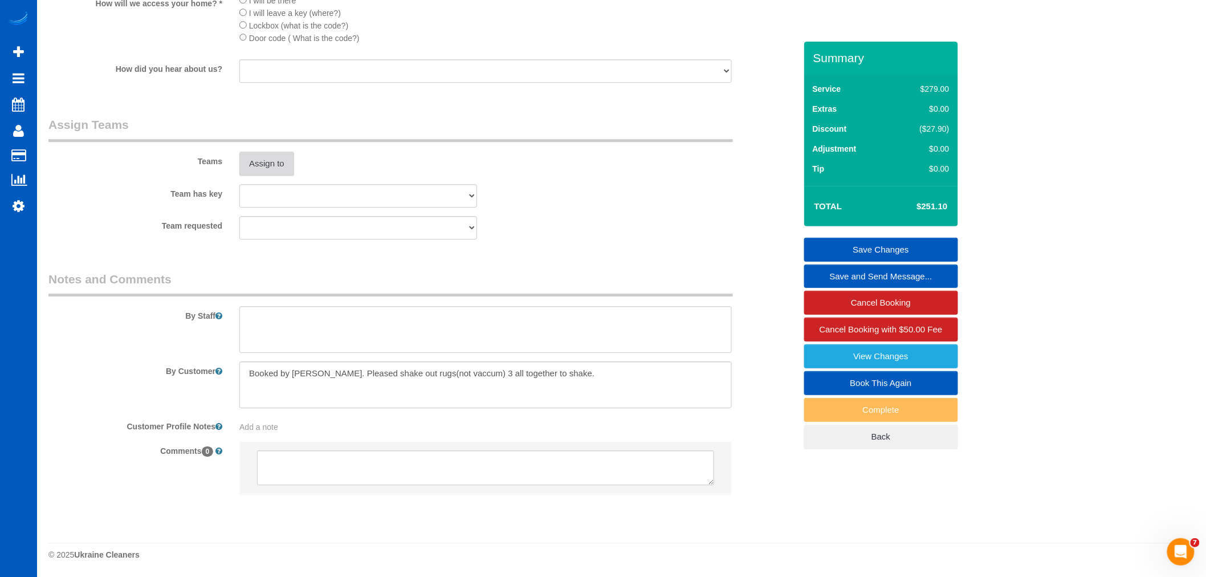
click at [248, 168] on button "Assign to" at bounding box center [266, 164] width 55 height 24
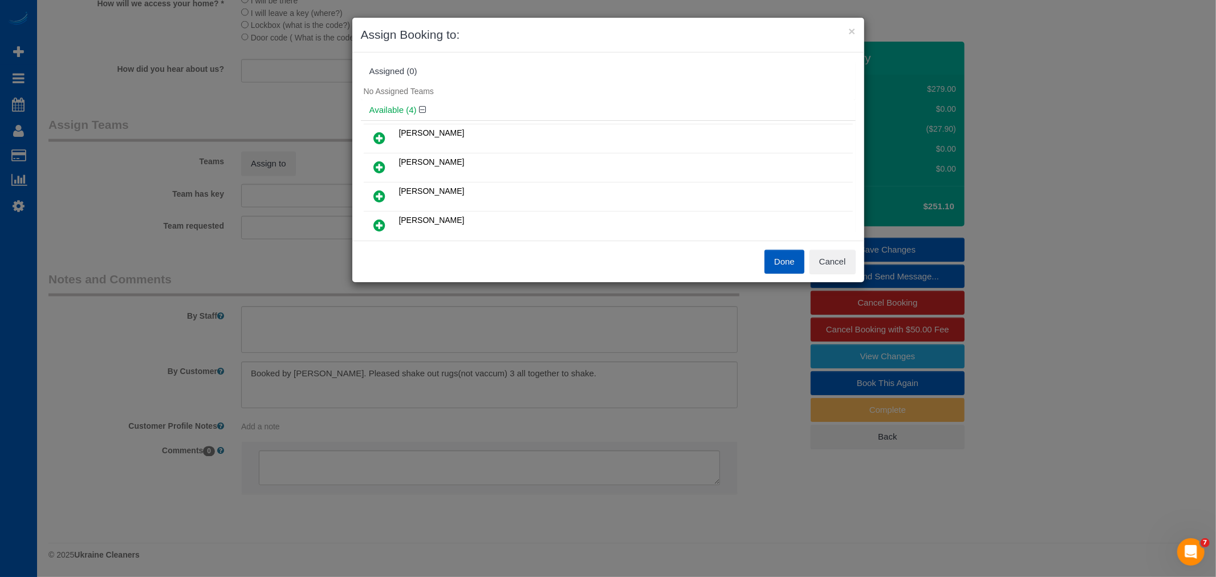
click at [382, 197] on icon at bounding box center [380, 196] width 12 height 14
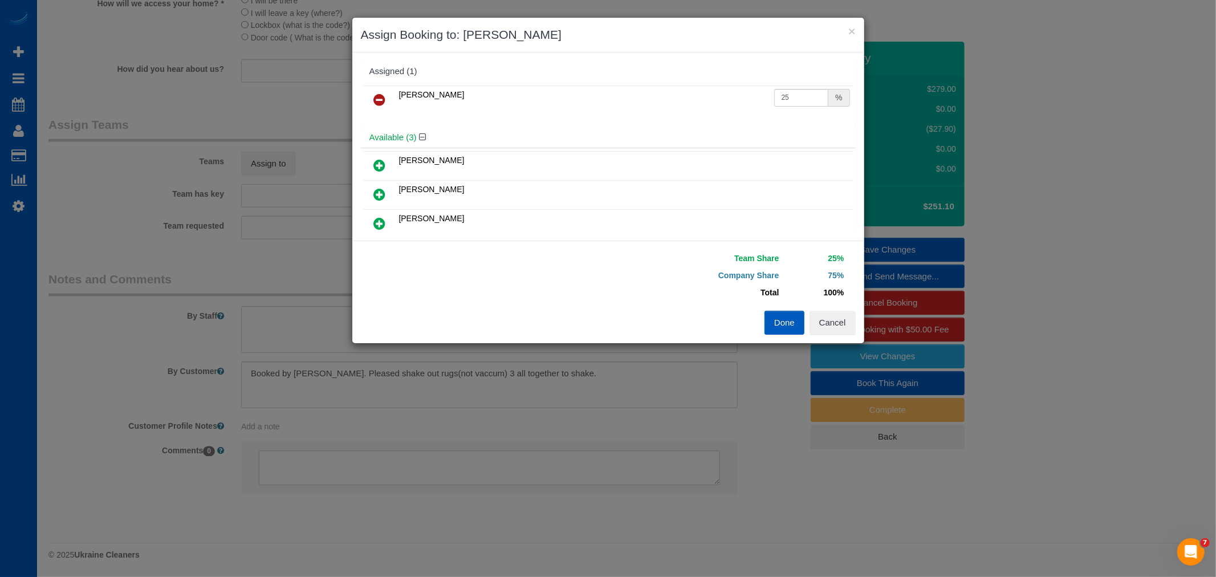
click at [379, 225] on icon at bounding box center [380, 224] width 12 height 14
drag, startPoint x: 779, startPoint y: 98, endPoint x: 789, endPoint y: 105, distance: 12.8
click at [789, 105] on input "25" at bounding box center [801, 98] width 55 height 18
type input "27"
drag, startPoint x: 778, startPoint y: 123, endPoint x: 809, endPoint y: 151, distance: 42.0
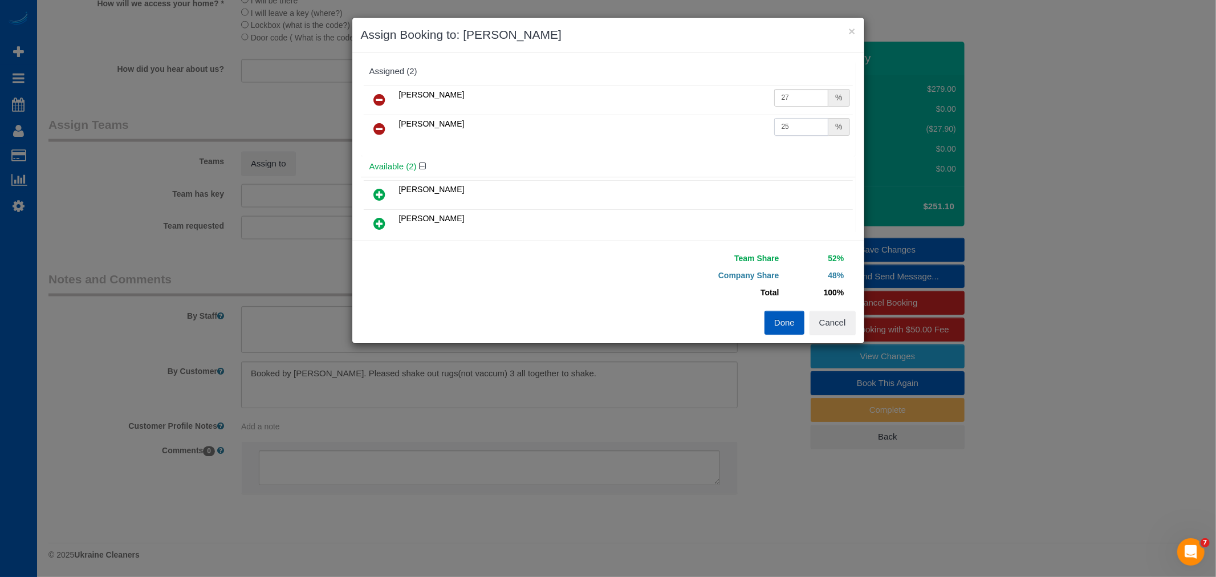
click at [812, 140] on td "25 %" at bounding box center [812, 129] width 82 height 29
type input "27"
click at [798, 317] on button "Done" at bounding box center [784, 323] width 40 height 24
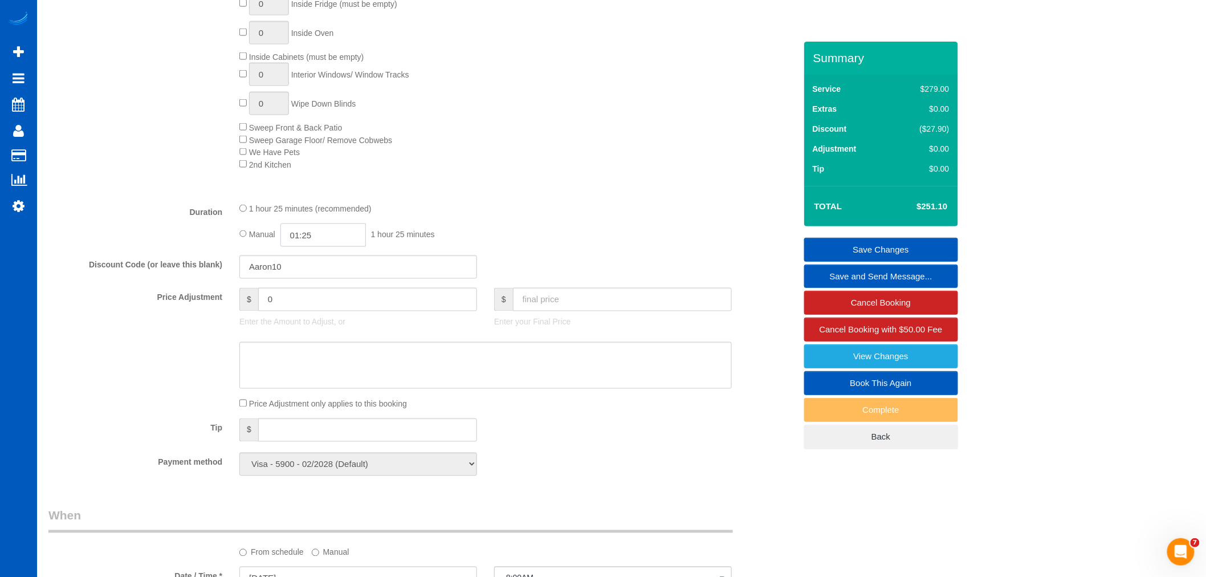
click at [338, 245] on input "01:25" at bounding box center [322, 234] width 85 height 23
type input "02:30"
click at [320, 278] on li "02:30" at bounding box center [311, 273] width 51 height 15
select select "spot30"
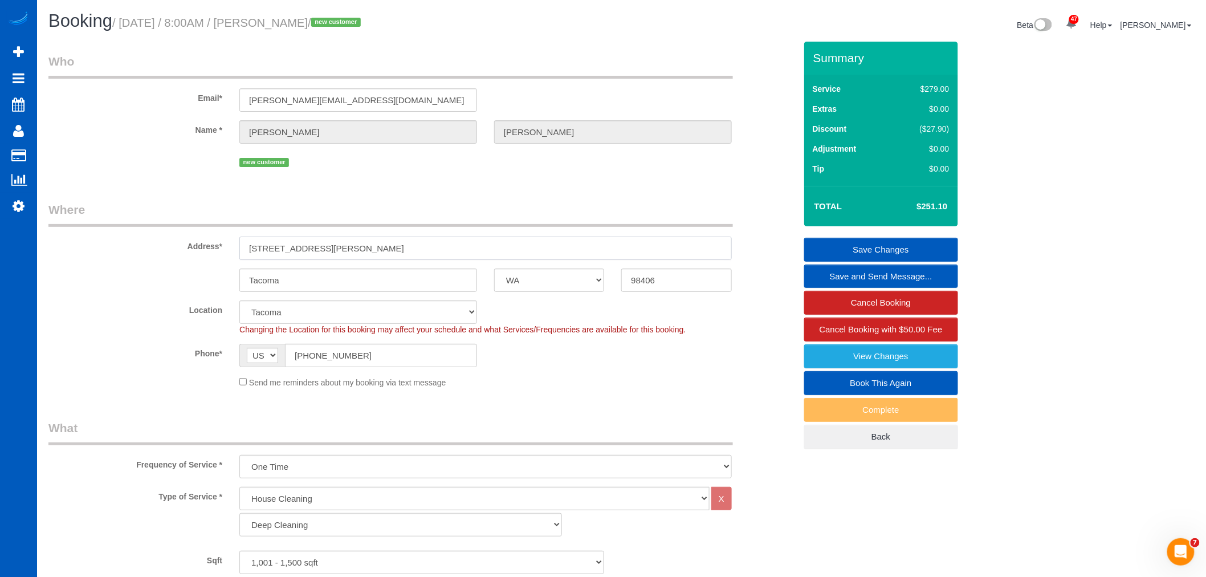
drag, startPoint x: 337, startPoint y: 242, endPoint x: 248, endPoint y: 249, distance: 89.1
click at [237, 251] on div "2115 N Mason Ave" at bounding box center [486, 248] width 510 height 23
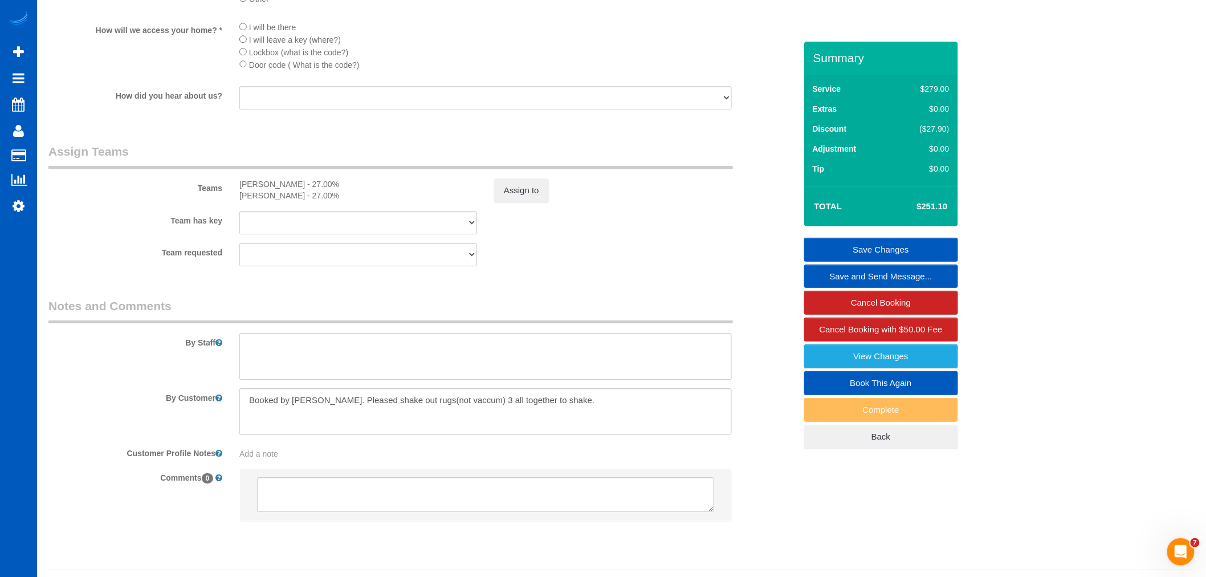
scroll to position [1415, 0]
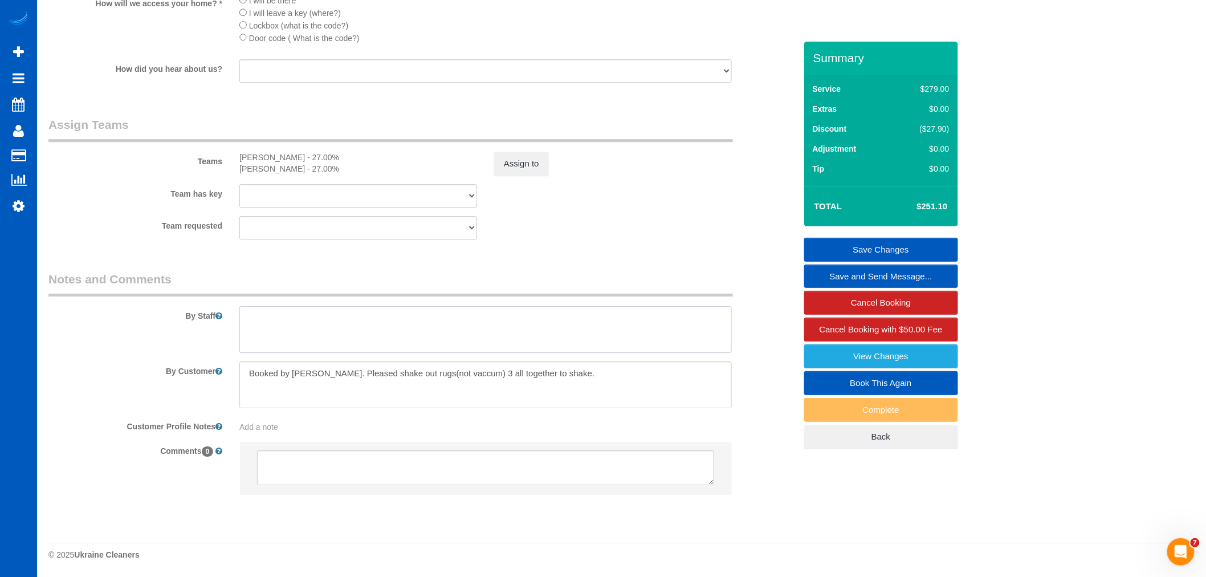
click at [322, 331] on textarea at bounding box center [485, 329] width 492 height 47
drag, startPoint x: 357, startPoint y: 333, endPoint x: 348, endPoint y: 328, distance: 10.2
click at [355, 333] on textarea at bounding box center [485, 329] width 492 height 47
click at [436, 343] on textarea at bounding box center [485, 329] width 492 height 47
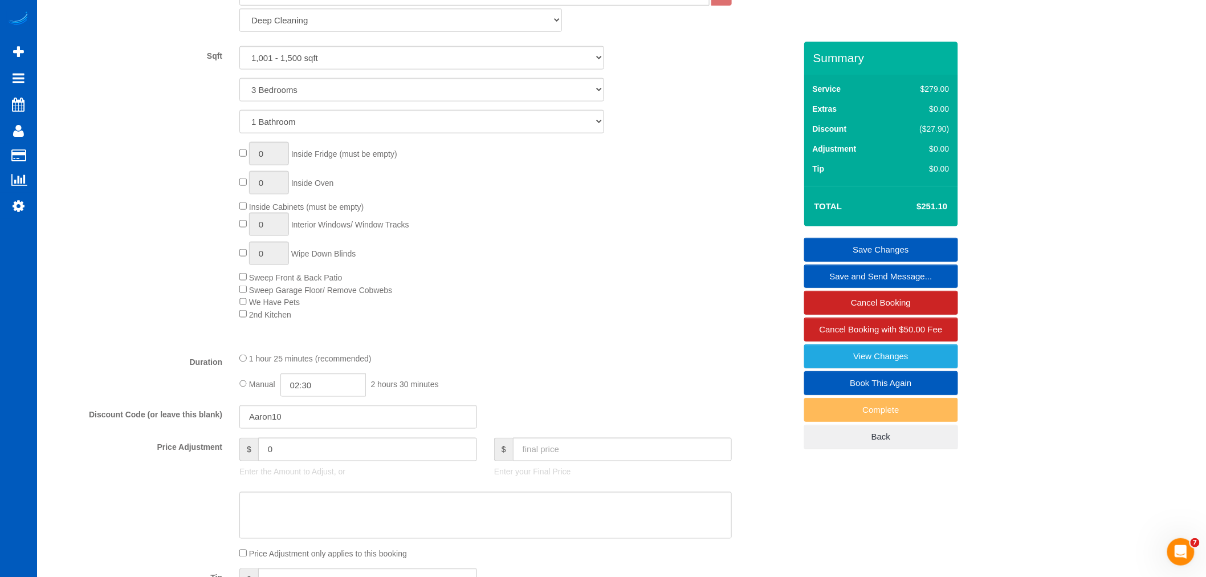
scroll to position [591, 0]
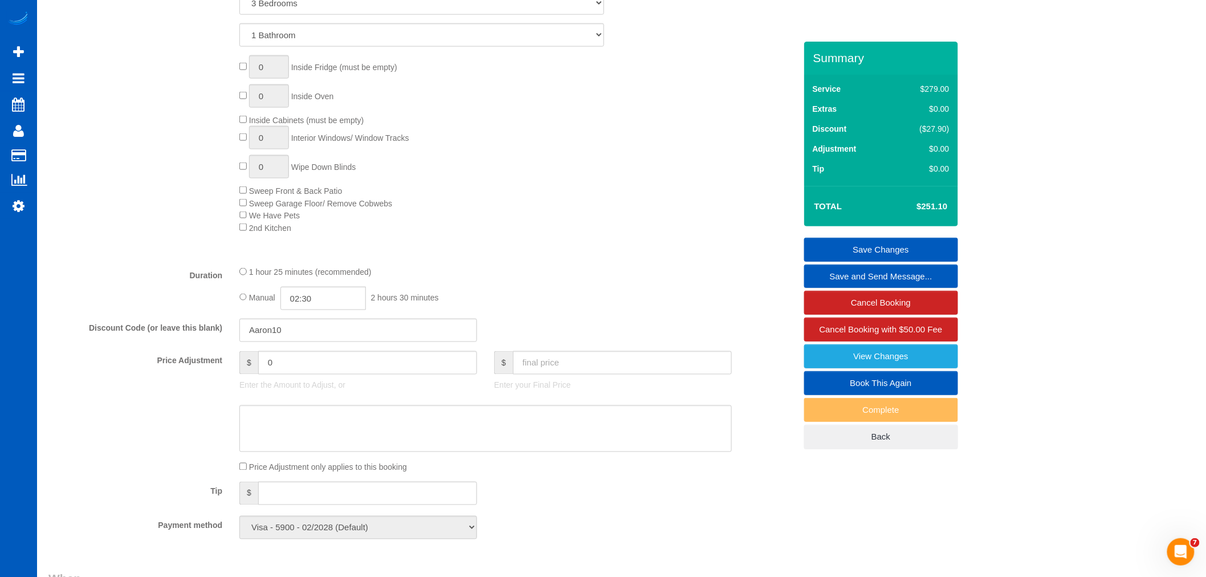
type textarea "Let anna know if 2,5 hours is not enough"
click at [863, 247] on link "Save Changes" at bounding box center [881, 250] width 154 height 24
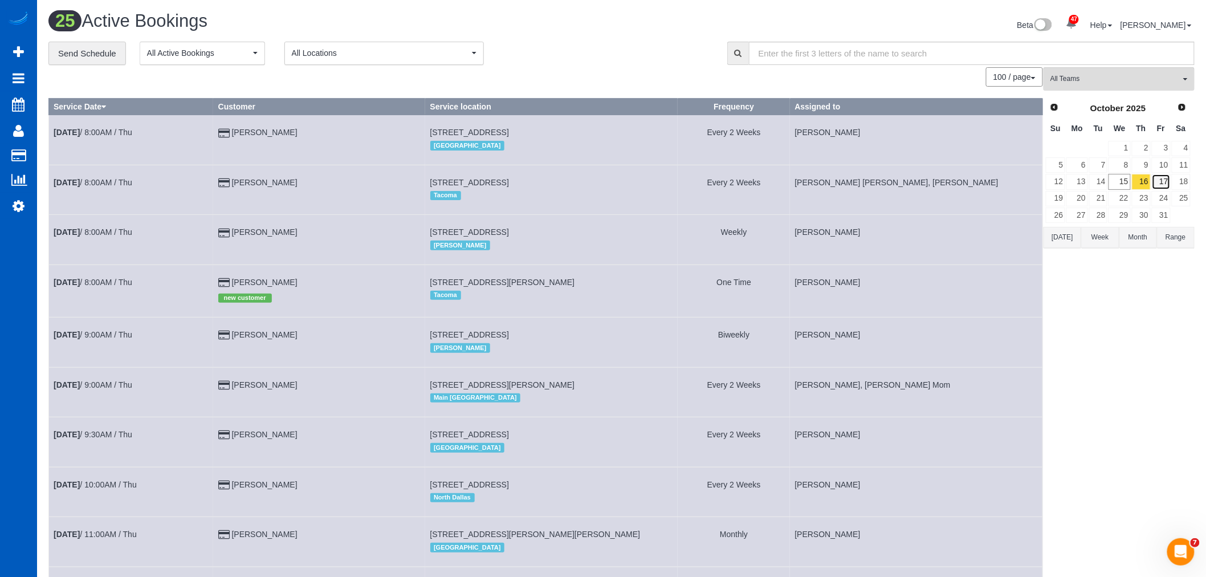
click at [1164, 178] on link "17" at bounding box center [1161, 181] width 19 height 15
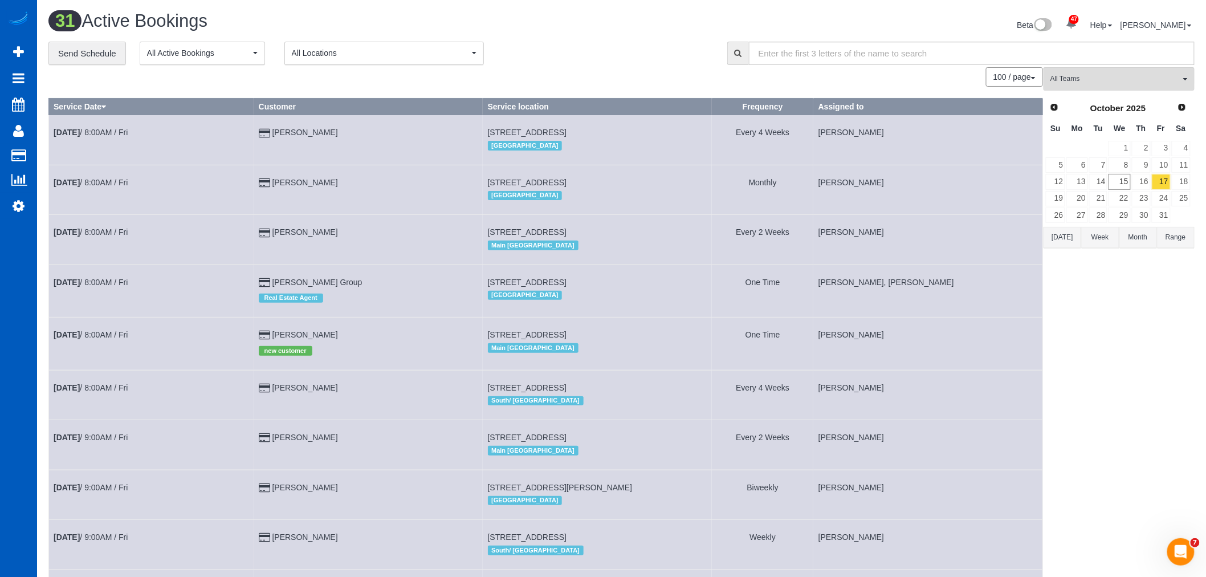
scroll to position [1794, 1206]
click at [1090, 75] on span "All Teams" at bounding box center [1115, 79] width 130 height 10
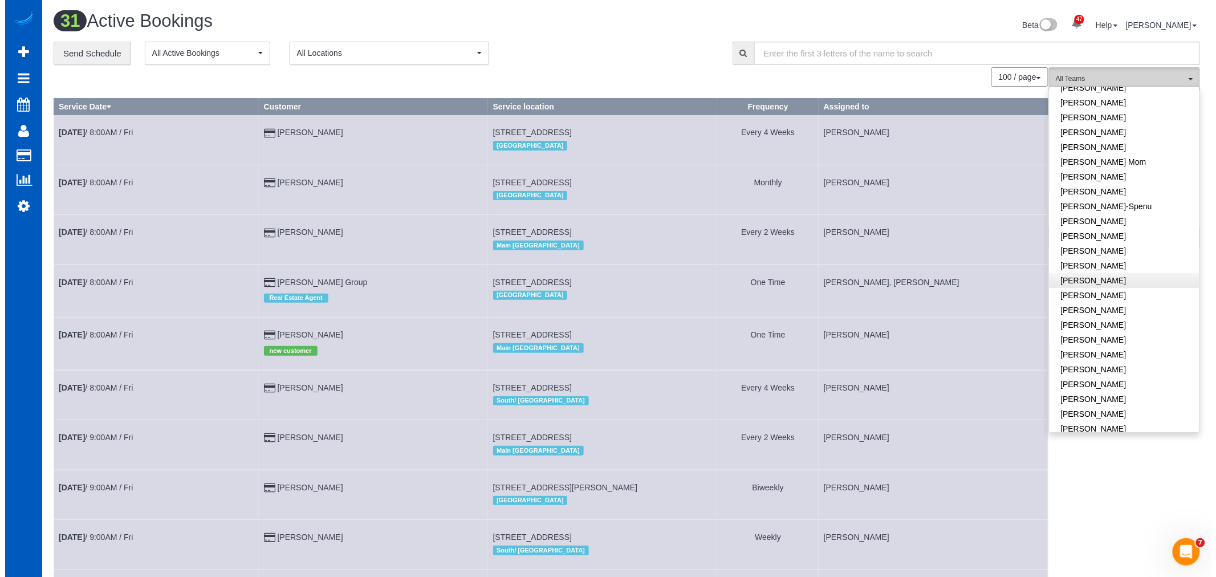
scroll to position [190, 0]
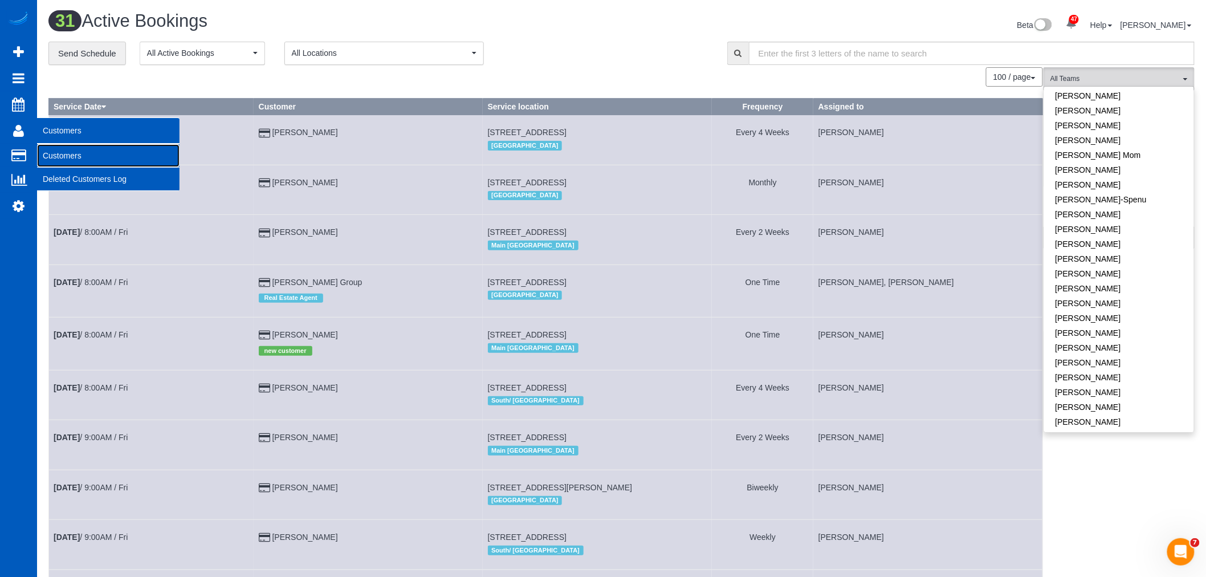
click at [80, 149] on link "Customers" at bounding box center [108, 155] width 142 height 23
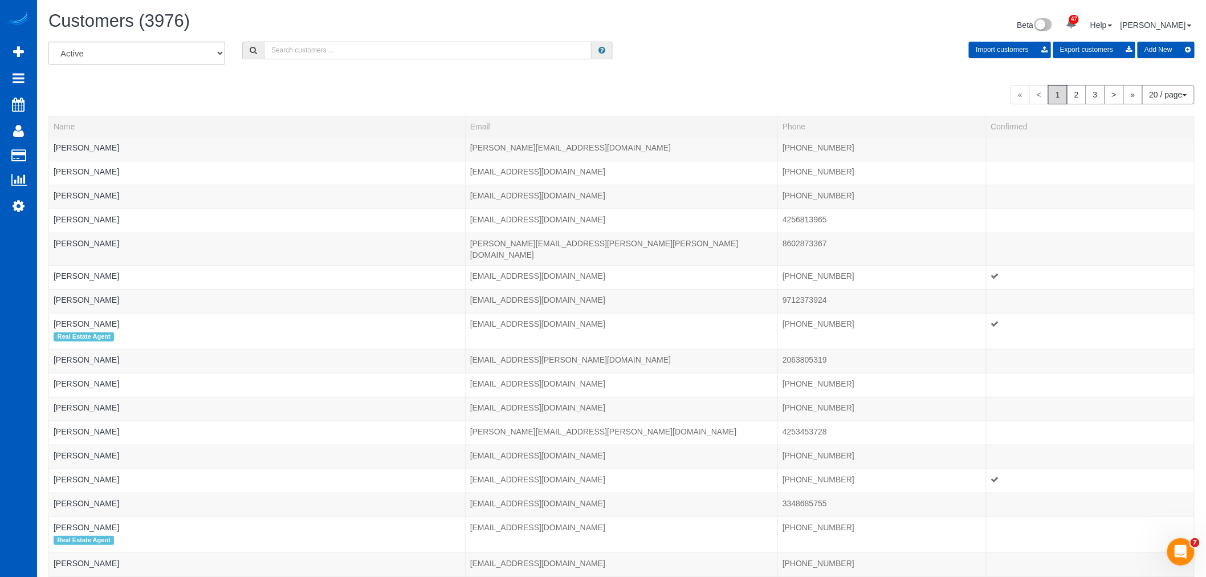
click at [337, 46] on input "text" at bounding box center [428, 51] width 328 height 18
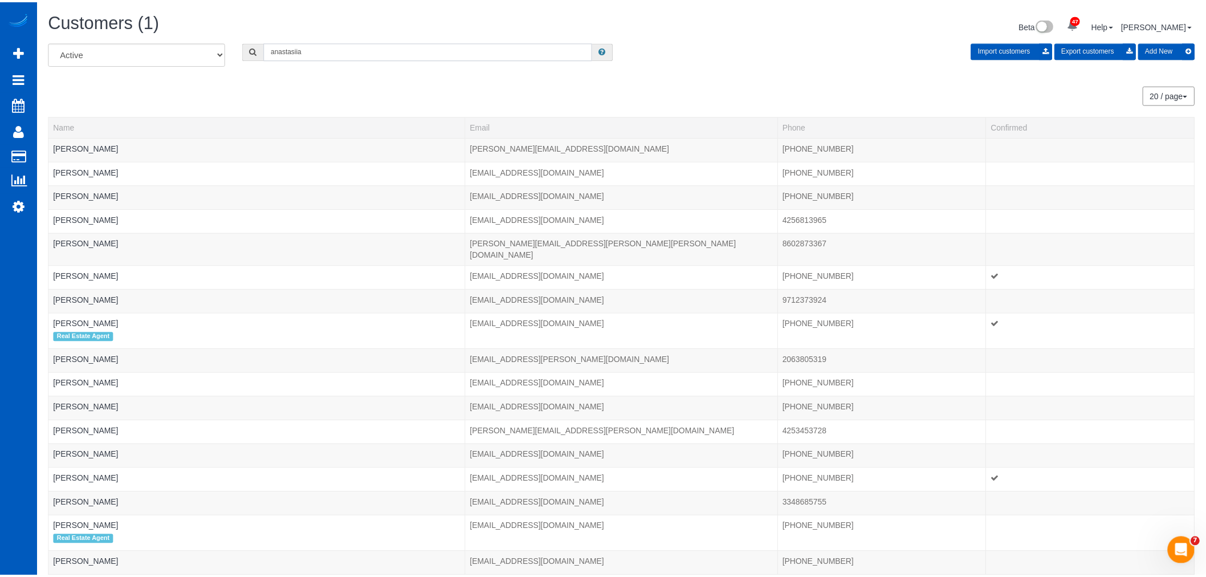
scroll to position [56754, 55782]
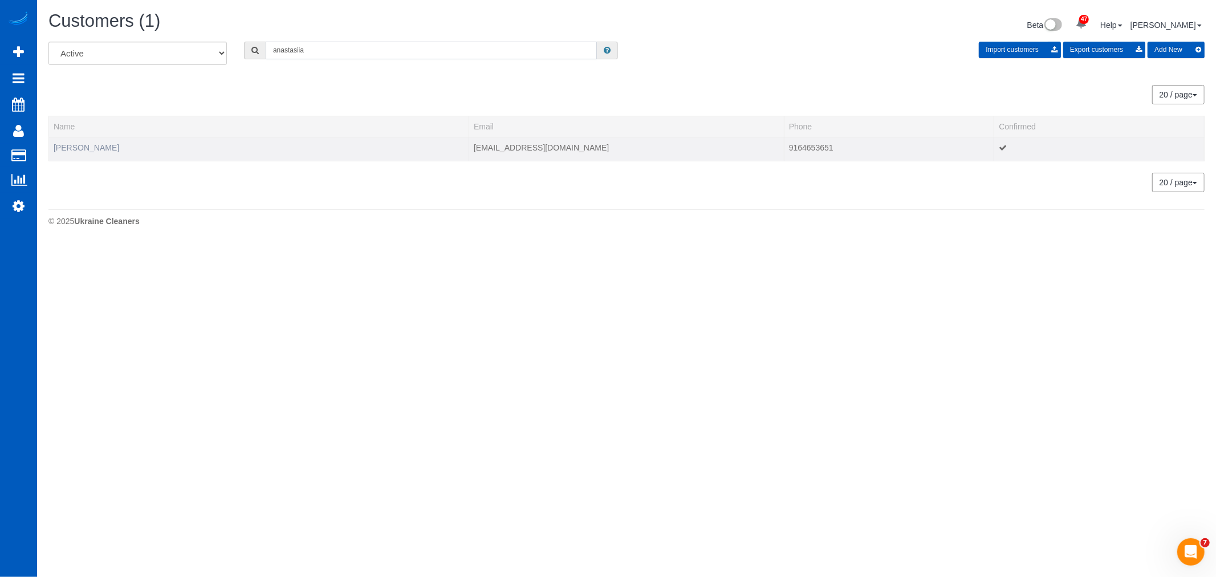
type input "anastasiia"
click at [76, 149] on link "ANASTASIIA Sharp" at bounding box center [87, 147] width 66 height 9
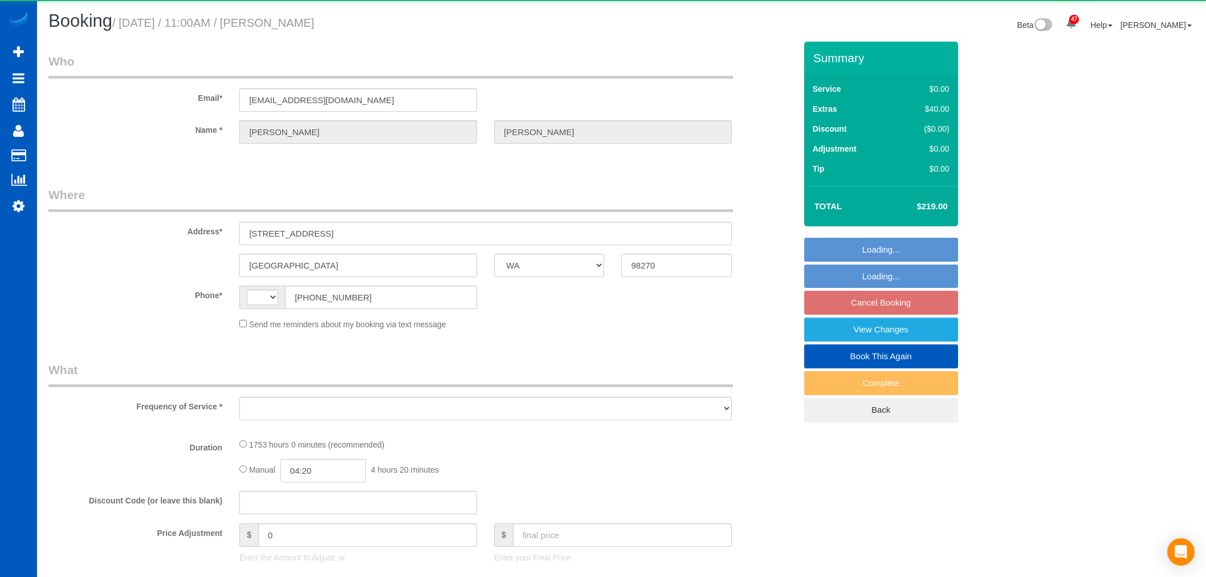
select select "WA"
select select "string:[GEOGRAPHIC_DATA]"
select select "object:807"
select select "string:fspay-0eaf8f79-36d6-43cf-a4e0-99c8f178e203"
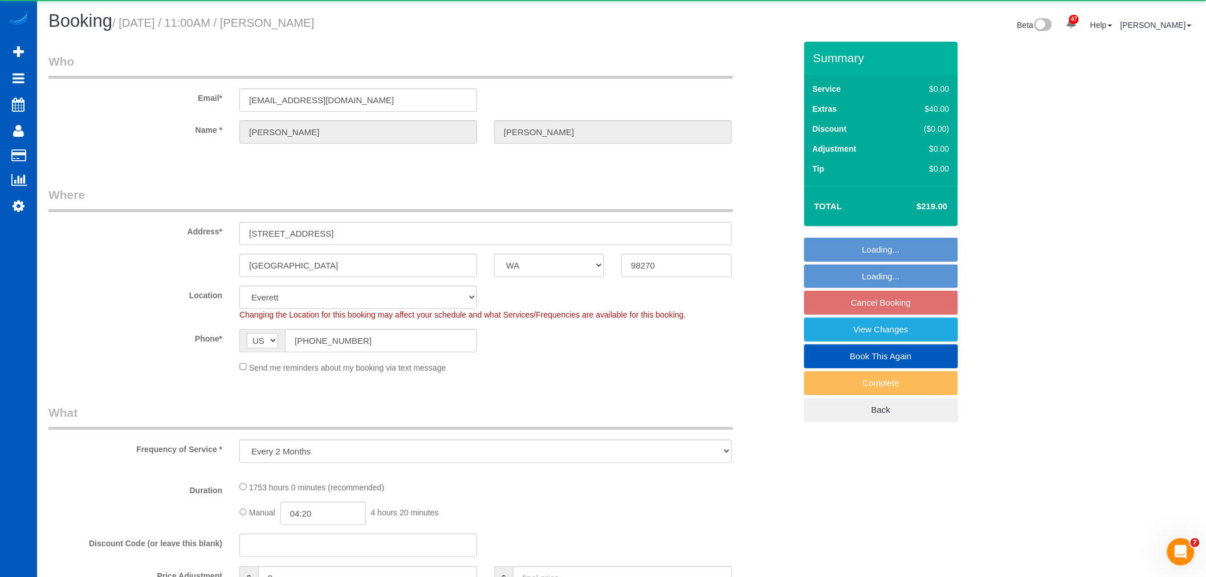
select select "object:1112"
select select "spot1"
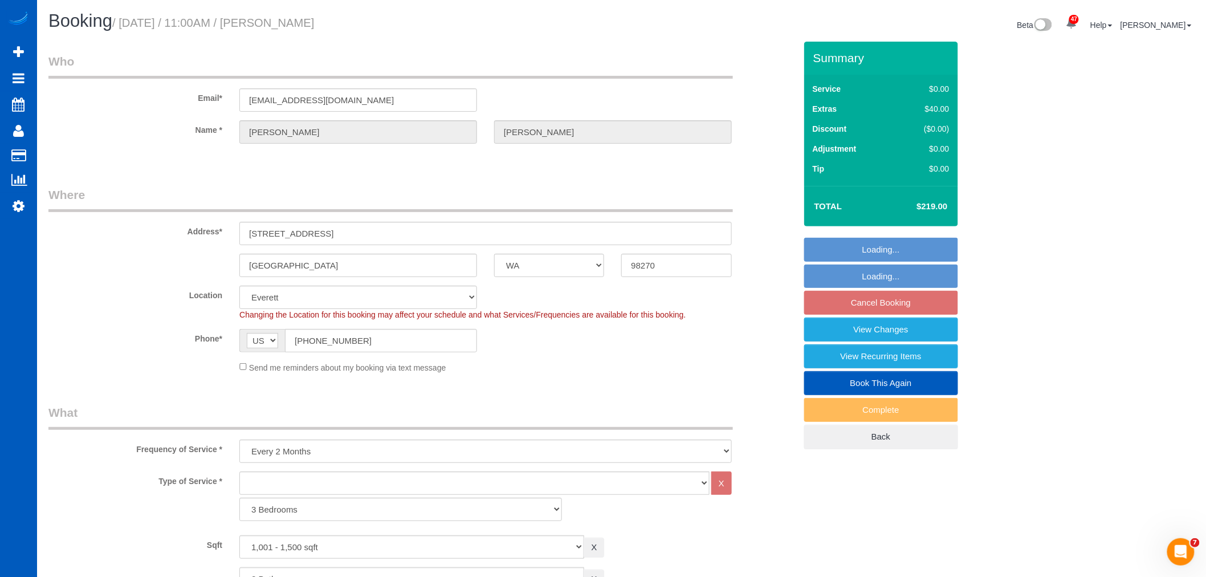
select select "1001"
select select "2"
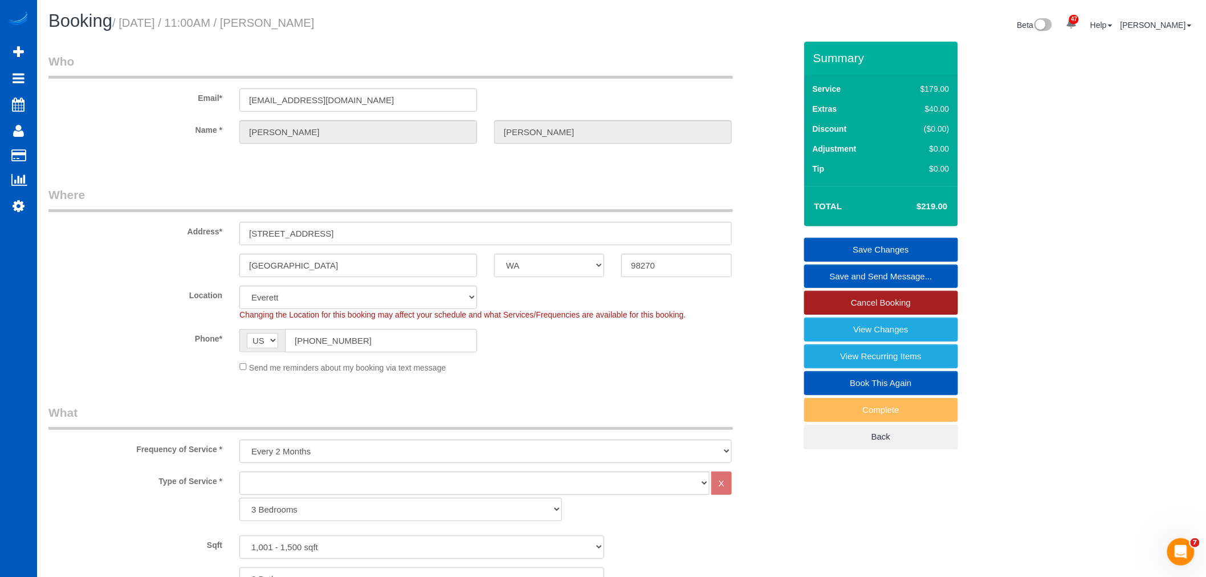
click at [878, 309] on link "Cancel Booking" at bounding box center [881, 303] width 154 height 24
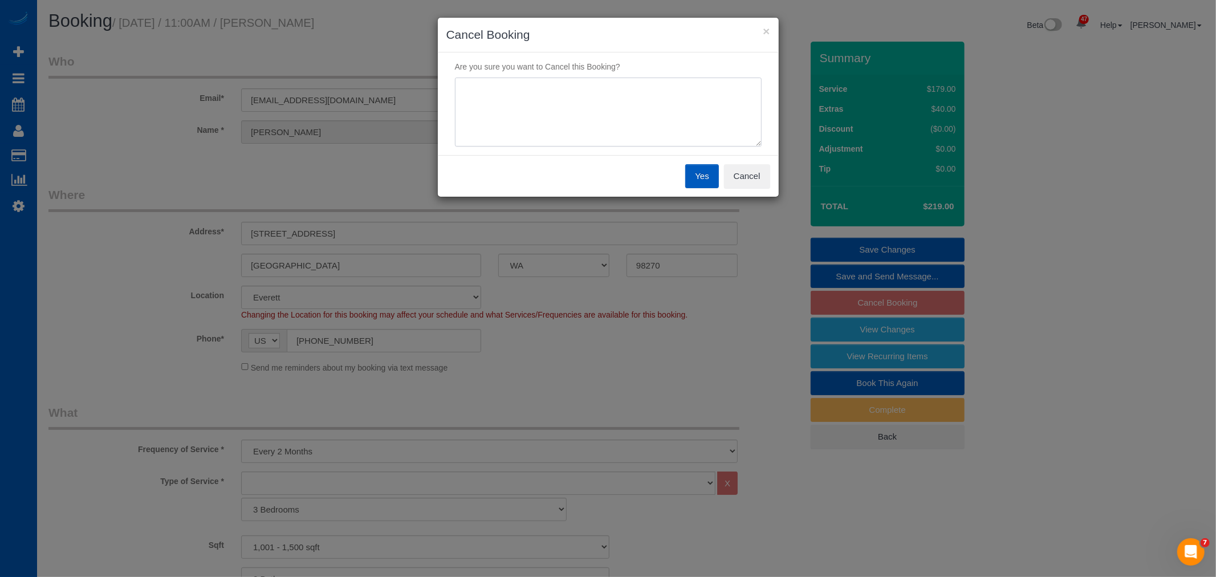
click at [515, 115] on textarea at bounding box center [608, 113] width 307 height 70
type textarea "Moved"
click at [690, 174] on button "Yes" at bounding box center [701, 176] width 33 height 24
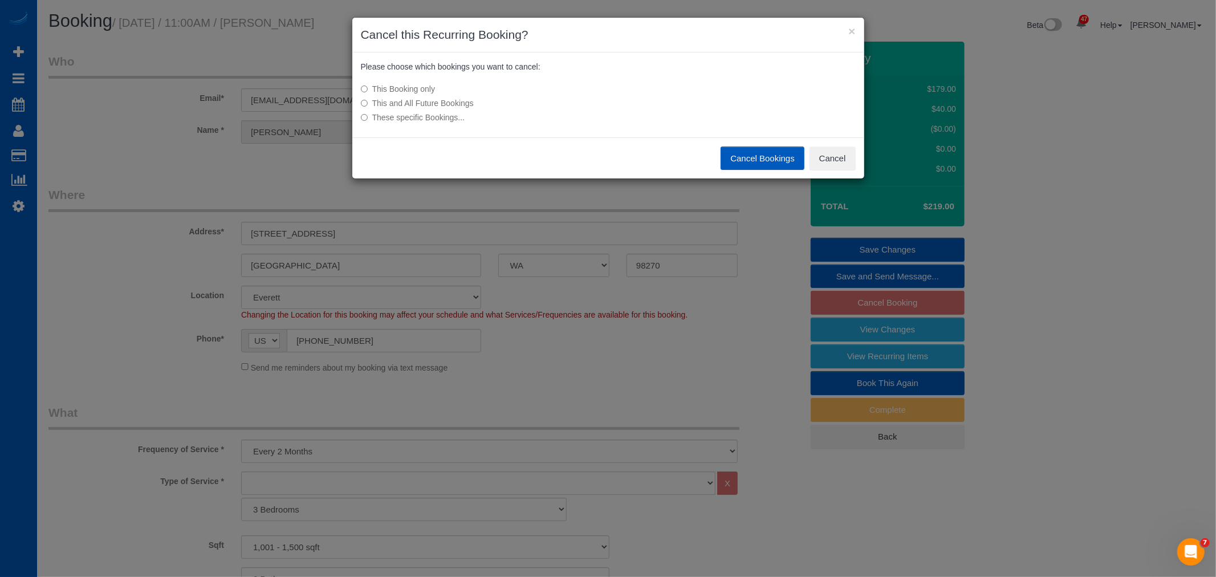
click at [457, 108] on label "This and All Future Bookings" at bounding box center [523, 102] width 324 height 11
click at [742, 149] on button "Cancel Bookings" at bounding box center [762, 158] width 84 height 24
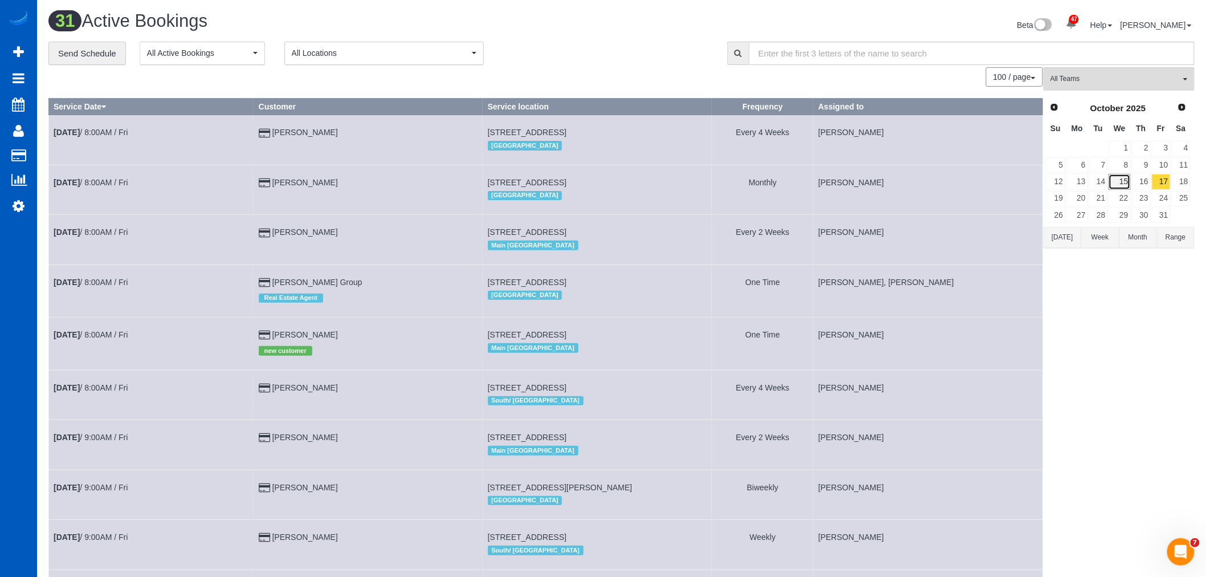
click at [1115, 179] on link "15" at bounding box center [1120, 181] width 22 height 15
click at [1137, 186] on link "16" at bounding box center [1141, 181] width 19 height 15
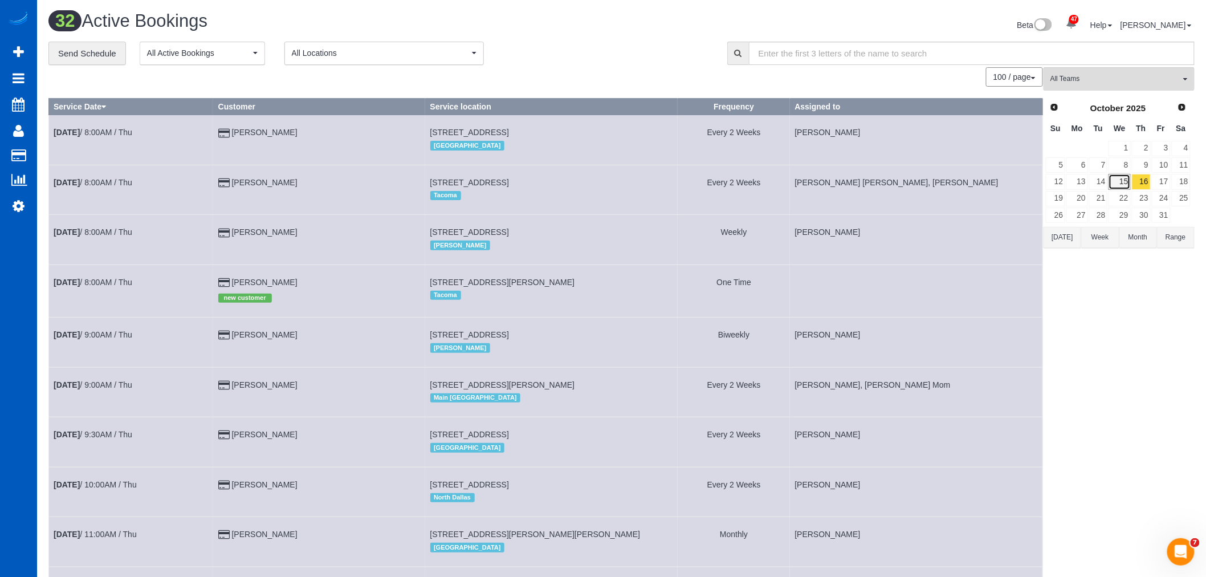
click at [1113, 181] on link "15" at bounding box center [1120, 181] width 22 height 15
click at [1101, 81] on span "All Teams" at bounding box center [1115, 79] width 130 height 10
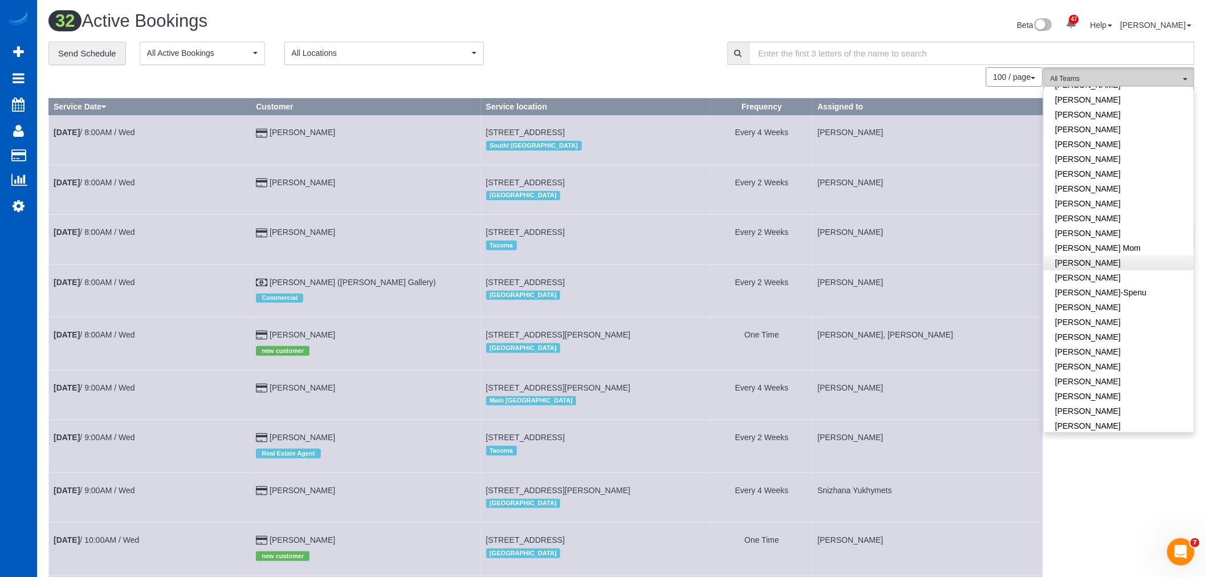
scroll to position [127, 0]
click at [1103, 233] on link "[PERSON_NAME]" at bounding box center [1119, 233] width 150 height 15
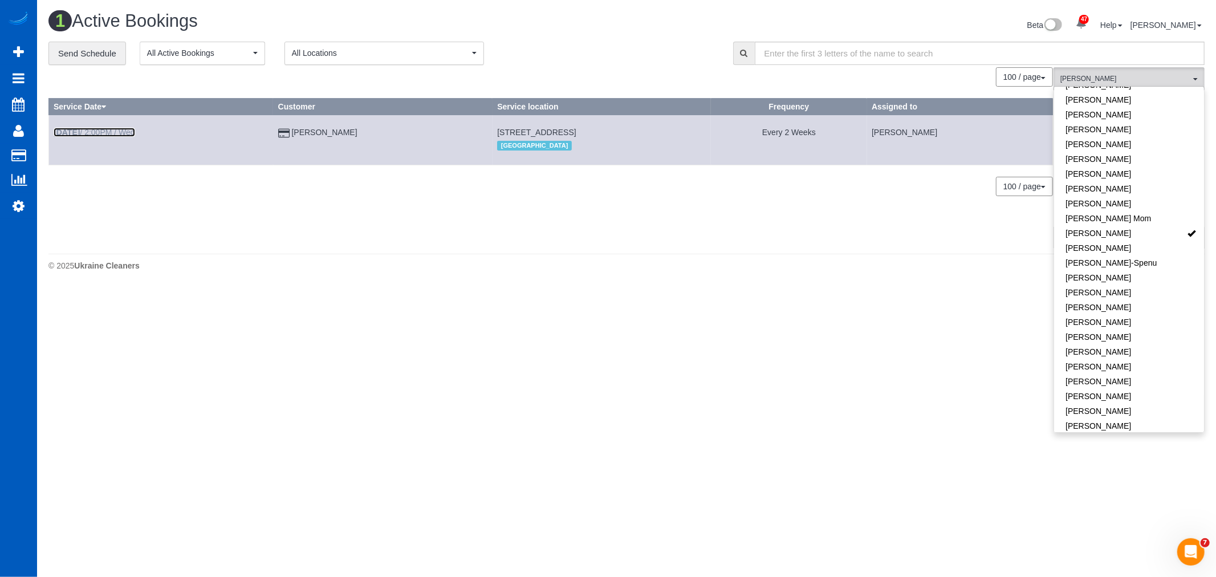
click at [78, 133] on b "[DATE]" at bounding box center [67, 132] width 26 height 9
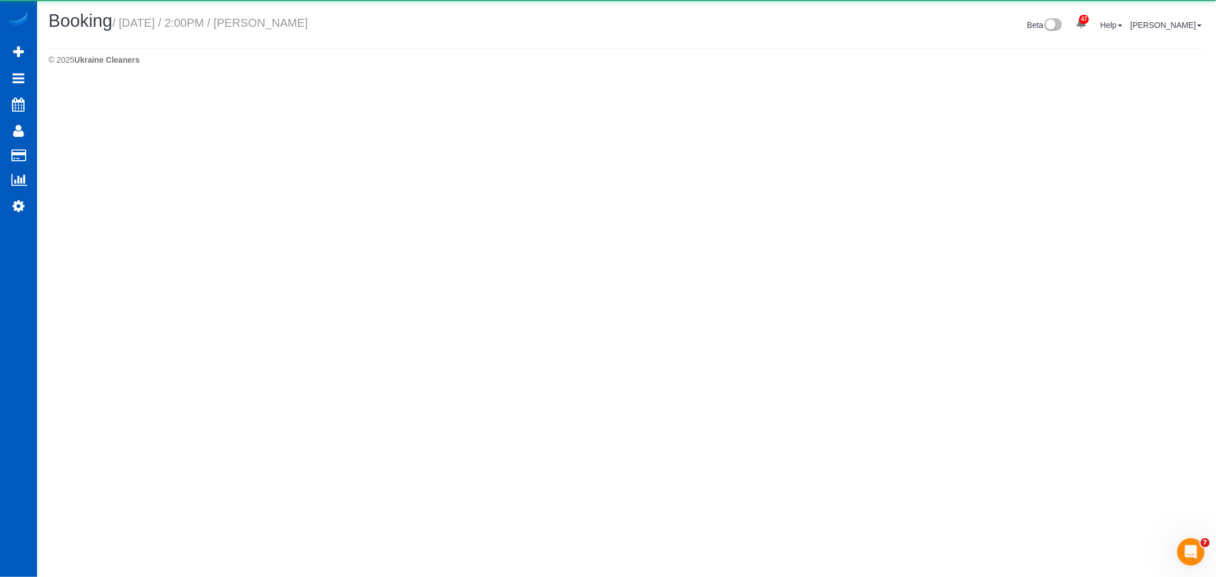
select select "WA"
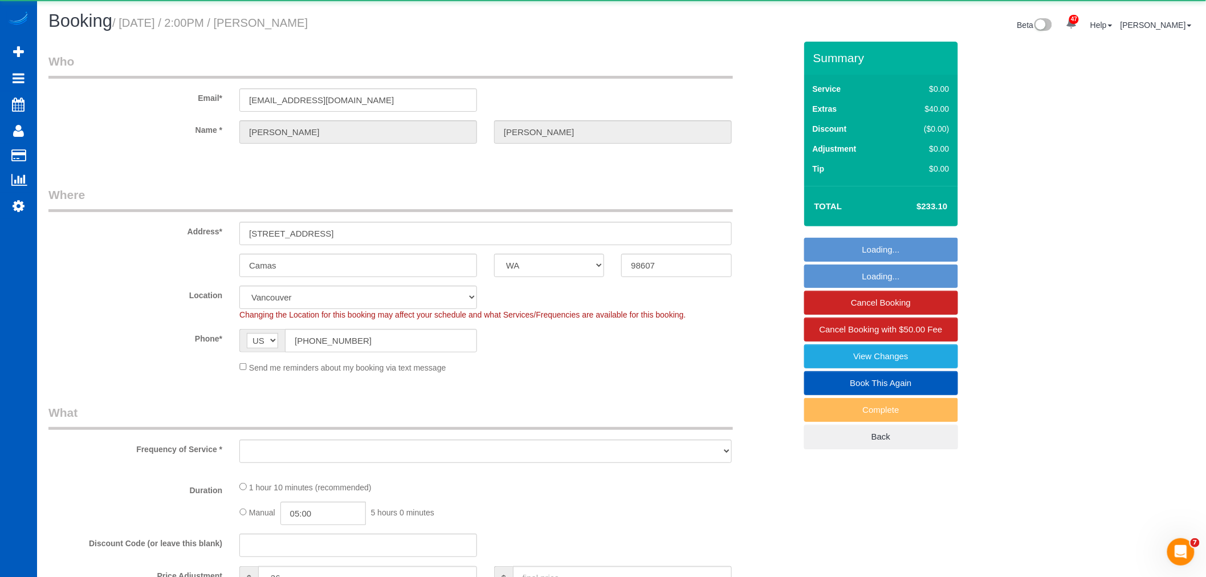
select select "object:3537"
select select "string:fspay-fdf99ce8-80b4-40bf-ab3a-898384235526"
select select "199"
select select "2001"
select select "spot16"
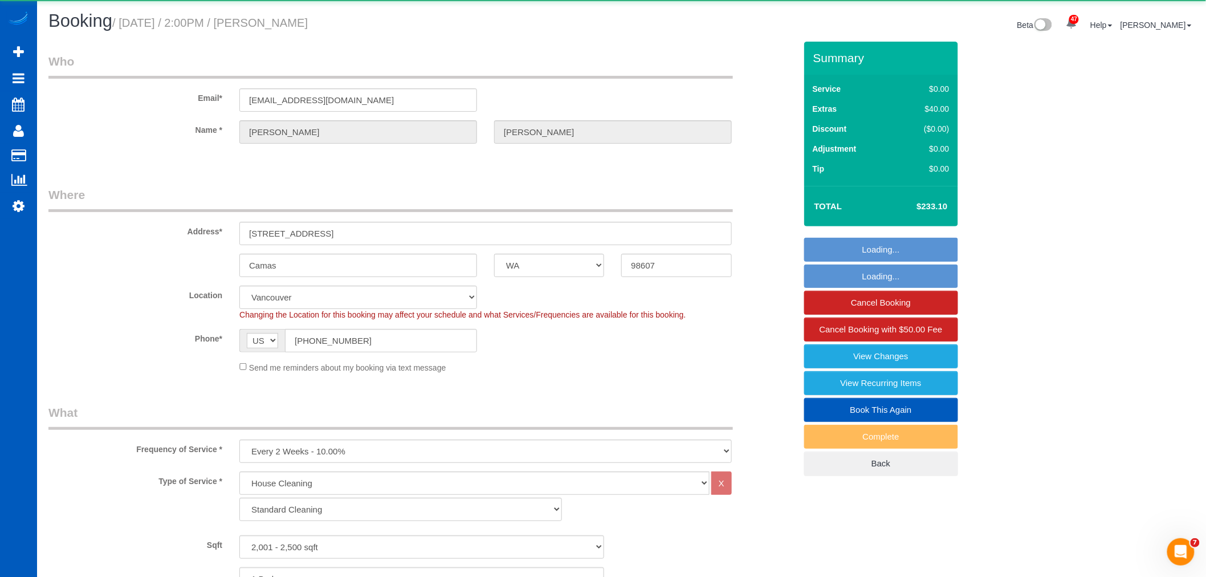
select select "object:3744"
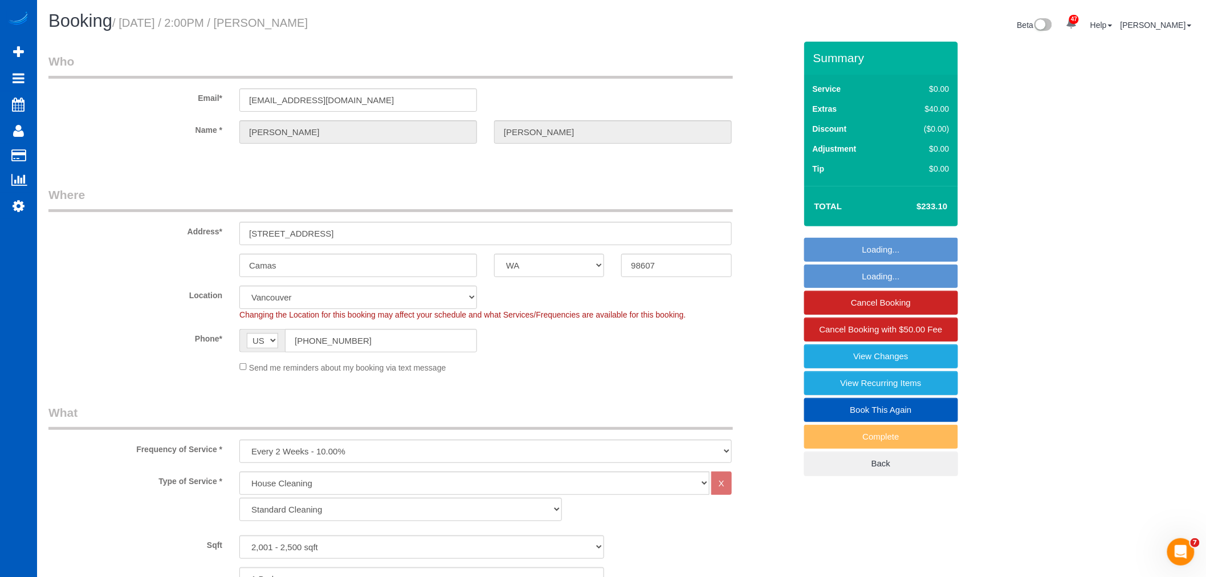
select select "2001"
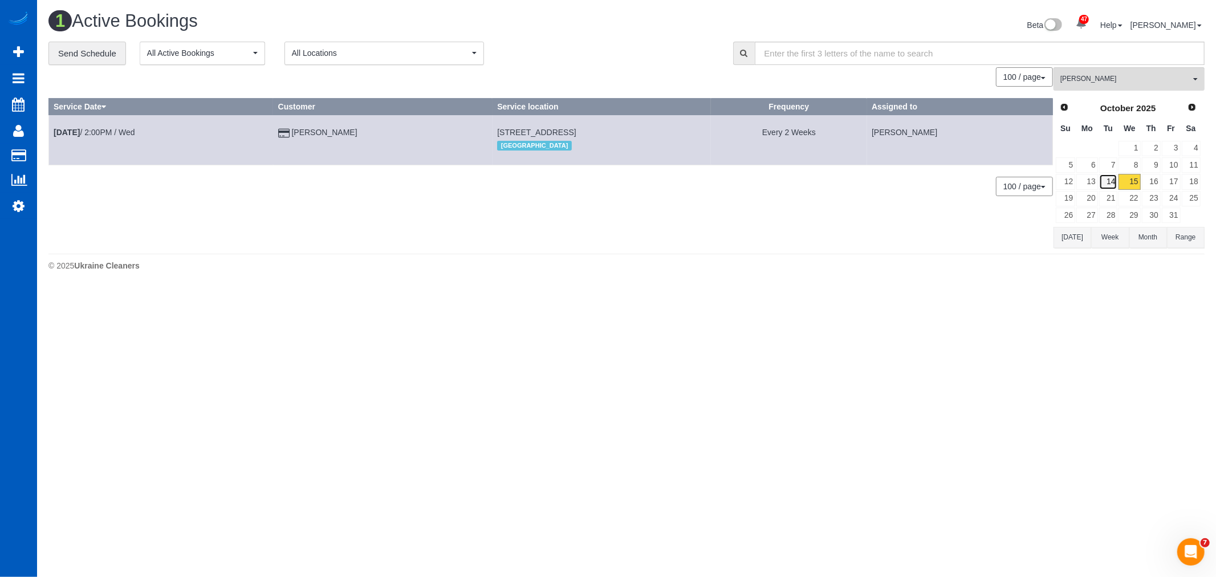
click at [1108, 186] on link "14" at bounding box center [1108, 181] width 19 height 15
click at [121, 133] on link "[DATE] 2:00PM / Tue" at bounding box center [93, 132] width 78 height 9
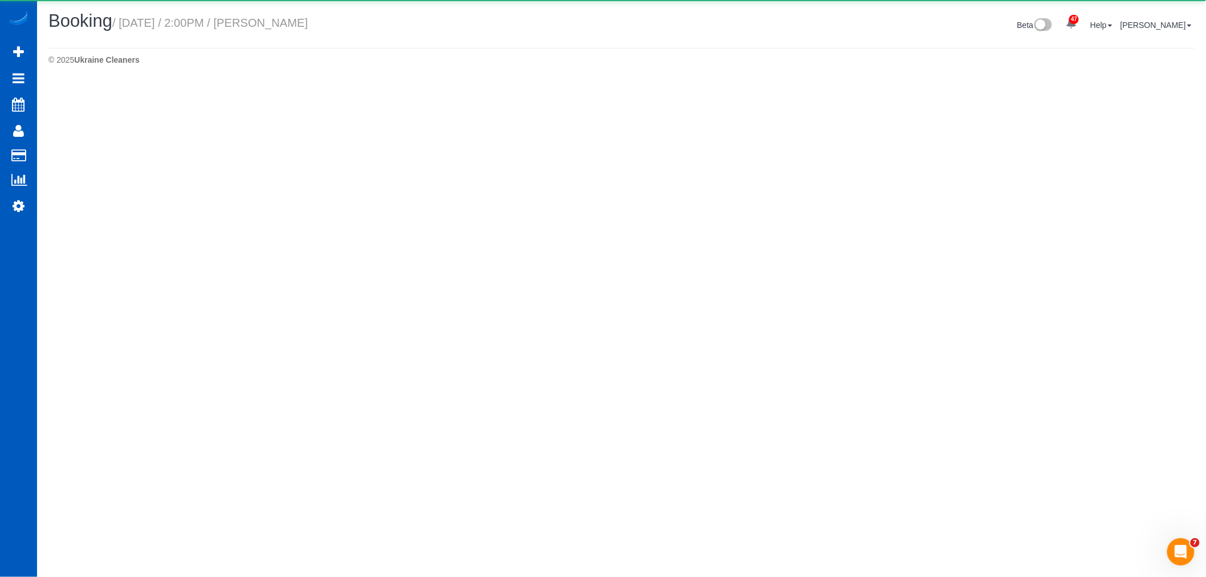
select select "OR"
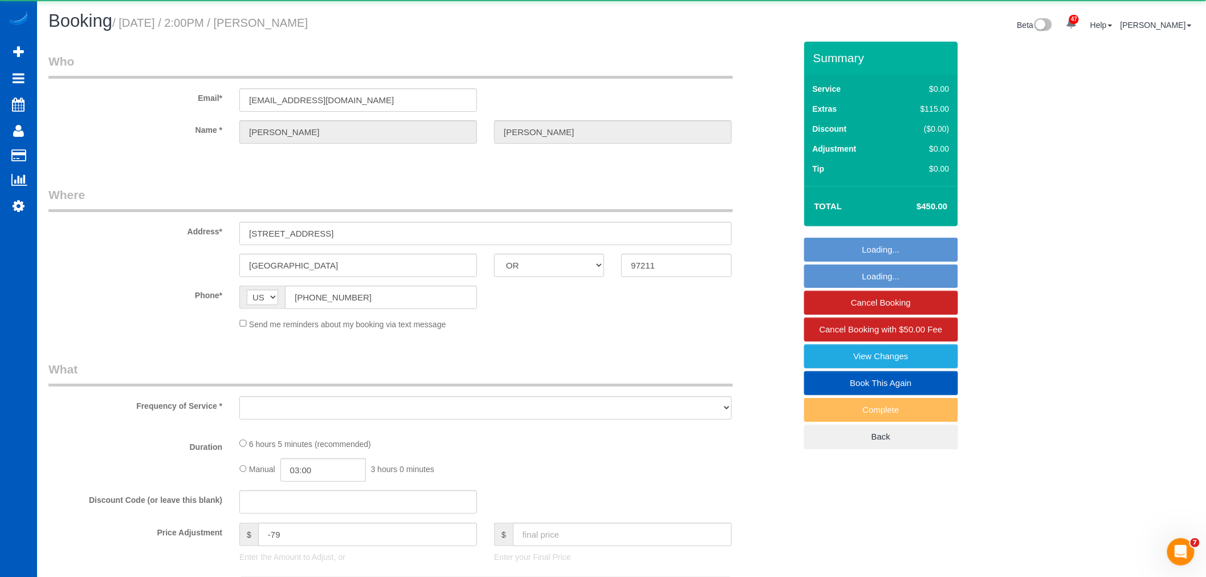
select select "object:4704"
select select "string:fspay-1743a38a-8751-4f6c-ad4a-9bf2b3863aab"
select select "199"
select select "1001"
select select "3"
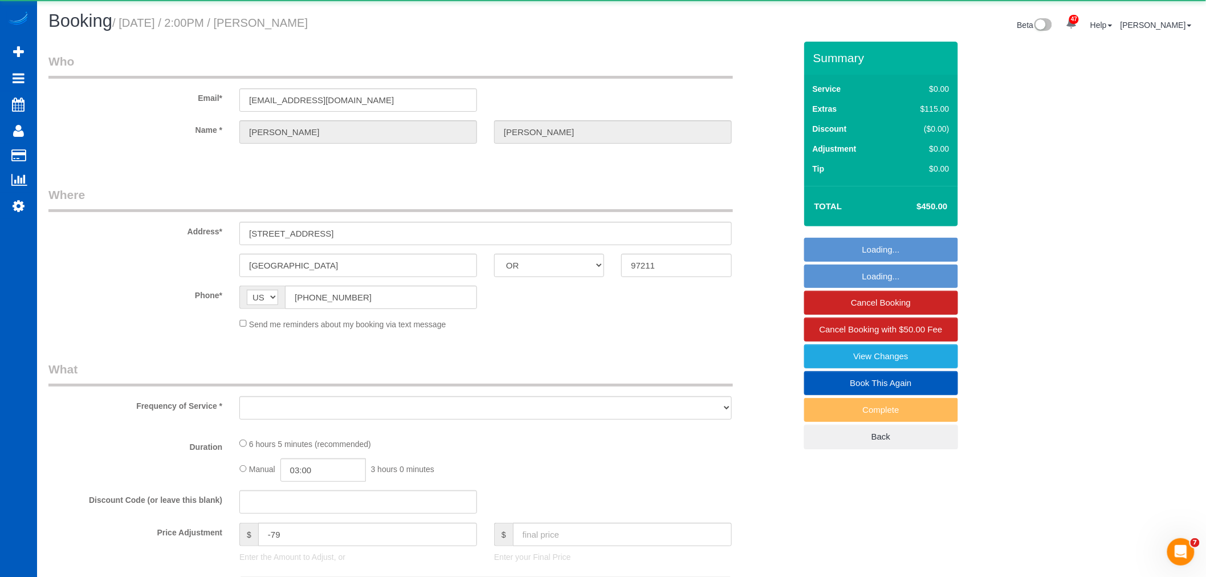
select select "spot29"
select select "number:10"
